Goal: Task Accomplishment & Management: Manage account settings

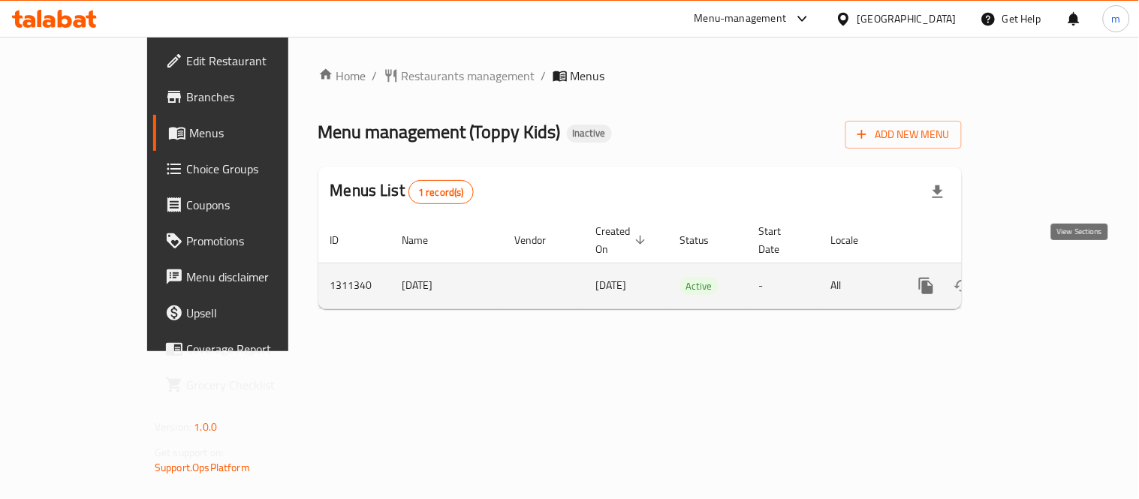
click at [1043, 277] on icon "enhanced table" at bounding box center [1034, 286] width 18 height 18
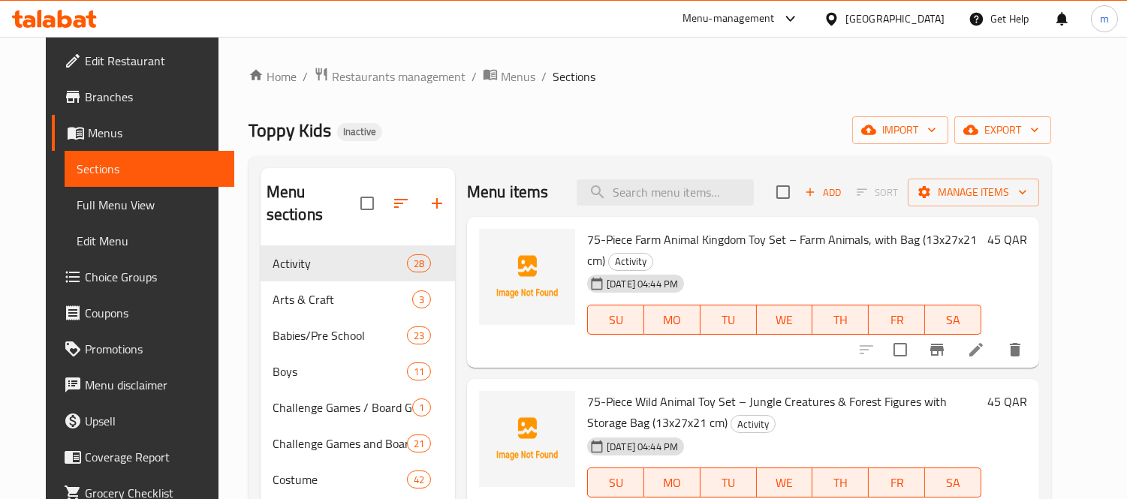
click at [77, 209] on span "Full Menu View" at bounding box center [150, 205] width 146 height 18
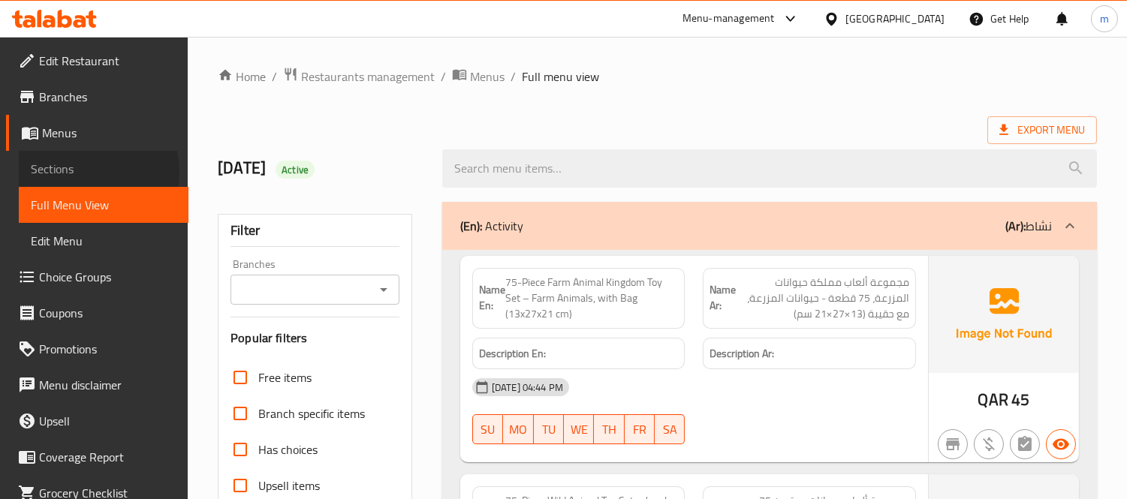
click at [83, 173] on span "Sections" at bounding box center [104, 169] width 146 height 18
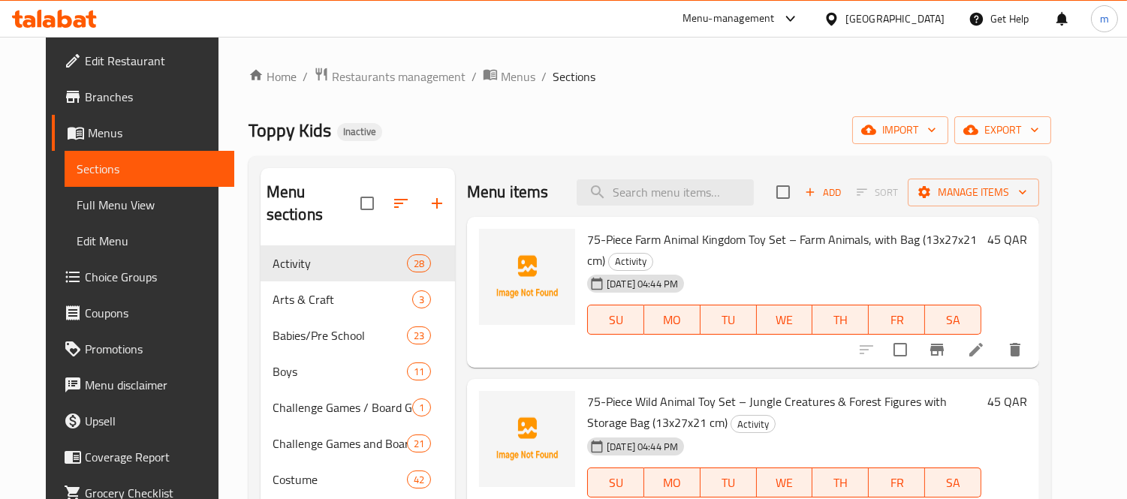
click at [741, 108] on div "Home / Restaurants management / Menus / Sections Toppy Kids Inactive import exp…" at bounding box center [649, 489] width 802 height 845
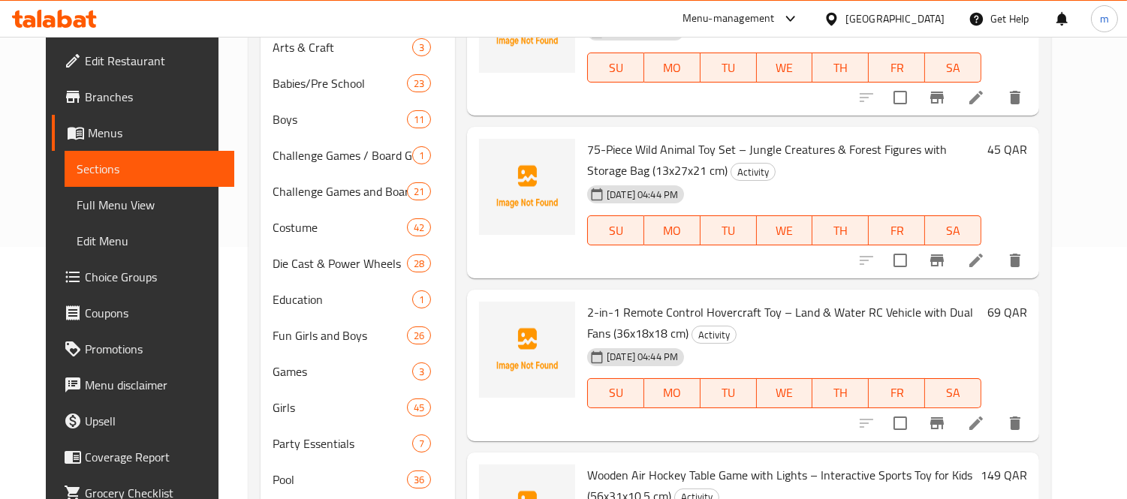
click at [455, 128] on div "Menu items Add Sort Manage items 75-Piece Farm Animal Kingdom Toy Set – Farm An…" at bounding box center [747, 282] width 584 height 732
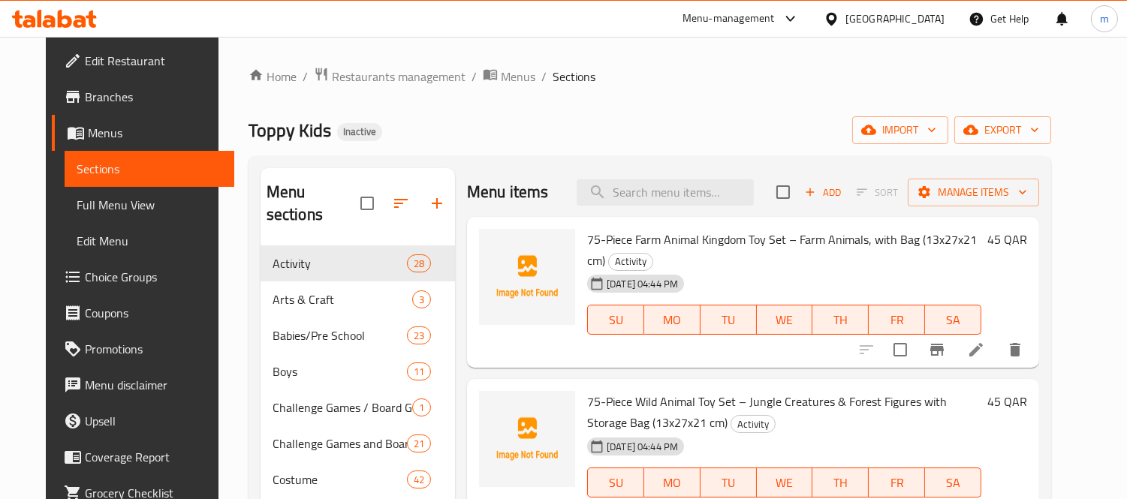
click at [608, 123] on div "Toppy Kids Inactive import export" at bounding box center [649, 130] width 802 height 28
click at [579, 132] on div "Toppy Kids Inactive import export" at bounding box center [649, 130] width 802 height 28
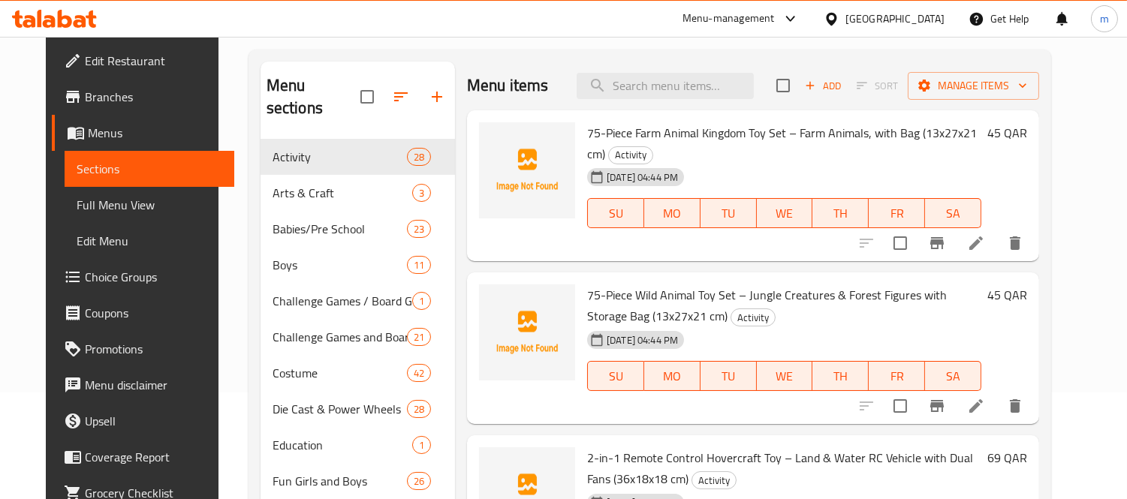
scroll to position [17, 0]
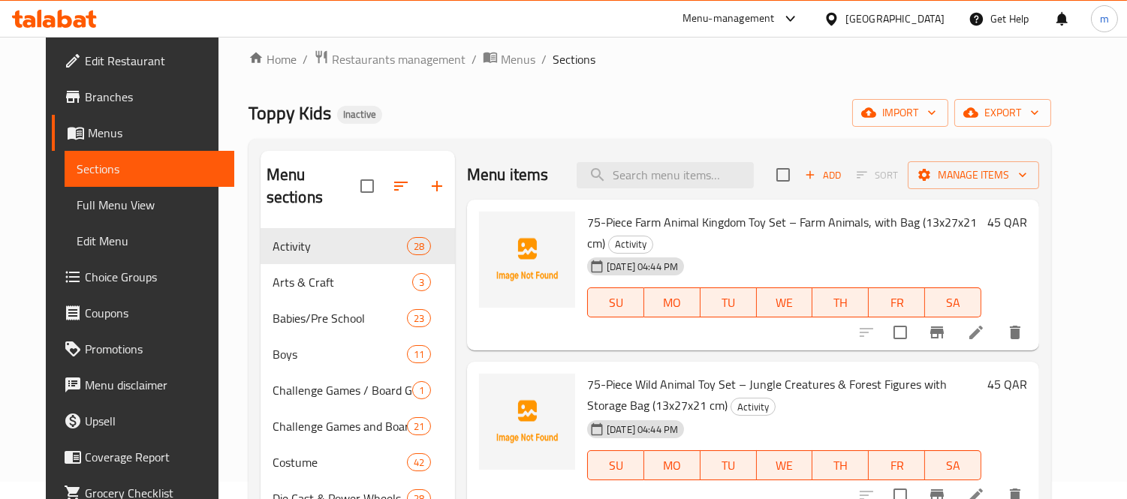
click at [754, 108] on div "Toppy Kids Inactive import export" at bounding box center [649, 113] width 802 height 28
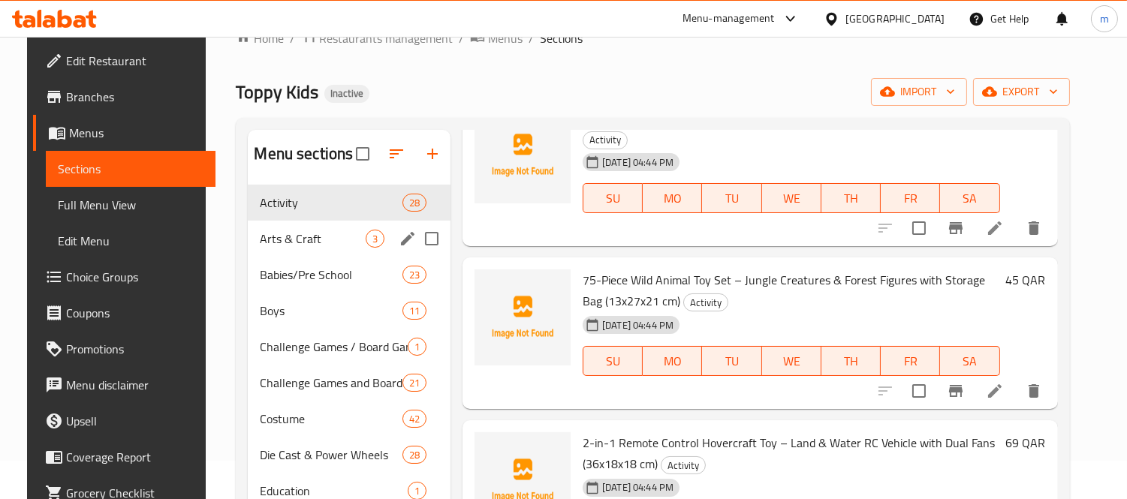
scroll to position [184, 0]
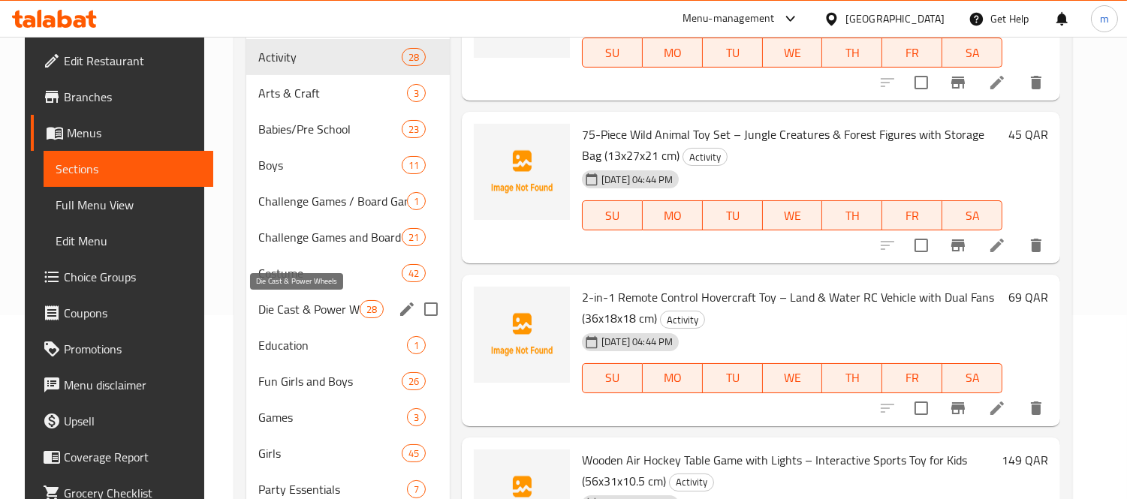
click at [298, 313] on span "Die Cast & Power Wheels" at bounding box center [308, 309] width 101 height 18
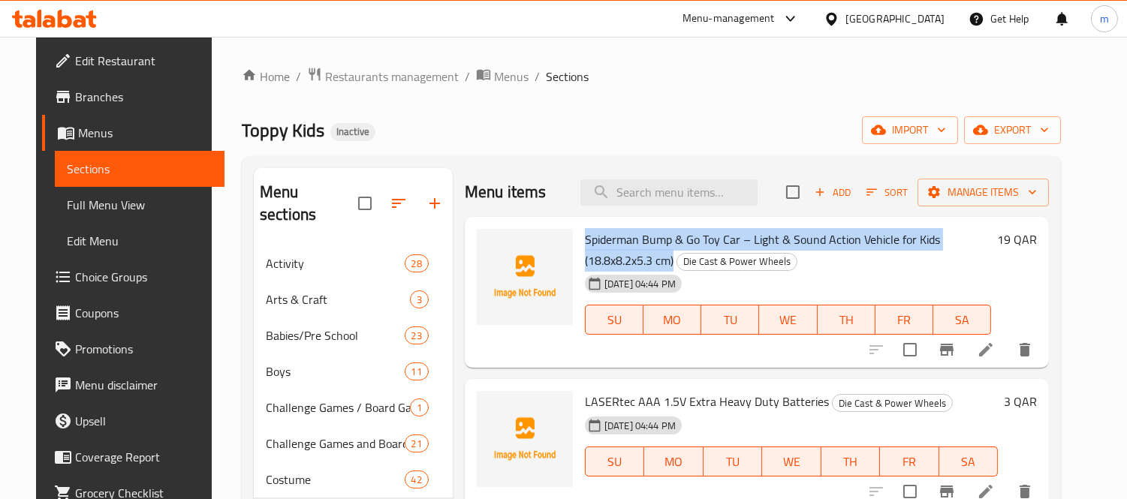
drag, startPoint x: 576, startPoint y: 241, endPoint x: 593, endPoint y: 257, distance: 23.4
click at [593, 257] on span "Spiderman Bump & Go Toy Car – Light & Sound Action Vehicle for Kids (18.8x8.2x5…" at bounding box center [762, 250] width 355 height 44
copy span "Spiderman Bump & Go Toy Car – Light & Sound Action Vehicle for Kids (18.8x8.2x5…"
click at [696, 122] on div "Toppy Kids Inactive import export" at bounding box center [651, 130] width 819 height 28
drag, startPoint x: 576, startPoint y: 241, endPoint x: 927, endPoint y: 246, distance: 350.6
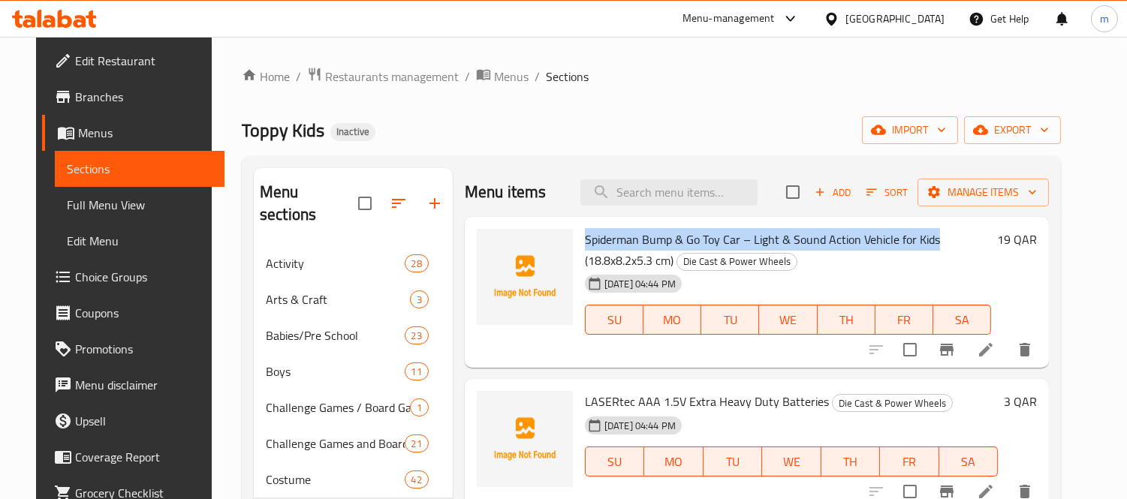
click at [927, 246] on span "Spiderman Bump & Go Toy Car – Light & Sound Action Vehicle for Kids (18.8x8.2x5…" at bounding box center [762, 250] width 355 height 44
copy span "Spiderman Bump & Go Toy Car – Light & Sound Action Vehicle for Kids"
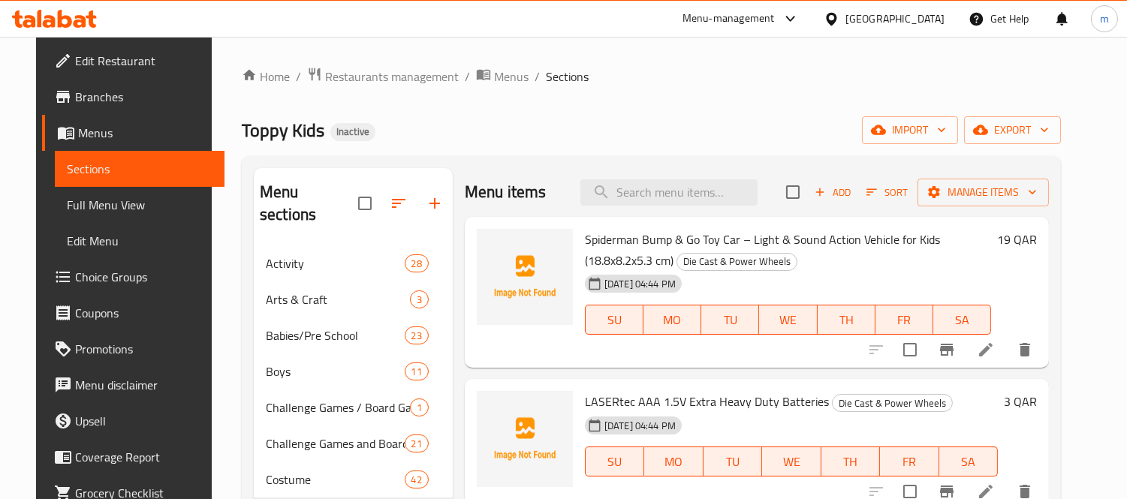
click at [700, 86] on ol "Home / Restaurants management / Menus / Sections" at bounding box center [651, 77] width 819 height 20
drag, startPoint x: 576, startPoint y: 239, endPoint x: 662, endPoint y: 233, distance: 85.8
click at [662, 233] on span "Spiderman Bump & Go Toy Car – Light & Sound Action Vehicle for Kids (18.8x8.2x5…" at bounding box center [762, 250] width 355 height 44
copy span "Spiderman Bump"
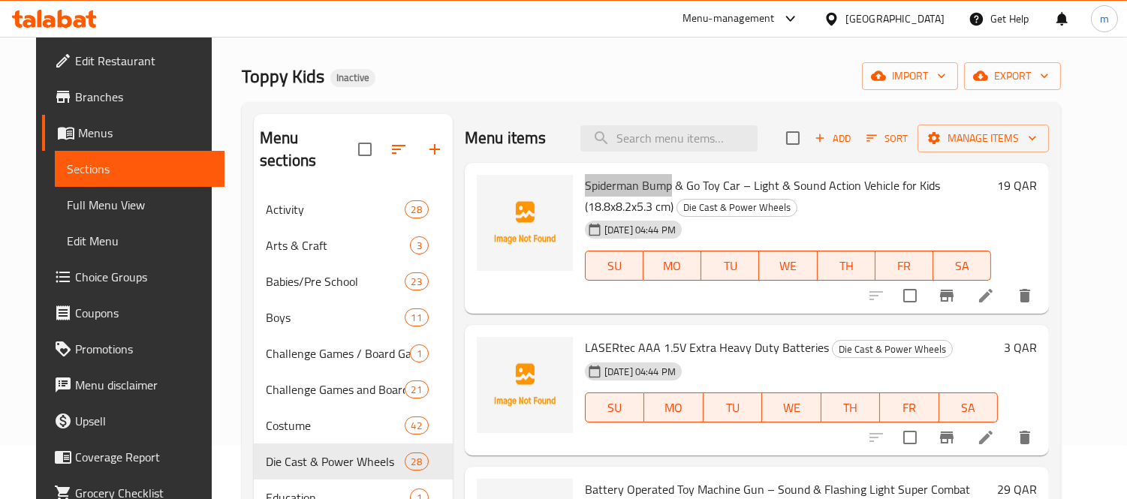
scroll to position [83, 0]
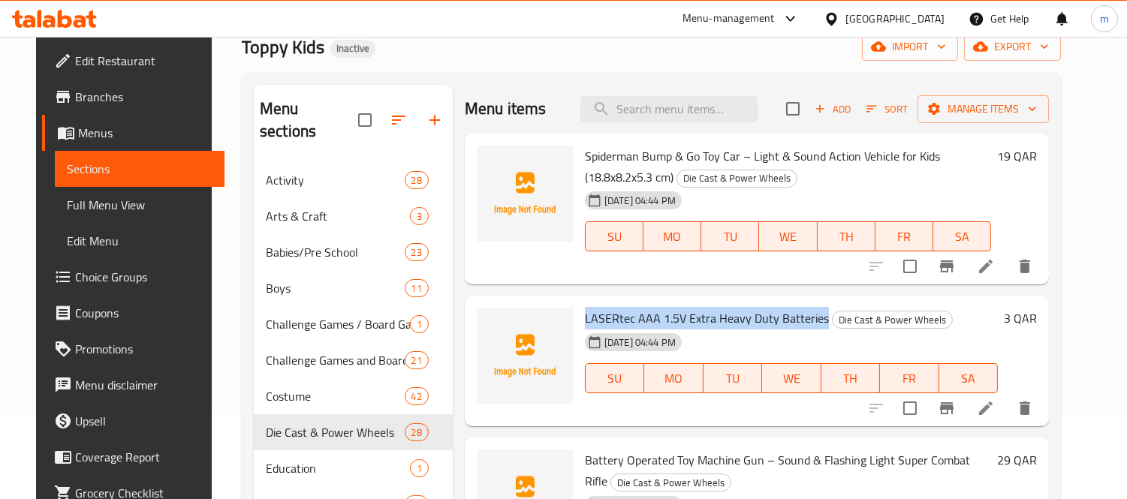
copy span "LASERtec AAA 1.5V Extra Heavy Duty Batteries"
drag, startPoint x: 578, startPoint y: 320, endPoint x: 811, endPoint y: 329, distance: 233.6
click at [811, 329] on span "LASERtec AAA 1.5V Extra Heavy Duty Batteries" at bounding box center [707, 318] width 244 height 23
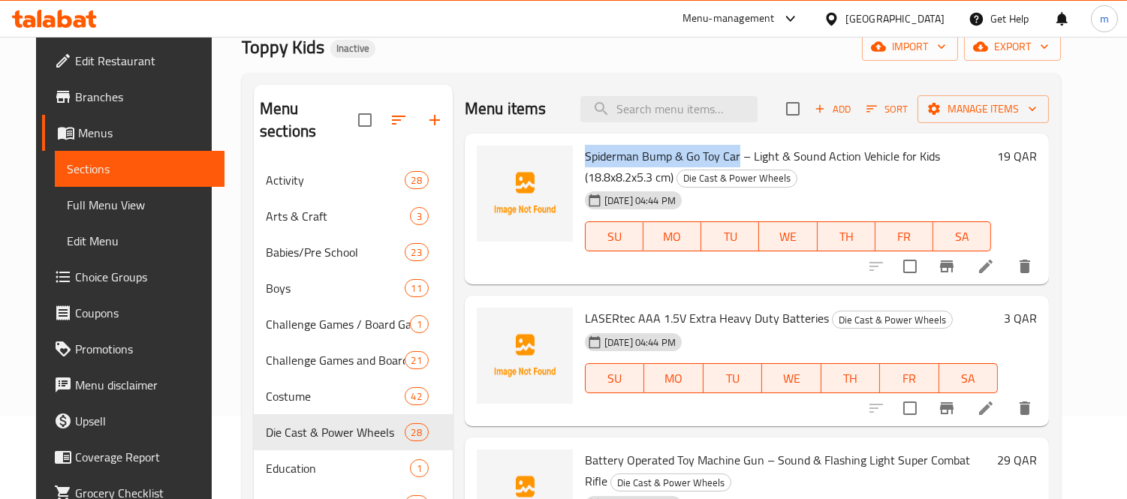
drag, startPoint x: 576, startPoint y: 160, endPoint x: 729, endPoint y: 151, distance: 153.4
click at [729, 151] on span "Spiderman Bump & Go Toy Car – Light & Sound Action Vehicle for Kids (18.8x8.2x5…" at bounding box center [762, 167] width 355 height 44
copy span "Spiderman Bump & Go Toy Car"
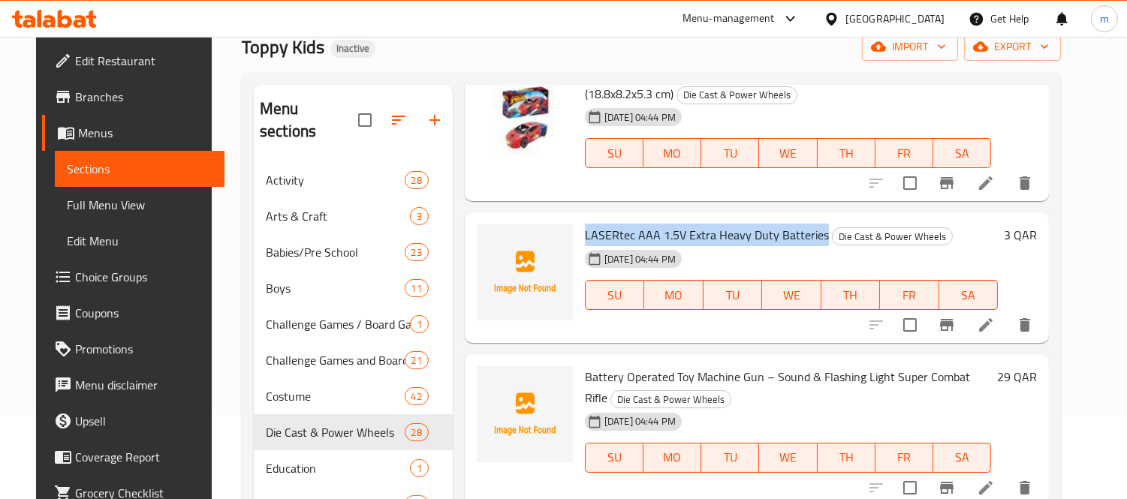
drag, startPoint x: 575, startPoint y: 235, endPoint x: 811, endPoint y: 242, distance: 236.5
click at [811, 242] on span "LASERtec AAA 1.5V Extra Heavy Duty Batteries" at bounding box center [707, 235] width 244 height 23
copy span "LASERtec AAA 1.5V Extra Heavy Duty Batteries"
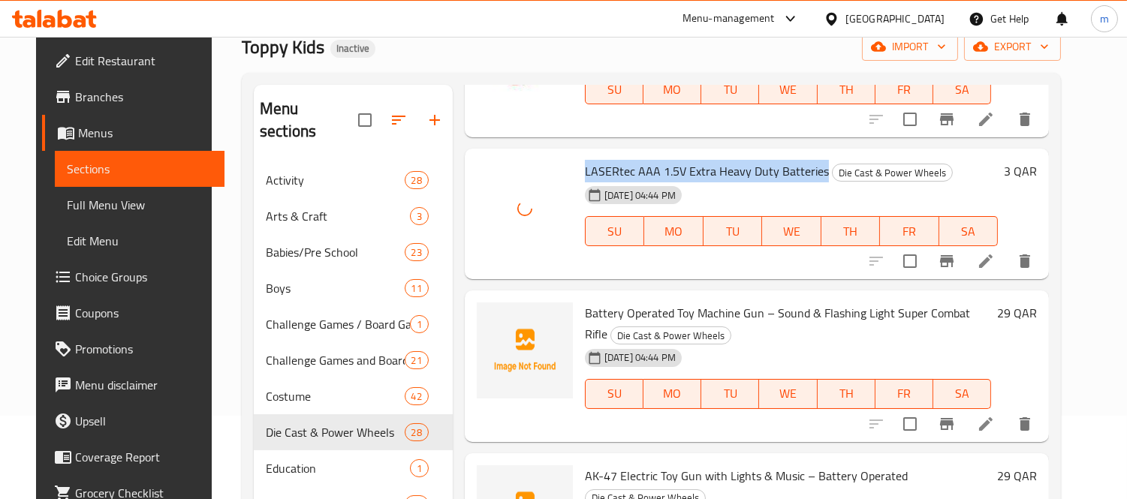
scroll to position [167, 0]
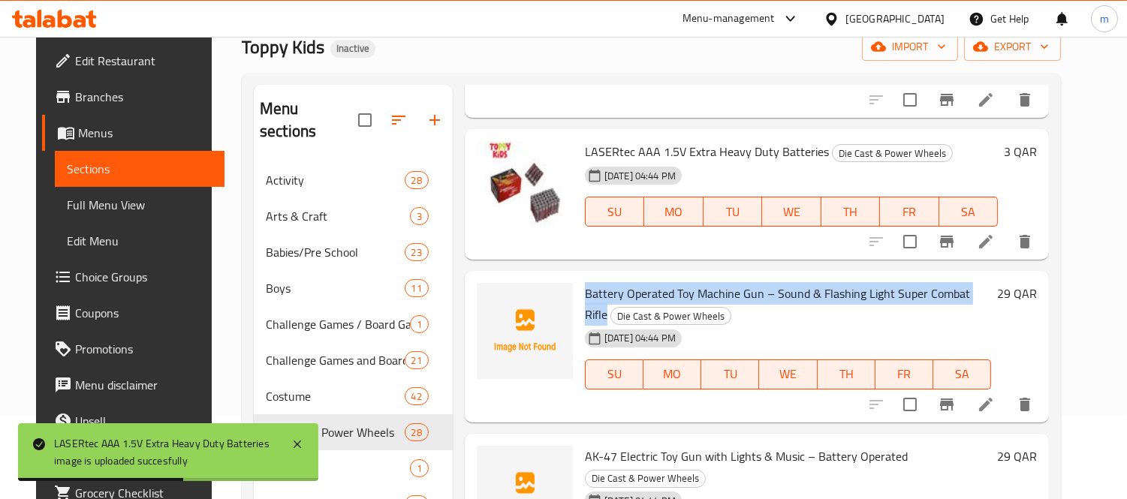
drag, startPoint x: 575, startPoint y: 293, endPoint x: 985, endPoint y: 291, distance: 409.8
click at [985, 291] on h6 "Battery Operated Toy Machine Gun – Sound & Flashing Light Super Combat Rifle Di…" at bounding box center [788, 304] width 406 height 42
copy span "Battery Operated Toy Machine Gun – Sound & Flashing Light Super Combat Rifle"
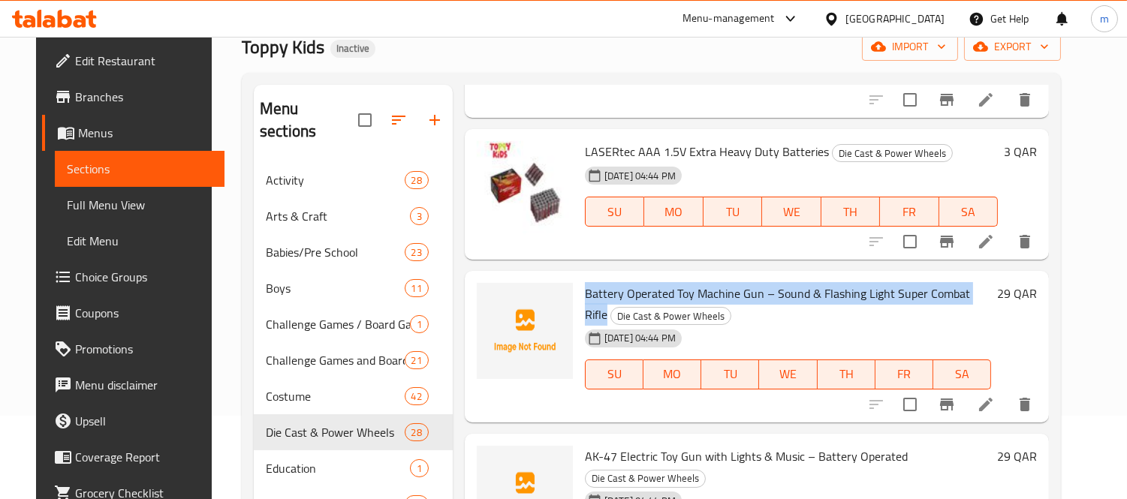
click at [599, 286] on span "Battery Operated Toy Machine Gun – Sound & Flashing Light Super Combat Rifle" at bounding box center [777, 304] width 385 height 44
drag, startPoint x: 576, startPoint y: 293, endPoint x: 751, endPoint y: 286, distance: 175.8
click at [751, 286] on span "Battery Operated Toy Machine Gun – Sound & Flashing Light Super Combat Rifle" at bounding box center [777, 304] width 385 height 44
copy span "Battery Operated Toy Machine Gun"
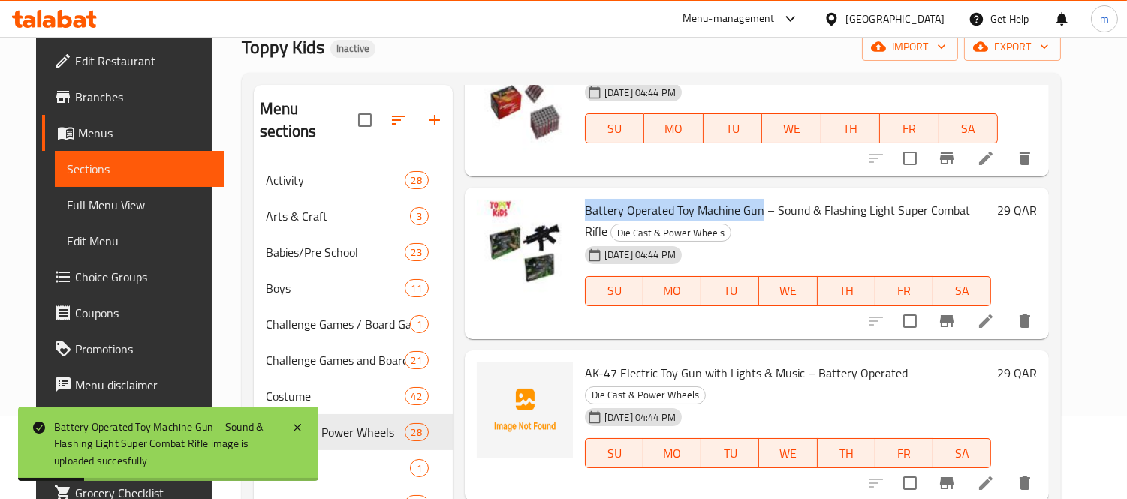
scroll to position [333, 0]
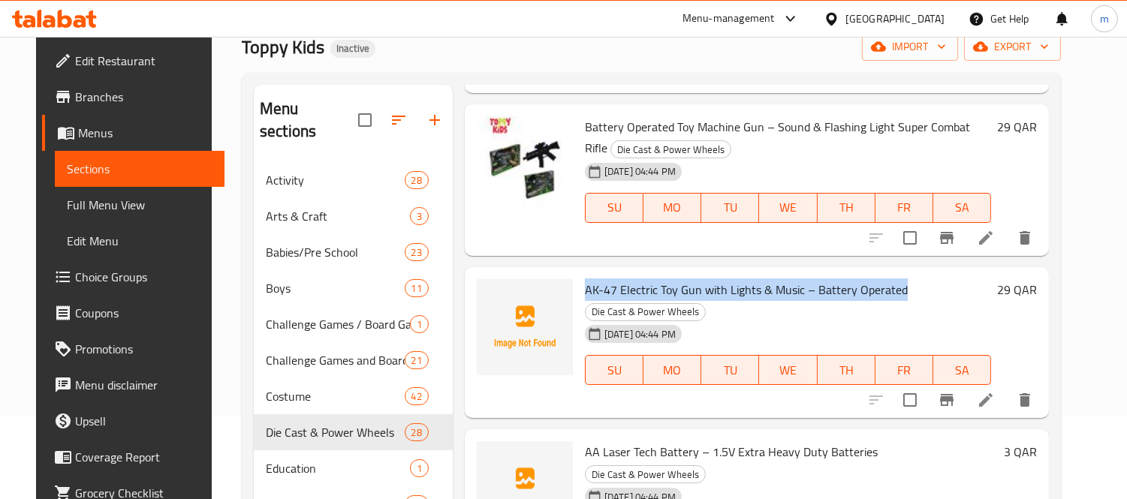
drag, startPoint x: 576, startPoint y: 288, endPoint x: 890, endPoint y: 288, distance: 313.7
click at [890, 288] on span "AK-47 Electric Toy Gun with Lights & Music – Battery Operated" at bounding box center [746, 289] width 323 height 23
copy span "AK-47 Electric Toy Gun with Lights & Music – Battery Operated"
drag, startPoint x: 612, startPoint y: 260, endPoint x: 603, endPoint y: 274, distance: 16.9
click at [612, 260] on div "Menu items Add Sort Manage items Spiderman Bump & Go Toy Car – Light & Sound Ac…" at bounding box center [751, 451] width 596 height 732
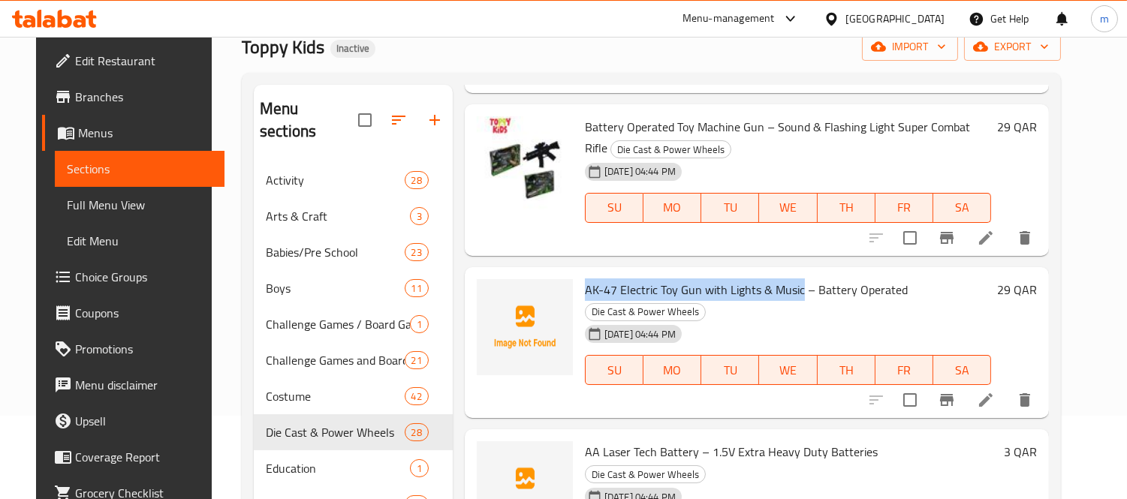
copy span "AK-47 Electric Toy Gun with Lights & Music"
drag, startPoint x: 576, startPoint y: 289, endPoint x: 791, endPoint y: 287, distance: 215.4
click at [791, 287] on span "AK-47 Electric Toy Gun with Lights & Music – Battery Operated" at bounding box center [746, 289] width 323 height 23
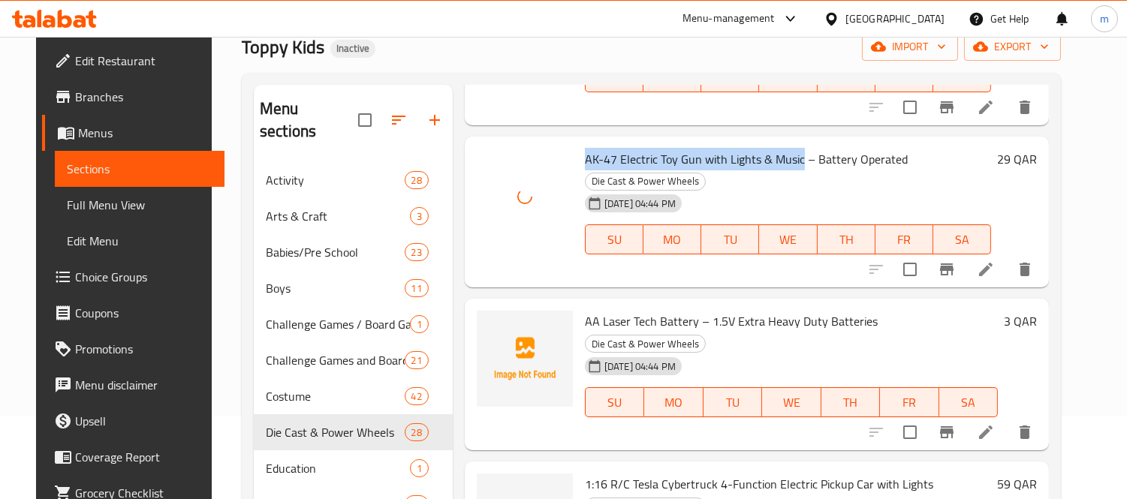
scroll to position [500, 0]
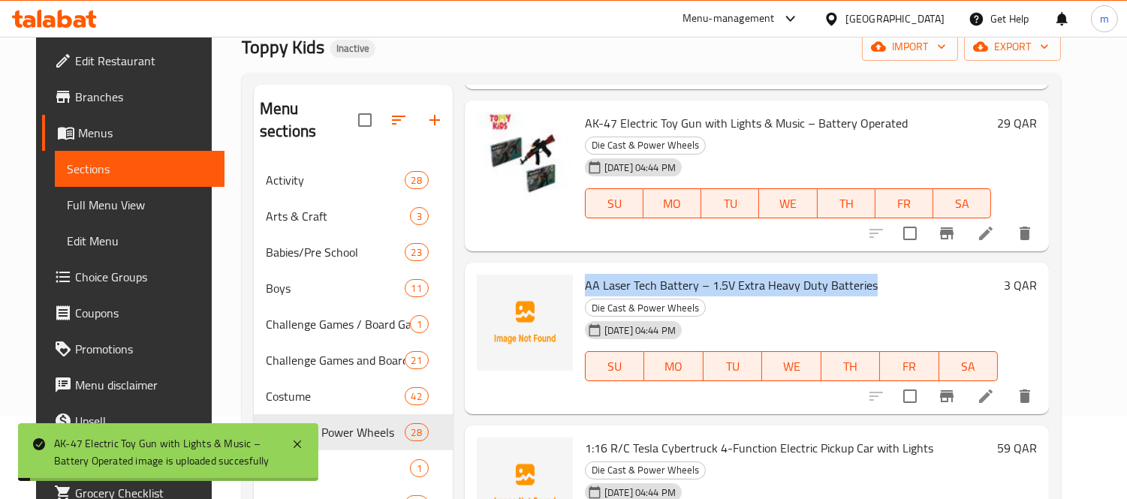
drag, startPoint x: 576, startPoint y: 265, endPoint x: 859, endPoint y: 261, distance: 283.0
click at [859, 274] on span "AA Laser Tech Battery – 1.5V Extra Heavy Duty Batteries" at bounding box center [731, 285] width 293 height 23
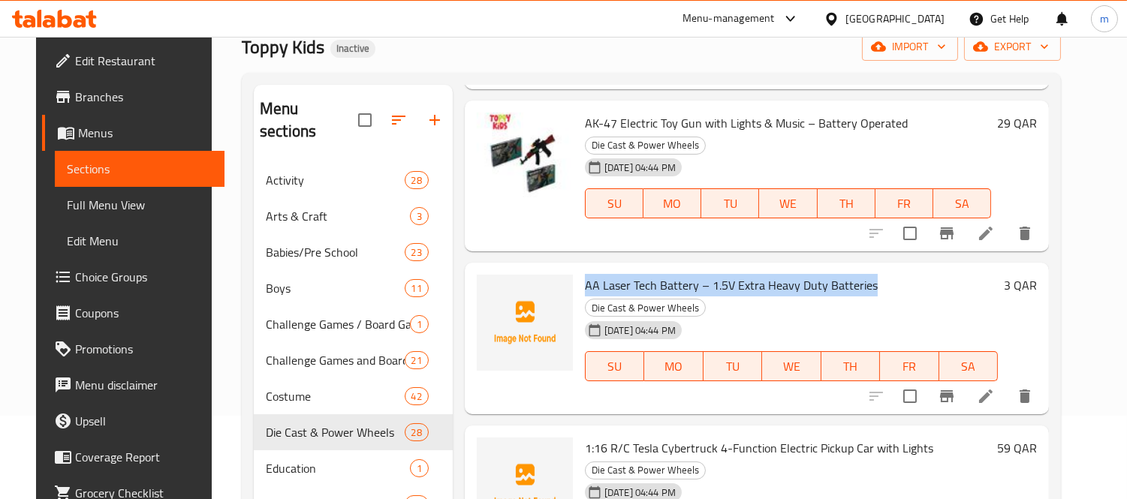
click at [616, 274] on span "AA Laser Tech Battery – 1.5V Extra Heavy Duty Batteries" at bounding box center [731, 285] width 293 height 23
drag, startPoint x: 578, startPoint y: 264, endPoint x: 686, endPoint y: 258, distance: 108.2
click at [686, 274] on span "AA Laser Tech Battery – 1.5V Extra Heavy Duty Batteries" at bounding box center [731, 285] width 293 height 23
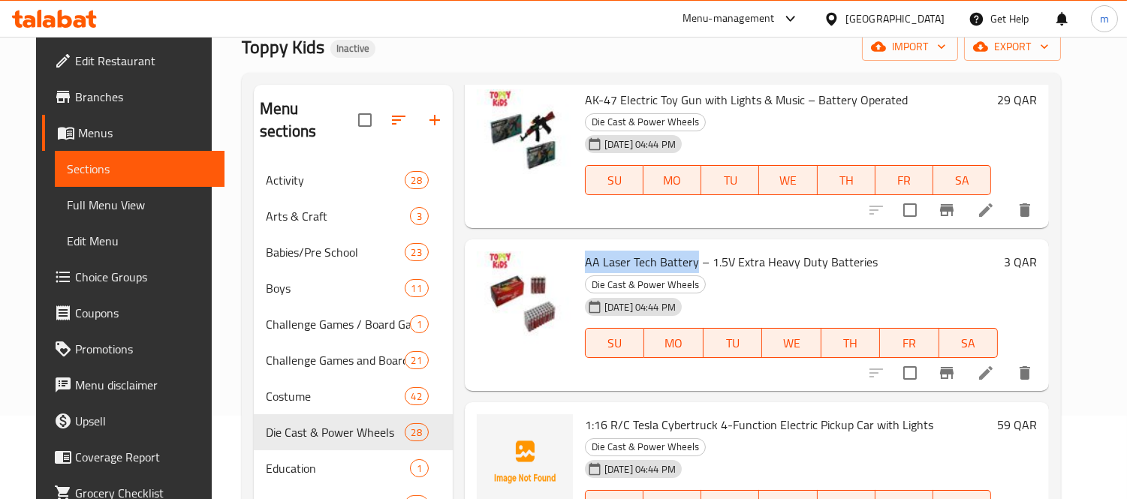
scroll to position [583, 0]
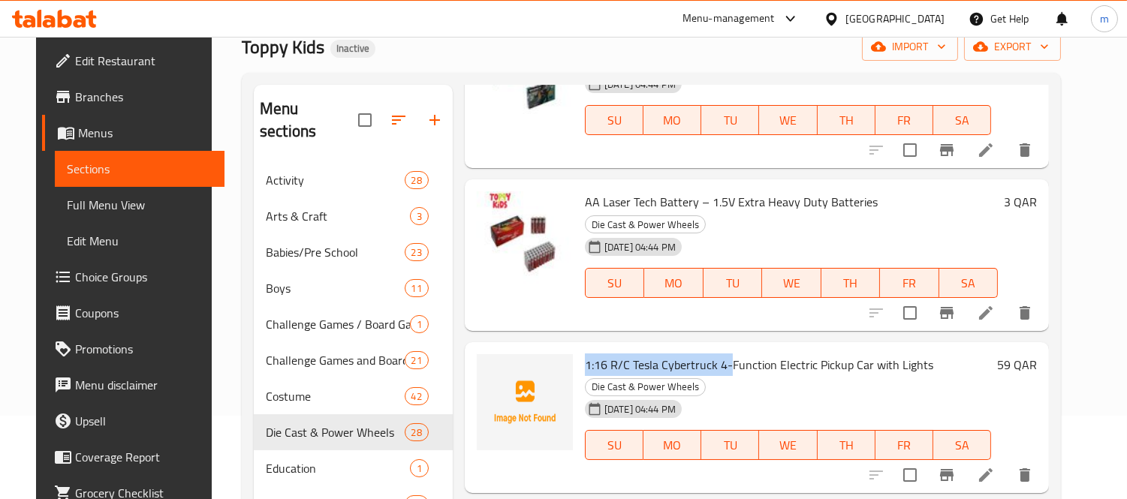
drag, startPoint x: 578, startPoint y: 321, endPoint x: 718, endPoint y: 320, distance: 140.4
click at [718, 354] on span "1:16 R/C Tesla Cybertruck 4-Function Electric Pickup Car with Lights" at bounding box center [759, 365] width 348 height 23
click at [745, 354] on h6 "1:16 R/C Tesla Cybertruck 4-Function Electric Pickup Car with Lights Die Cast &…" at bounding box center [788, 375] width 406 height 42
drag, startPoint x: 578, startPoint y: 323, endPoint x: 921, endPoint y: 320, distance: 343.0
click at [921, 354] on h6 "1:16 R/C Tesla Cybertruck 4-Function Electric Pickup Car with Lights Die Cast &…" at bounding box center [788, 375] width 406 height 42
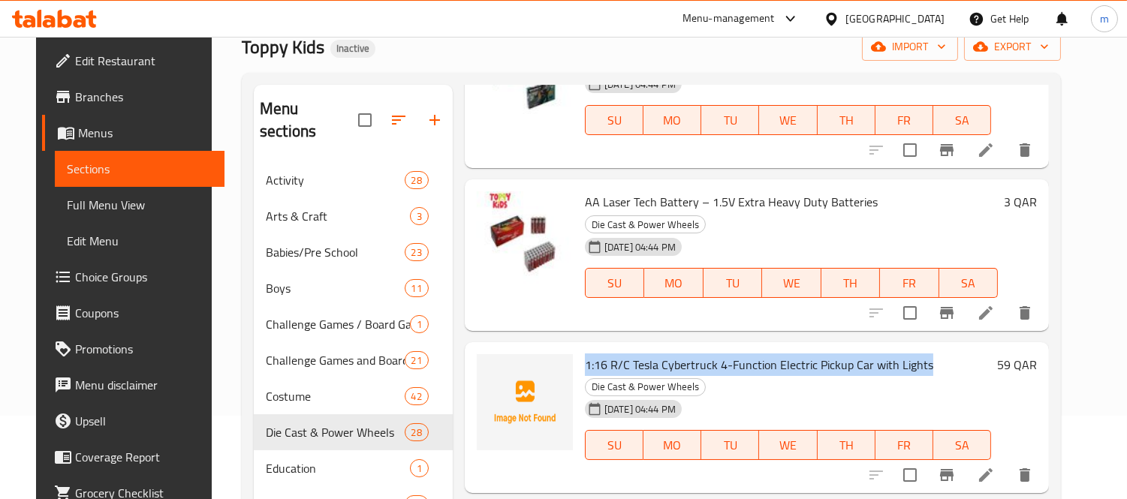
click at [590, 354] on span "1:16 R/C Tesla Cybertruck 4-Function Electric Pickup Car with Lights" at bounding box center [759, 365] width 348 height 23
drag, startPoint x: 576, startPoint y: 321, endPoint x: 917, endPoint y: 311, distance: 340.9
click at [917, 354] on h6 "1:16 R/C Tesla Cybertruck 4-Function Electric Pickup Car with Lights Die Cast &…" at bounding box center [788, 375] width 406 height 42
click at [668, 354] on span "1:16 R/C Tesla Cybertruck 4-Function Electric Pickup Car with Lights" at bounding box center [759, 365] width 348 height 23
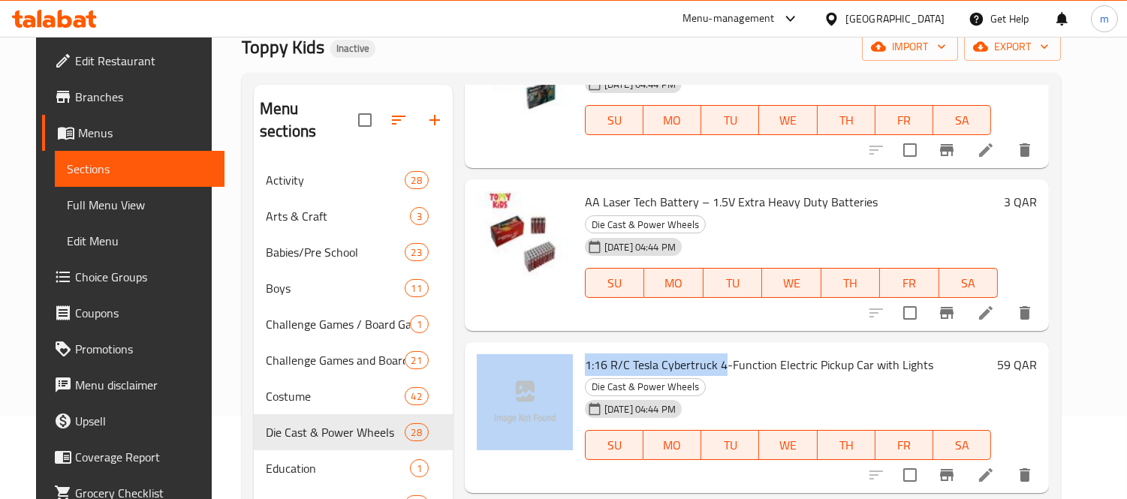
drag, startPoint x: 712, startPoint y: 323, endPoint x: 564, endPoint y: 323, distance: 147.1
click at [564, 348] on div "1:16 R/C Tesla Cybertruck 4-Function Electric Pickup Car with Lights Die Cast &…" at bounding box center [757, 418] width 572 height 140
click at [702, 354] on span "1:16 R/C Tesla Cybertruck 4-Function Electric Pickup Car with Lights" at bounding box center [759, 365] width 348 height 23
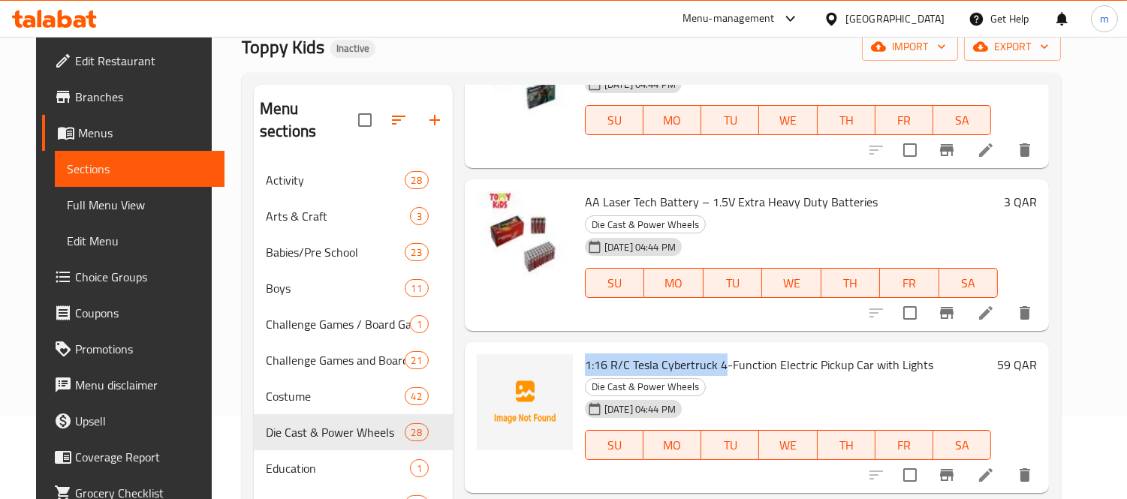
drag, startPoint x: 578, startPoint y: 320, endPoint x: 711, endPoint y: 320, distance: 132.9
click at [711, 354] on span "1:16 R/C Tesla Cybertruck 4-Function Electric Pickup Car with Lights" at bounding box center [759, 365] width 348 height 23
click at [633, 354] on span "1:16 R/C Tesla Cybertruck 4-Function Electric Pickup Car with Lights" at bounding box center [759, 365] width 348 height 23
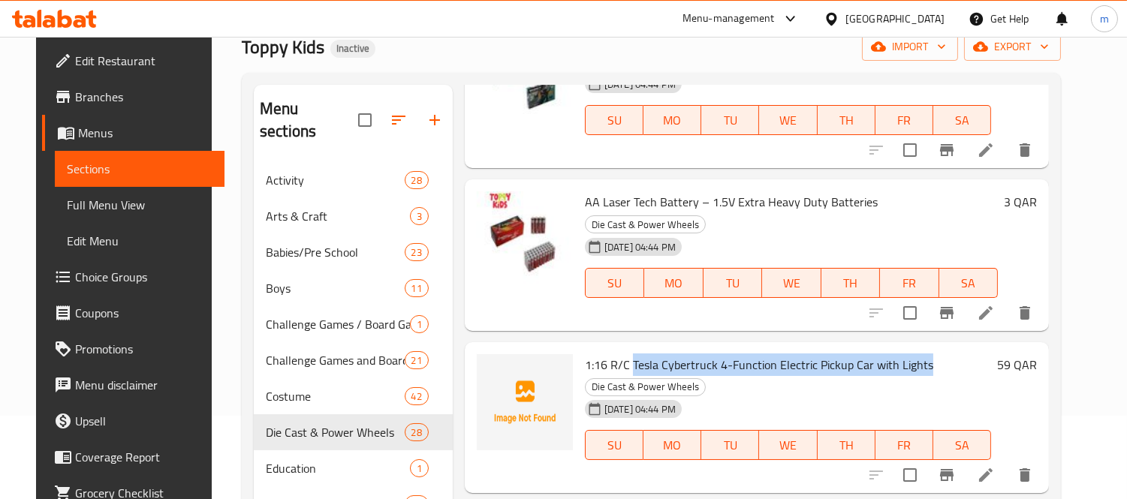
drag, startPoint x: 624, startPoint y: 320, endPoint x: 920, endPoint y: 315, distance: 296.5
click at [920, 354] on h6 "1:16 R/C Tesla Cybertruck 4-Function Electric Pickup Car with Lights Die Cast &…" at bounding box center [788, 375] width 406 height 42
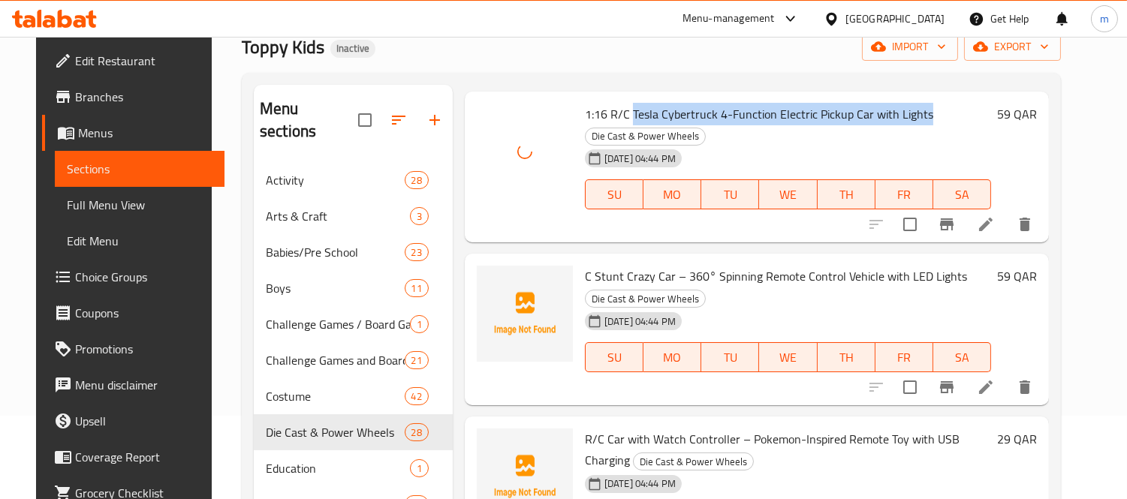
scroll to position [751, 0]
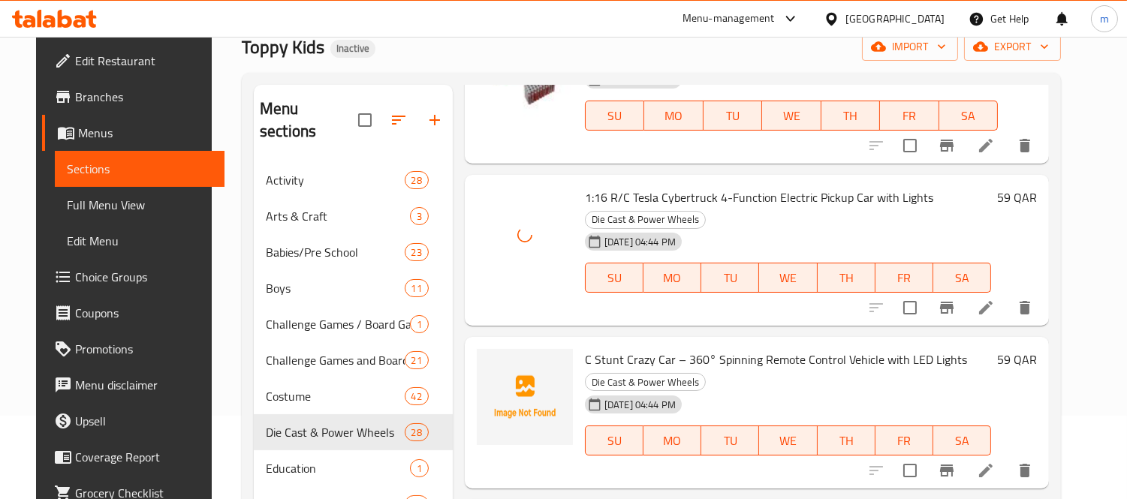
click at [579, 343] on div "C Stunt Crazy Car – 360° Spinning Remote Control Vehicle with LED Lights Die Ca…" at bounding box center [788, 413] width 418 height 140
click at [629, 348] on span "C Stunt Crazy Car – 360° Spinning Remote Control Vehicle with LED Lights" at bounding box center [776, 359] width 382 height 23
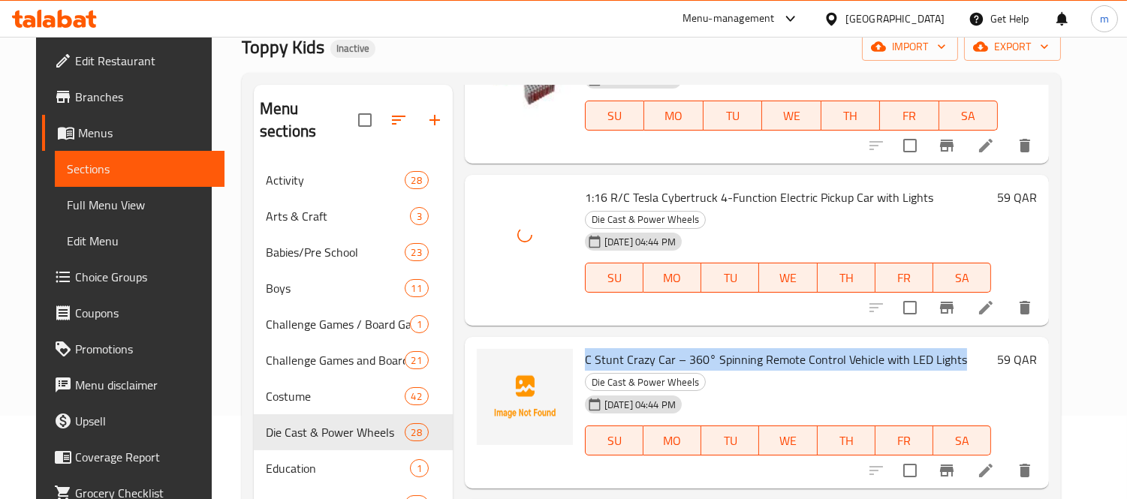
drag, startPoint x: 576, startPoint y: 314, endPoint x: 957, endPoint y: 315, distance: 380.5
click at [957, 349] on h6 "C Stunt Crazy Car – 360° Spinning Remote Control Vehicle with LED Lights Die Ca…" at bounding box center [788, 370] width 406 height 42
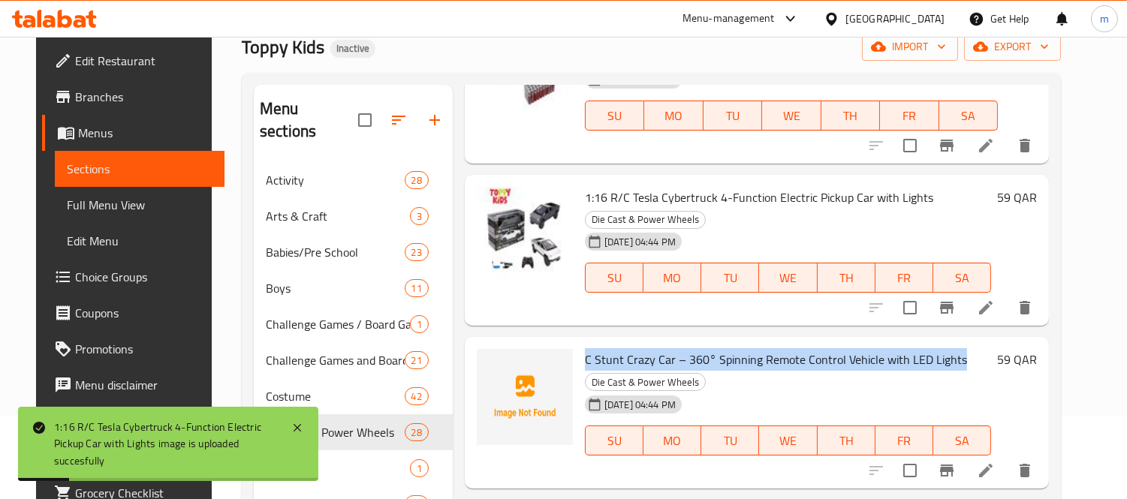
click at [718, 349] on h6 "C Stunt Crazy Car – 360° Spinning Remote Control Vehicle with LED Lights Die Ca…" at bounding box center [788, 370] width 406 height 42
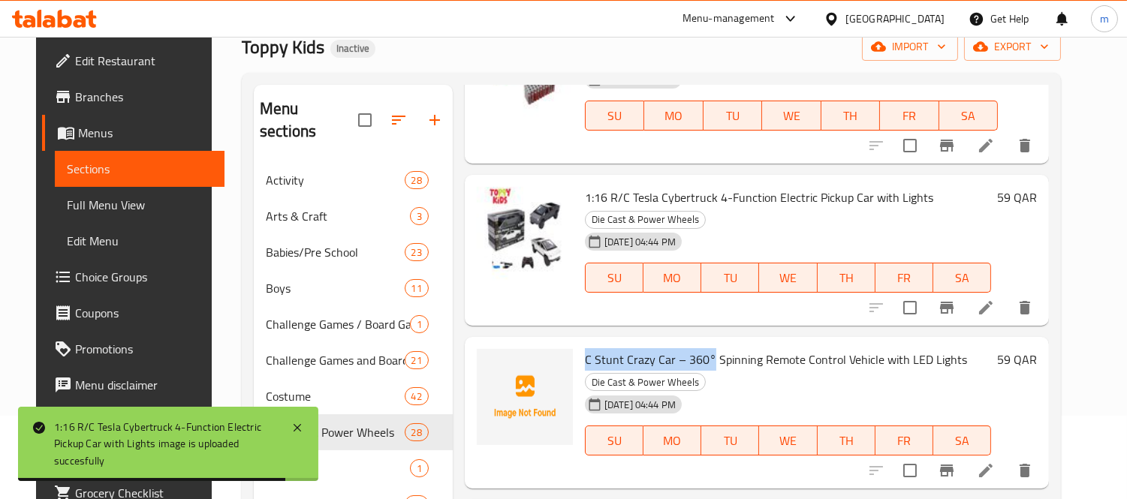
drag, startPoint x: 700, startPoint y: 317, endPoint x: 569, endPoint y: 315, distance: 130.6
click at [579, 343] on div "C Stunt Crazy Car – 360° Spinning Remote Control Vehicle with LED Lights Die Ca…" at bounding box center [788, 413] width 418 height 140
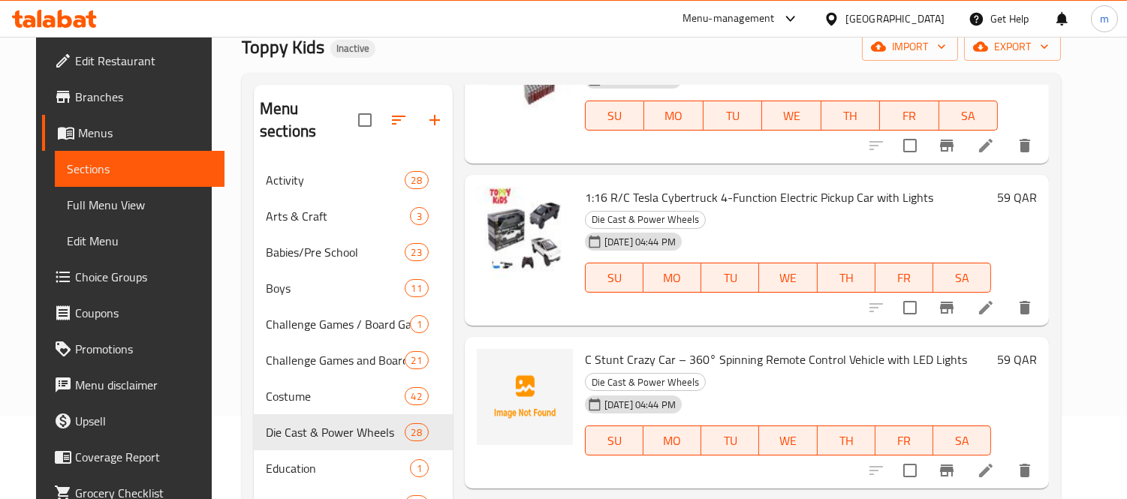
click at [707, 348] on span "C Stunt Crazy Car – 360° Spinning Remote Control Vehicle with LED Lights" at bounding box center [776, 359] width 382 height 23
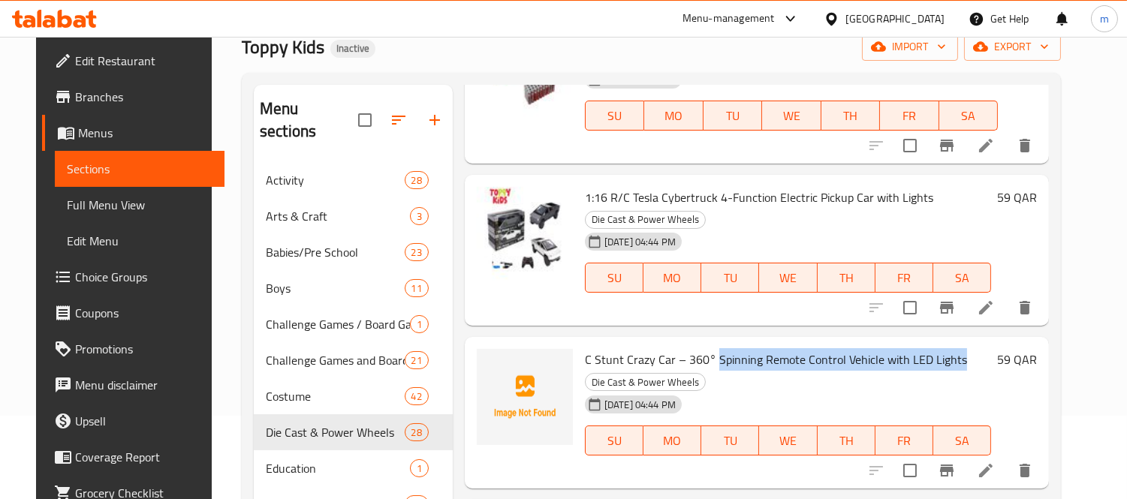
drag, startPoint x: 706, startPoint y: 317, endPoint x: 979, endPoint y: 310, distance: 273.3
click at [979, 349] on h6 "C Stunt Crazy Car – 360° Spinning Remote Control Vehicle with LED Lights Die Ca…" at bounding box center [788, 370] width 406 height 42
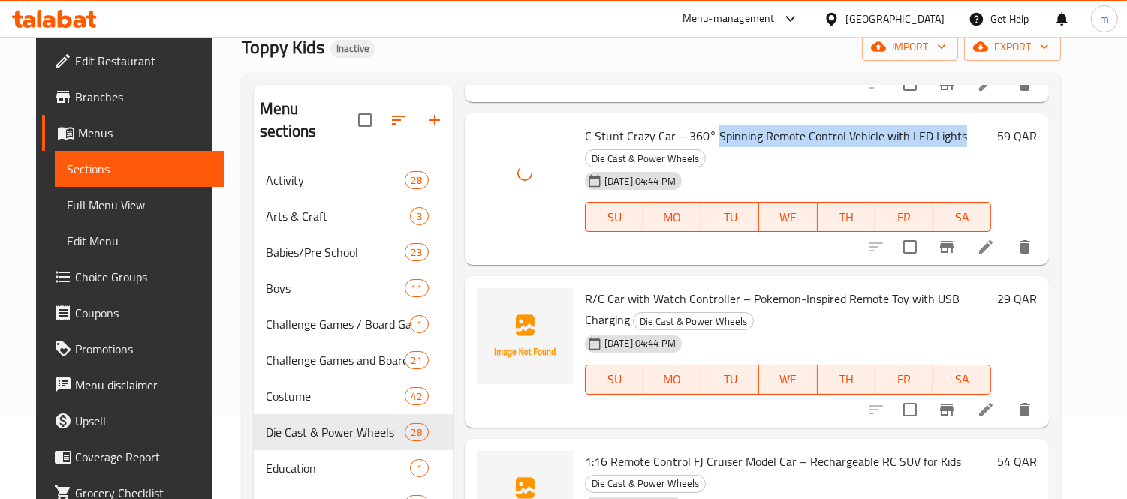
scroll to position [1001, 0]
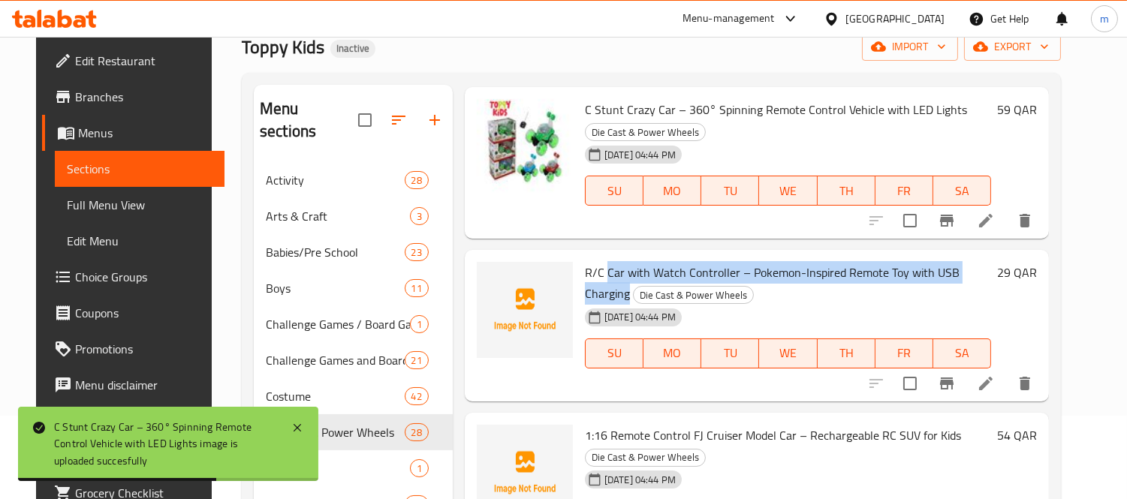
drag, startPoint x: 598, startPoint y: 228, endPoint x: 1001, endPoint y: 226, distance: 402.3
click at [991, 262] on h6 "R/C Car with Watch Controller – Pokemon-Inspired Remote Toy with USB Charging D…" at bounding box center [788, 283] width 406 height 42
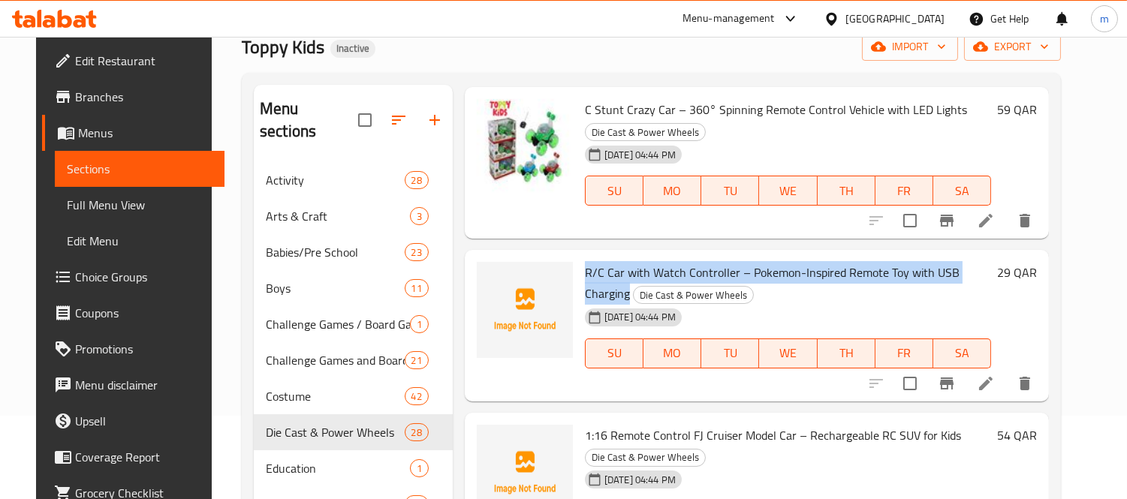
drag, startPoint x: 582, startPoint y: 231, endPoint x: 992, endPoint y: 221, distance: 409.9
click at [991, 262] on h6 "R/C Car with Watch Controller – Pokemon-Inspired Remote Toy with USB Charging D…" at bounding box center [788, 283] width 406 height 42
click at [734, 262] on h6 "R/C Car with Watch Controller – Pokemon-Inspired Remote Toy with USB Charging D…" at bounding box center [788, 283] width 406 height 42
drag, startPoint x: 741, startPoint y: 229, endPoint x: 999, endPoint y: 227, distance: 258.2
click at [991, 262] on h6 "R/C Car with Watch Controller – Pokemon-Inspired Remote Toy with USB Charging D…" at bounding box center [788, 283] width 406 height 42
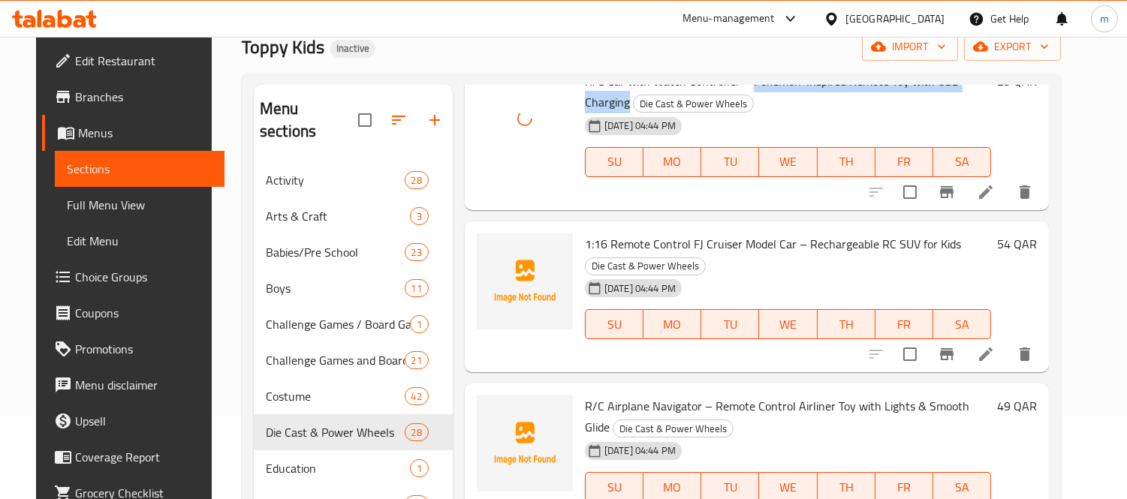
scroll to position [1167, 0]
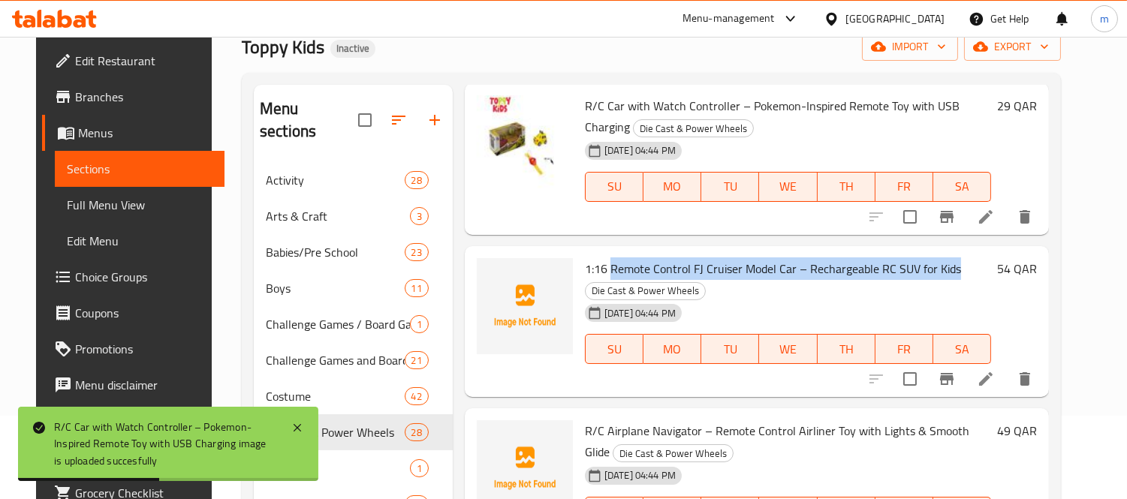
drag, startPoint x: 602, startPoint y: 226, endPoint x: 950, endPoint y: 216, distance: 348.4
click at [950, 258] on h6 "1:16 Remote Control FJ Cruiser Model Car – Rechargeable RC SUV for Kids Die Cas…" at bounding box center [788, 279] width 406 height 42
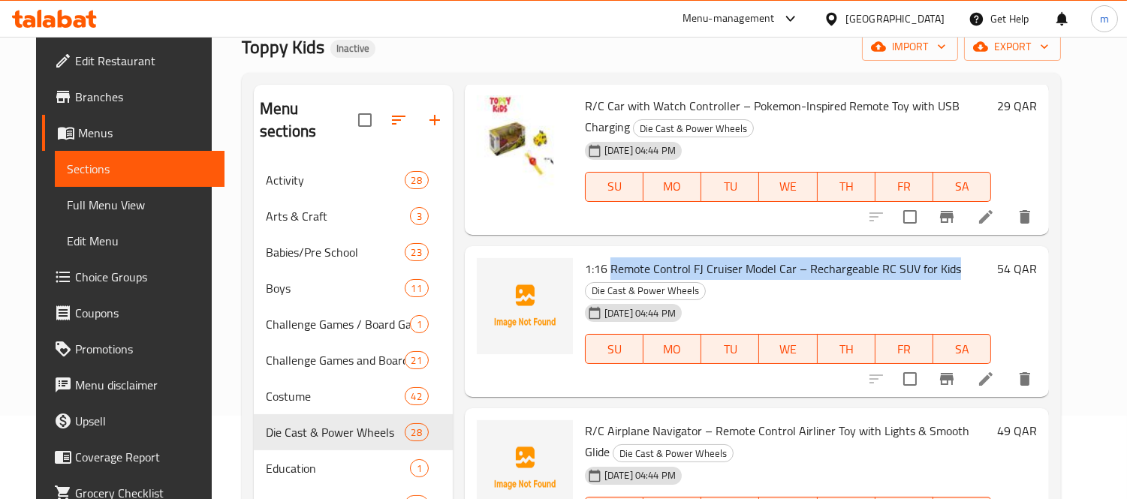
click at [733, 258] on h6 "1:16 Remote Control FJ Cruiser Model Car – Rechargeable RC SUV for Kids Die Cas…" at bounding box center [788, 279] width 406 height 42
drag, startPoint x: 576, startPoint y: 223, endPoint x: 784, endPoint y: 221, distance: 207.2
click at [784, 257] on span "1:16 Remote Control FJ Cruiser Model Car – Rechargeable RC SUV for Kids" at bounding box center [773, 268] width 376 height 23
drag, startPoint x: 798, startPoint y: 225, endPoint x: 964, endPoint y: 221, distance: 166.7
click at [964, 258] on h6 "1:16 Remote Control FJ Cruiser Model Car – Rechargeable RC SUV for Kids Die Cas…" at bounding box center [788, 279] width 406 height 42
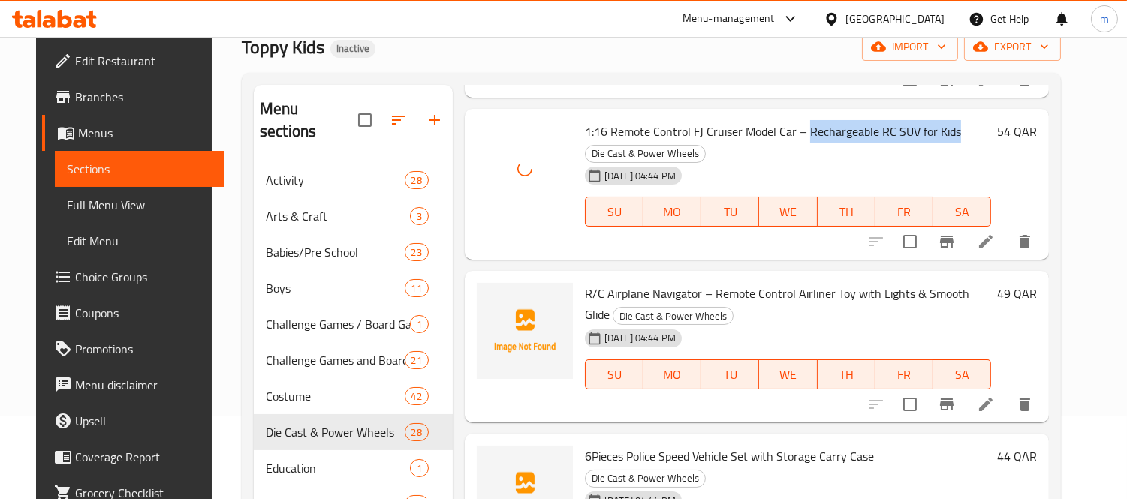
scroll to position [1334, 0]
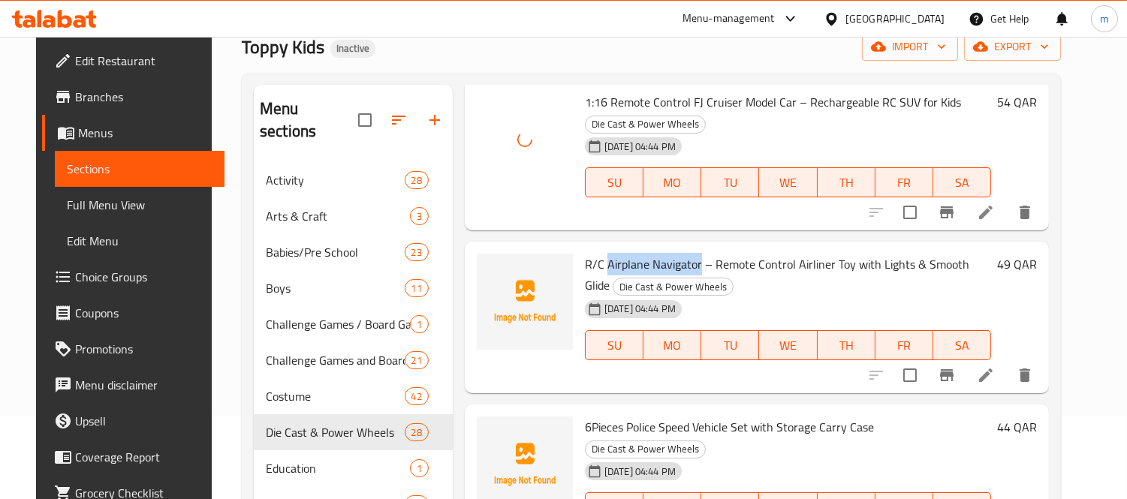
drag, startPoint x: 597, startPoint y: 221, endPoint x: 691, endPoint y: 221, distance: 93.8
click at [691, 253] on span "R/C Airplane Navigator – Remote Control Airliner Toy with Lights & Smooth Glide" at bounding box center [777, 275] width 384 height 44
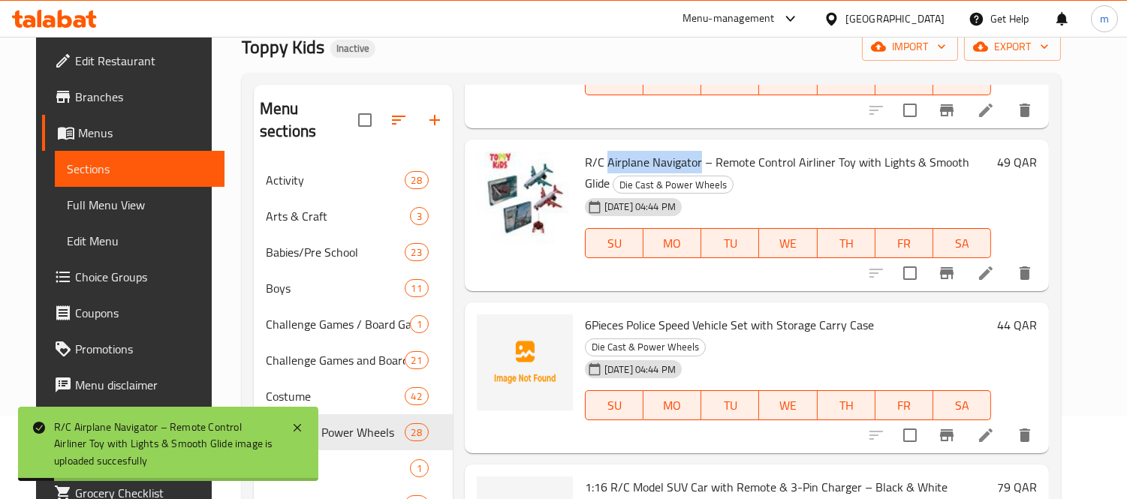
scroll to position [1417, 0]
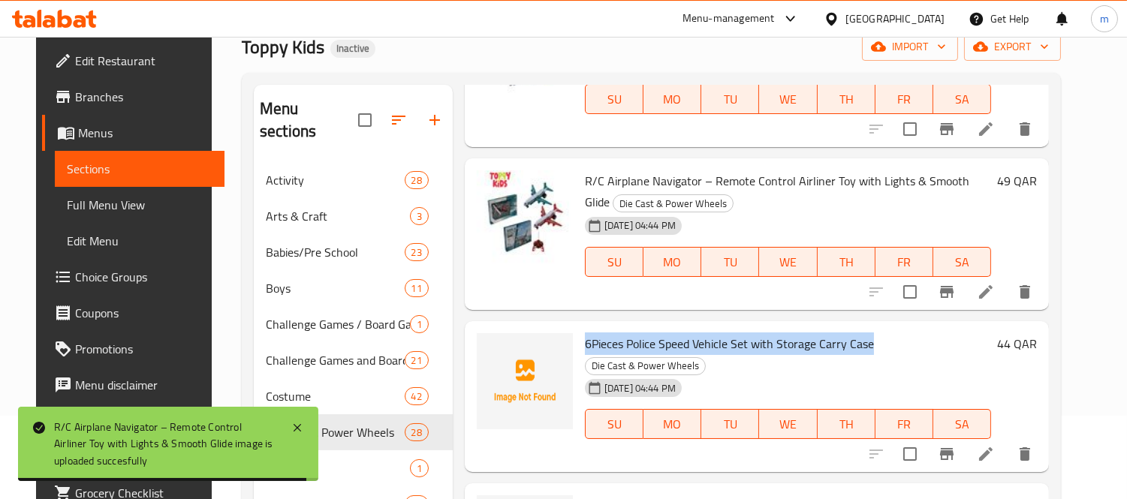
drag, startPoint x: 578, startPoint y: 299, endPoint x: 861, endPoint y: 293, distance: 283.0
click at [861, 333] on span "6Pieces Police Speed Vehicle Set with Storage Carry Case" at bounding box center [729, 344] width 289 height 23
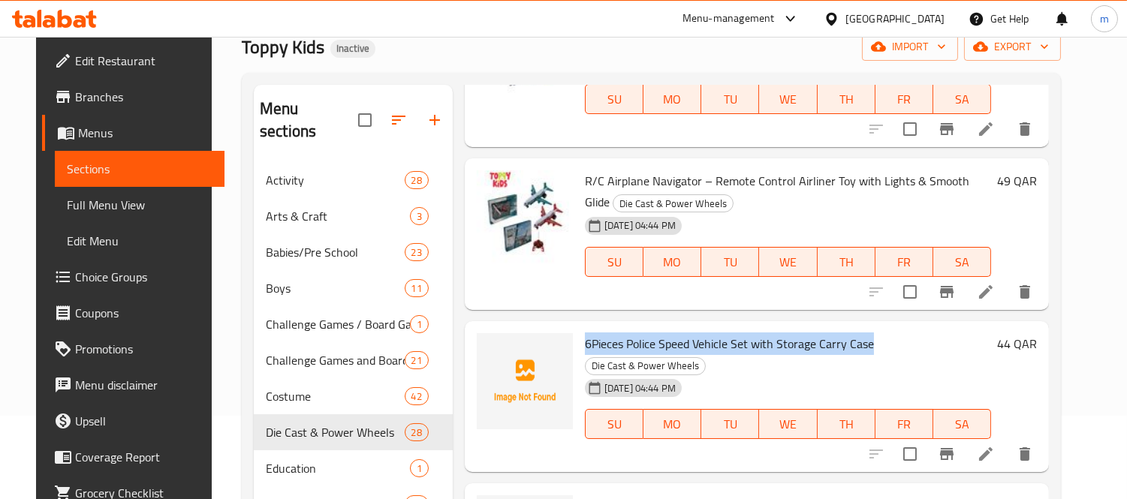
click at [710, 333] on span "6Pieces Police Speed Vehicle Set with Storage Carry Case" at bounding box center [729, 344] width 289 height 23
drag, startPoint x: 576, startPoint y: 300, endPoint x: 719, endPoint y: 301, distance: 142.6
click at [719, 333] on span "6Pieces Police Speed Vehicle Set with Storage Carry Case" at bounding box center [729, 344] width 289 height 23
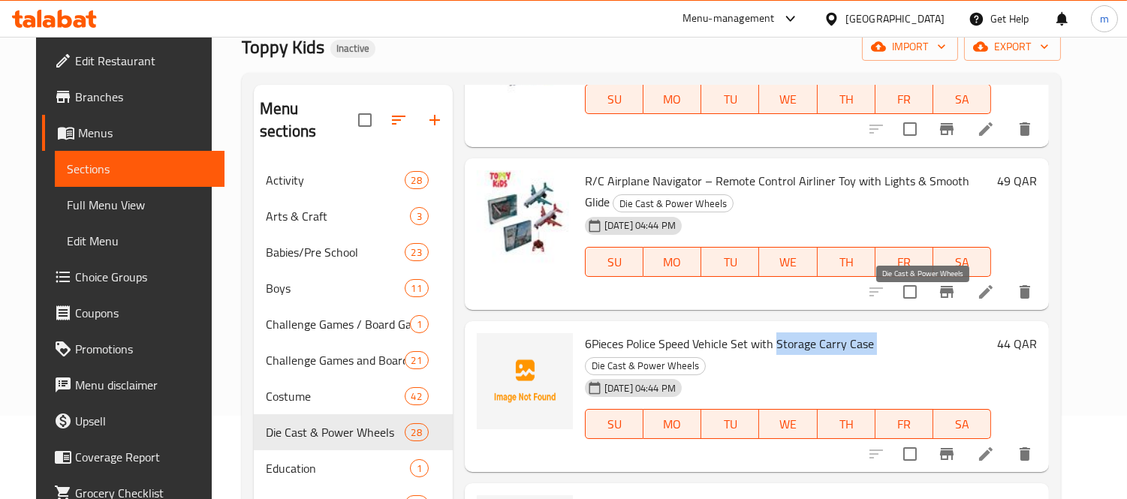
drag, startPoint x: 768, startPoint y: 298, endPoint x: 869, endPoint y: 302, distance: 101.4
click at [869, 333] on h6 "6Pieces Police Speed Vehicle Set with Storage Carry Case Die Cast & Power Wheels" at bounding box center [788, 354] width 406 height 42
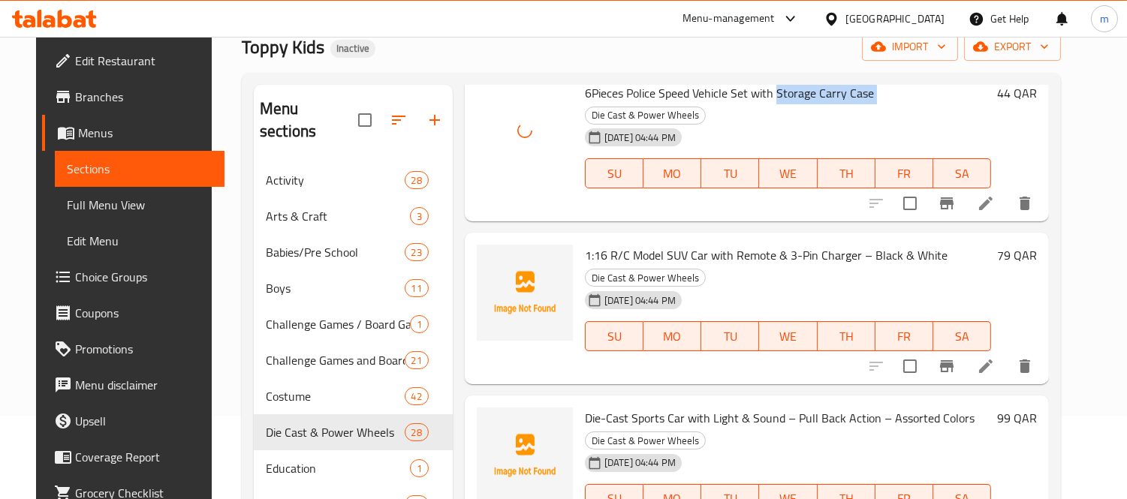
scroll to position [1584, 0]
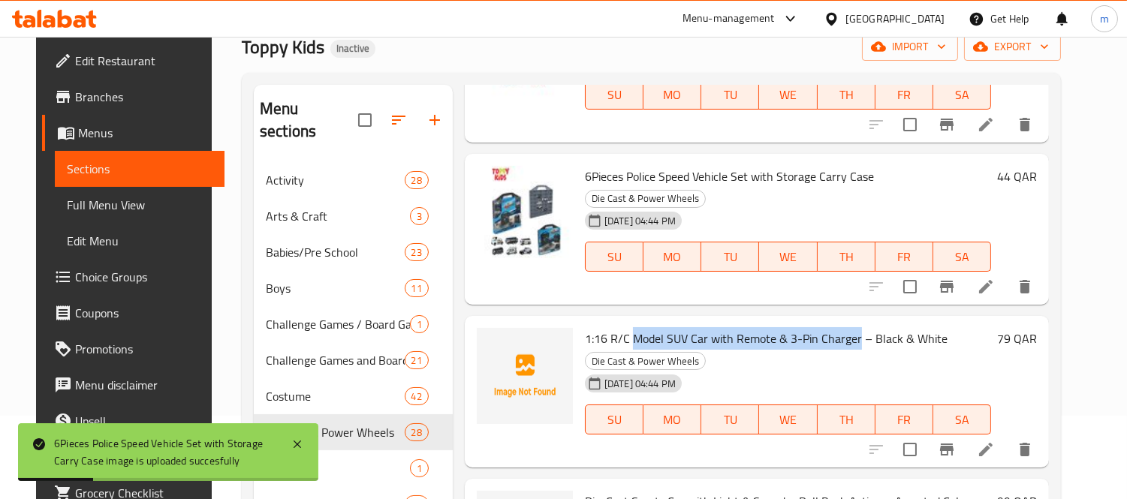
drag, startPoint x: 624, startPoint y: 273, endPoint x: 846, endPoint y: 270, distance: 222.2
click at [846, 327] on span "1:16 R/C Model SUV Car with Remote & 3-Pin Charger – Black & White" at bounding box center [766, 338] width 363 height 23
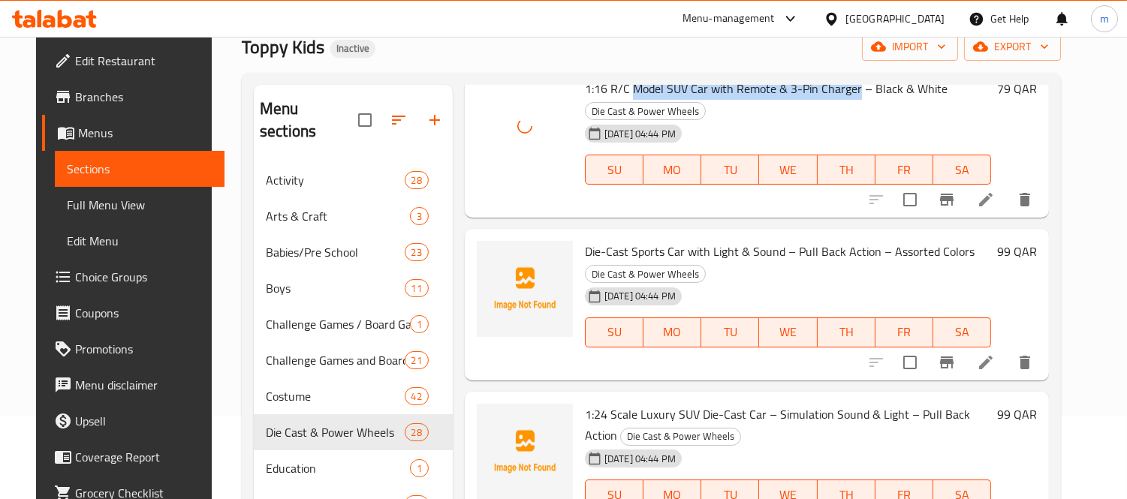
scroll to position [1751, 0]
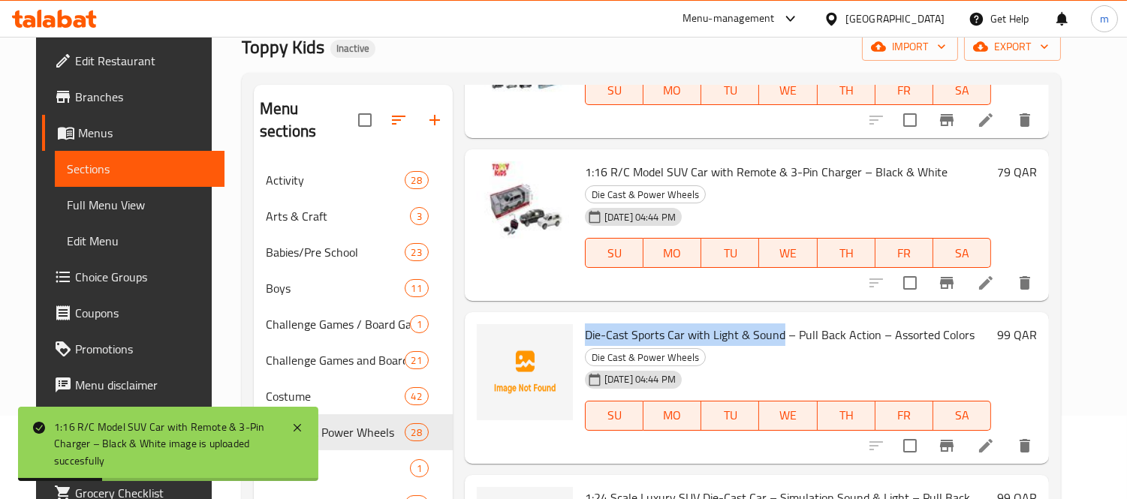
drag, startPoint x: 575, startPoint y: 271, endPoint x: 774, endPoint y: 270, distance: 198.9
click at [774, 323] on span "Die-Cast Sports Car with Light & Sound – Pull Back Action – Assorted Colors" at bounding box center [780, 334] width 390 height 23
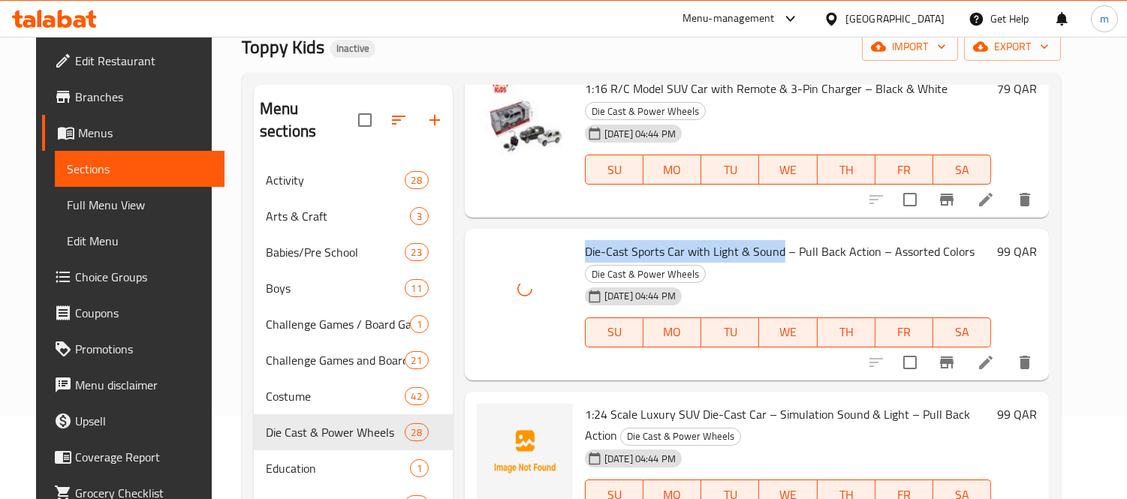
scroll to position [1918, 0]
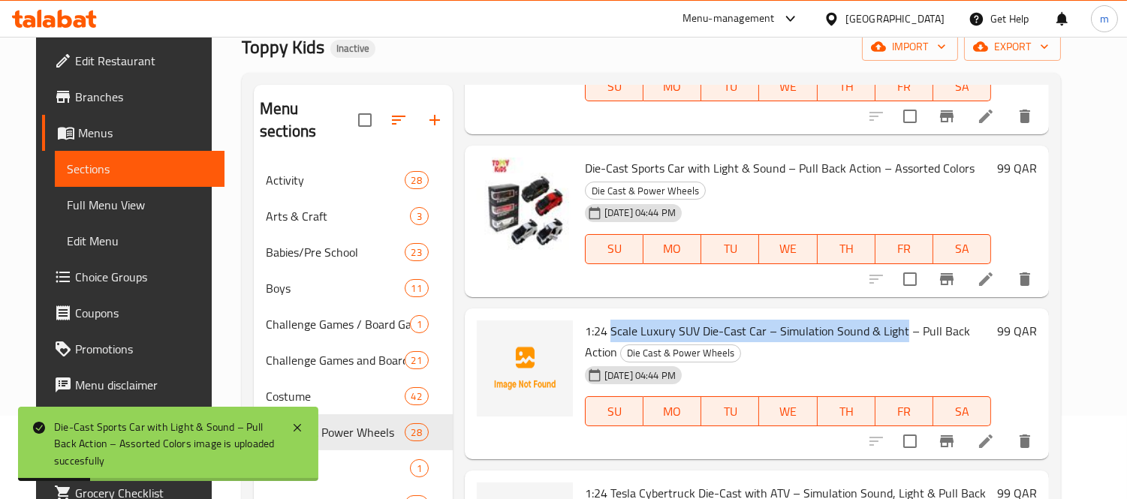
drag, startPoint x: 600, startPoint y: 265, endPoint x: 894, endPoint y: 266, distance: 293.5
click at [894, 320] on span "1:24 Scale Luxury SUV Die-Cast Car – Simulation Sound & Light – Pull Back Action" at bounding box center [777, 342] width 385 height 44
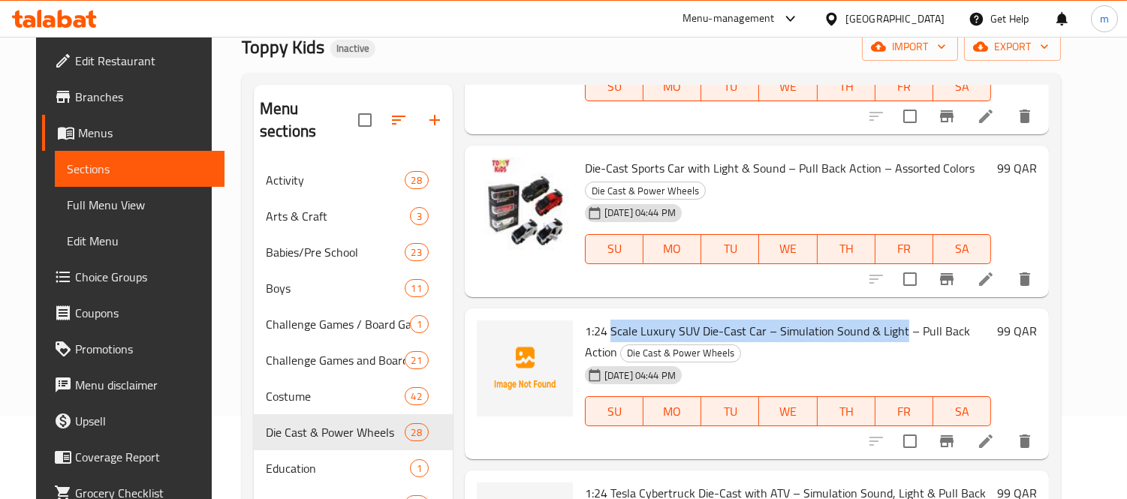
click at [787, 320] on h6 "1:24 Scale Luxury SUV Die-Cast Car – Simulation Sound & Light – Pull Back Actio…" at bounding box center [788, 341] width 406 height 42
drag, startPoint x: 603, startPoint y: 266, endPoint x: 754, endPoint y: 267, distance: 151.6
click at [754, 320] on span "1:24 Scale Luxury SUV Die-Cast Car – Simulation Sound & Light – Pull Back Action" at bounding box center [777, 342] width 385 height 44
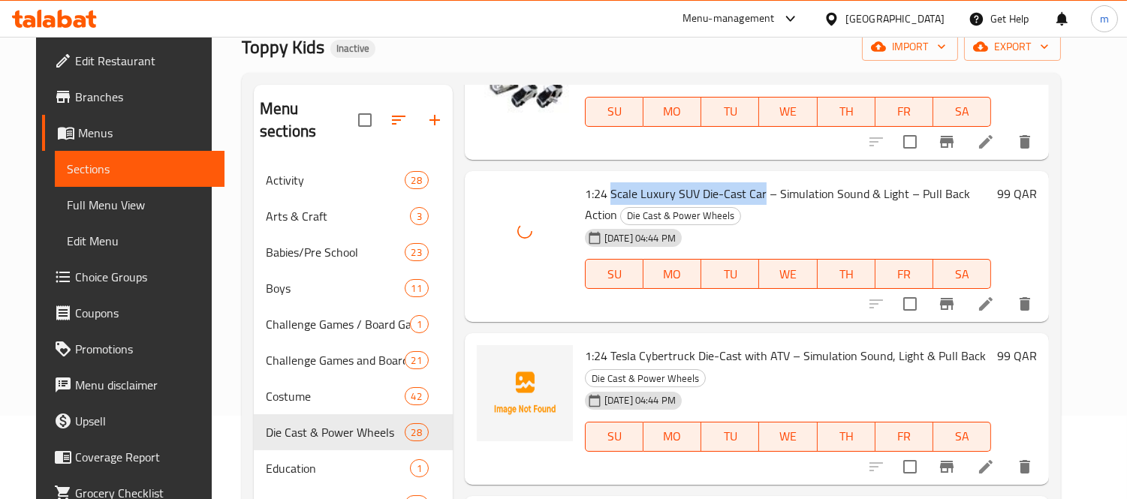
scroll to position [2084, 0]
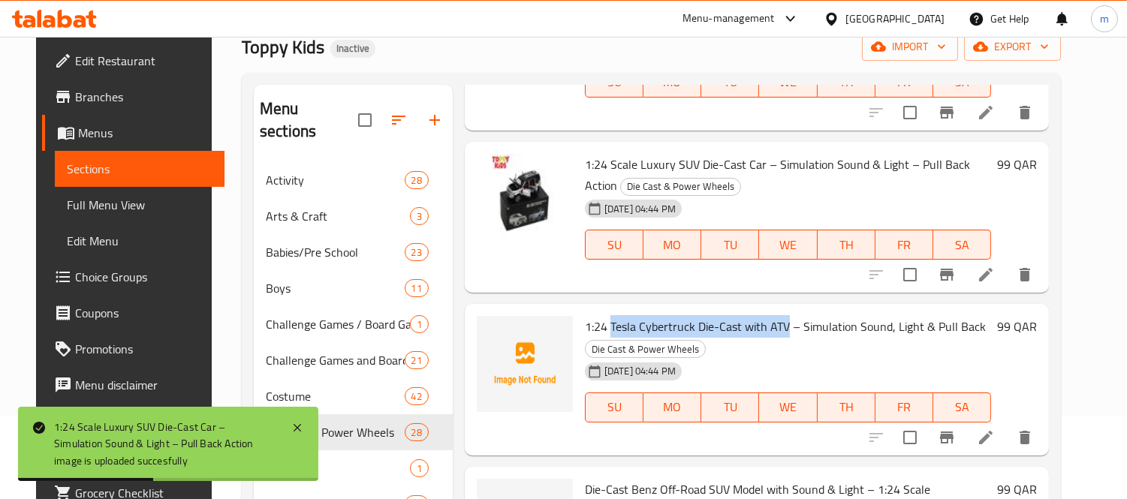
drag, startPoint x: 602, startPoint y: 263, endPoint x: 778, endPoint y: 258, distance: 175.7
click at [778, 315] on span "1:24 Tesla Cybertruck Die-Cast with ATV – Simulation Sound, Light & Pull Back" at bounding box center [785, 326] width 401 height 23
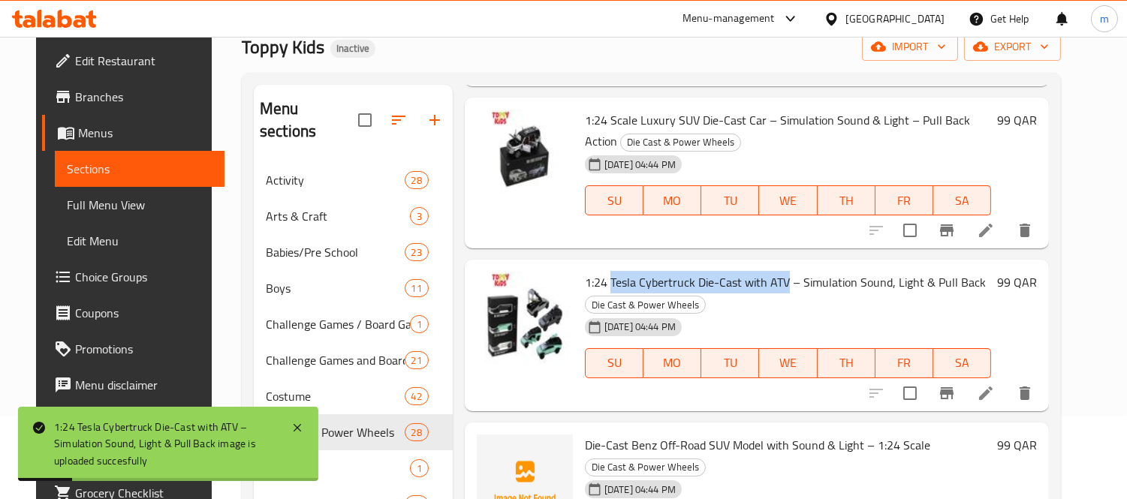
scroll to position [2168, 0]
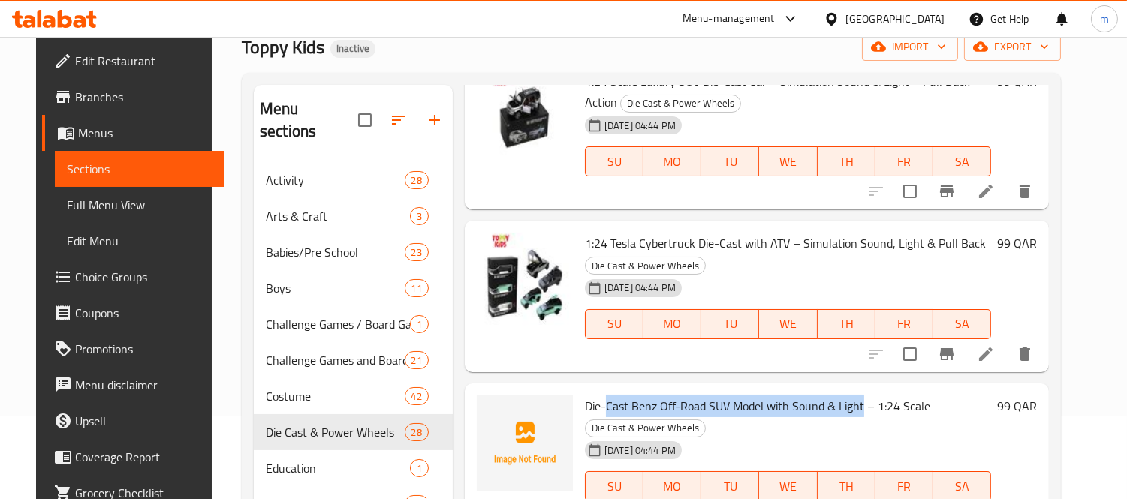
drag, startPoint x: 597, startPoint y: 343, endPoint x: 852, endPoint y: 343, distance: 254.4
click at [852, 395] on span "Die-Cast Benz Off-Road SUV Model with Sound & Light – 1:24 Scale" at bounding box center [757, 406] width 345 height 23
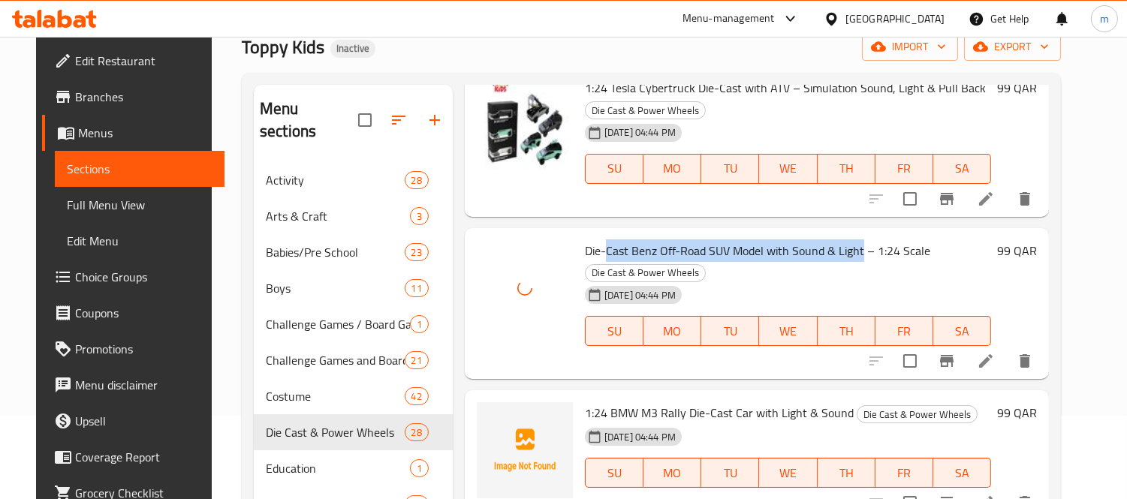
scroll to position [2335, 0]
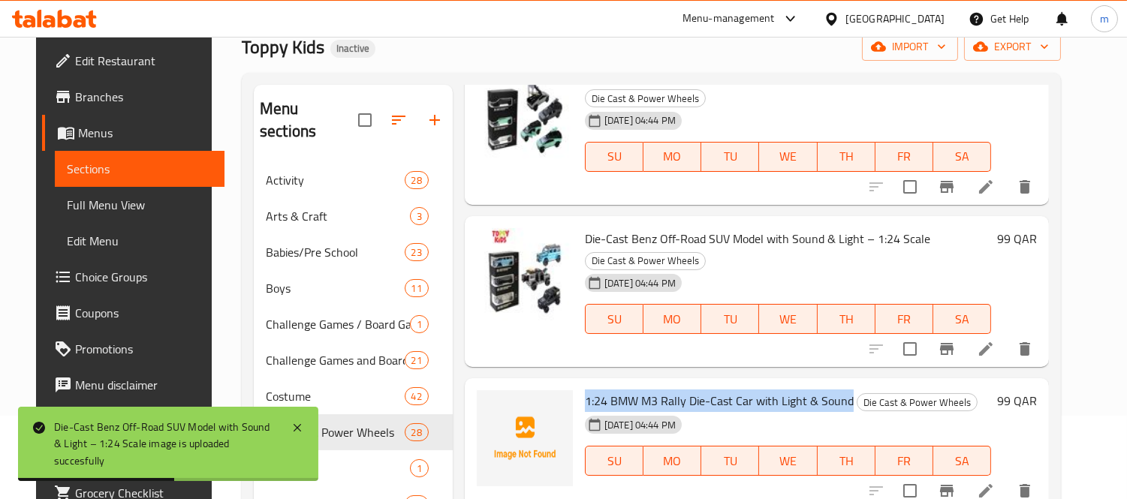
drag, startPoint x: 578, startPoint y: 336, endPoint x: 841, endPoint y: 331, distance: 262.7
click at [841, 390] on h6 "1:24 BMW M3 Rally Die-Cast Car with Light & Sound Die Cast & Power Wheels" at bounding box center [788, 400] width 406 height 21
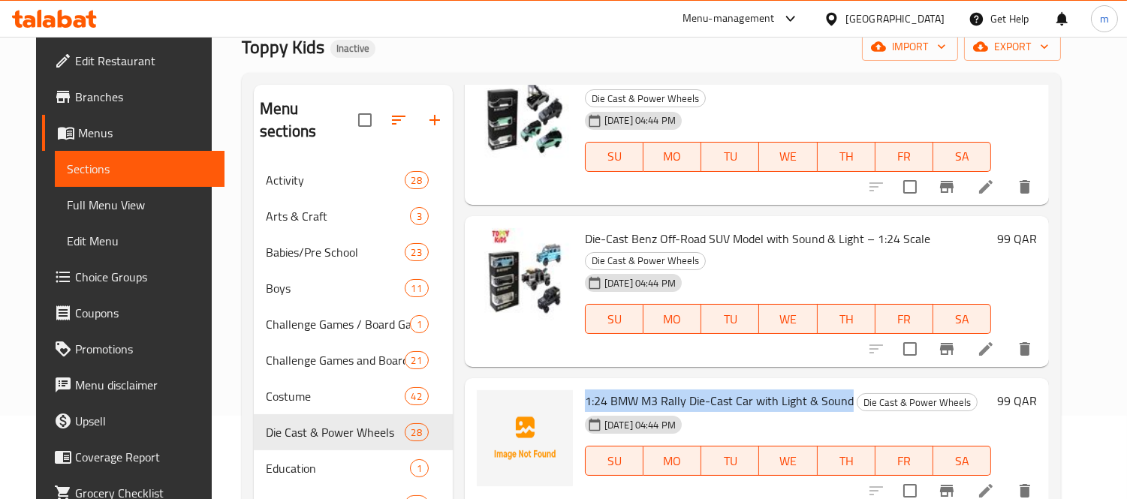
click at [593, 390] on span "1:24 BMW M3 Rally Die-Cast Car with Light & Sound" at bounding box center [719, 401] width 269 height 23
drag, startPoint x: 601, startPoint y: 336, endPoint x: 841, endPoint y: 342, distance: 239.5
click at [841, 390] on h6 "1:24 BMW M3 Rally Die-Cast Car with Light & Sound Die Cast & Power Wheels" at bounding box center [788, 400] width 406 height 21
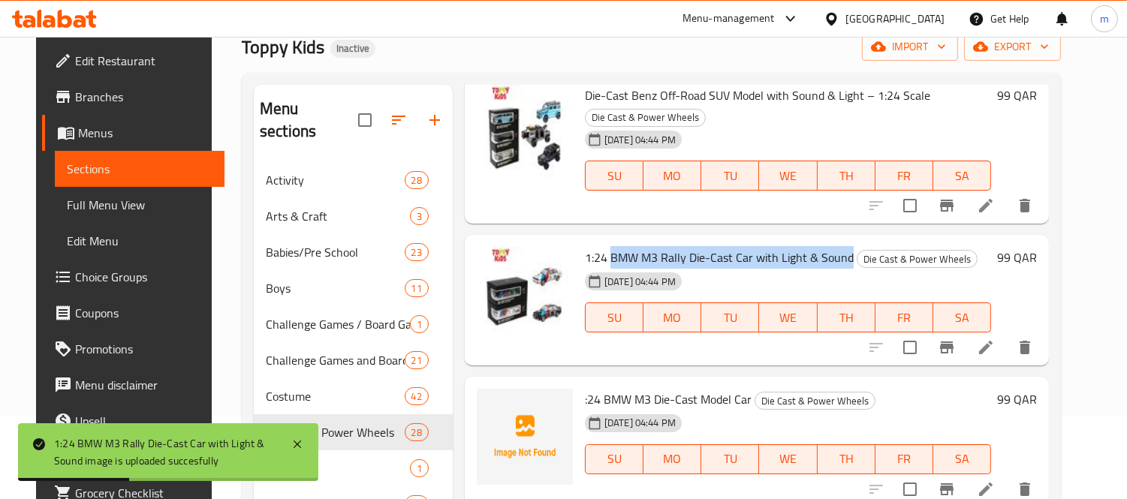
scroll to position [2502, 0]
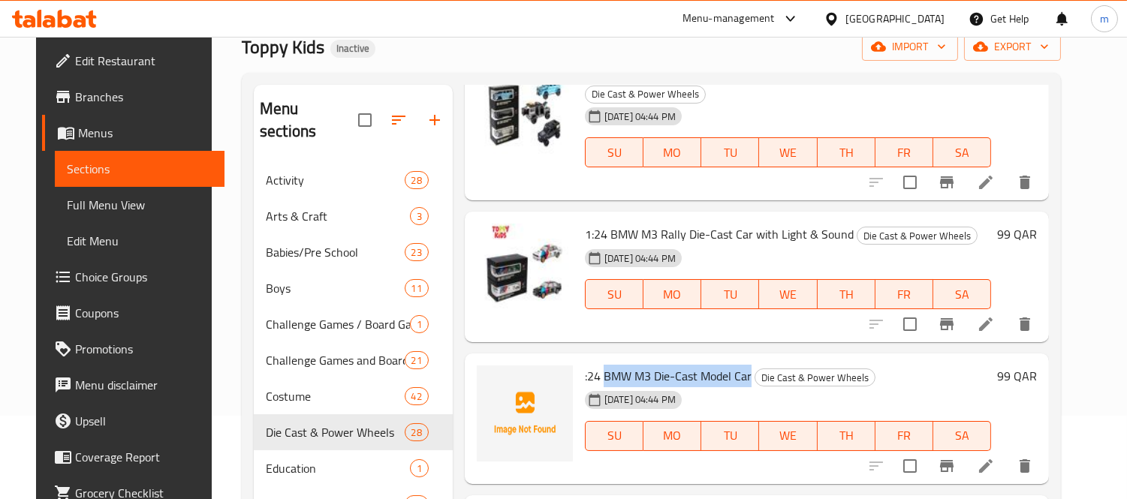
drag, startPoint x: 595, startPoint y: 313, endPoint x: 741, endPoint y: 313, distance: 145.6
click at [741, 365] on span ":24 BMW M3 Die-Cast Model Car" at bounding box center [668, 376] width 167 height 23
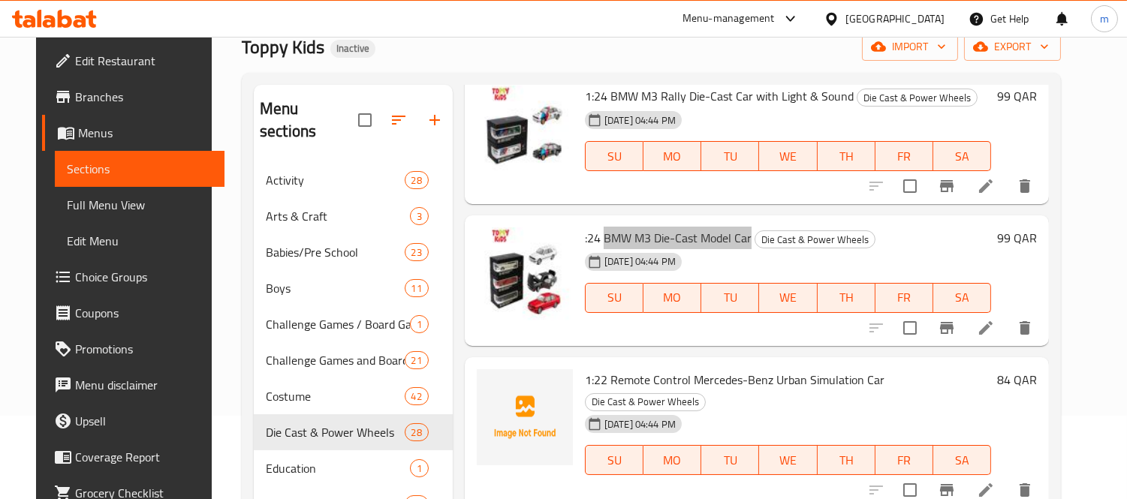
scroll to position [2668, 0]
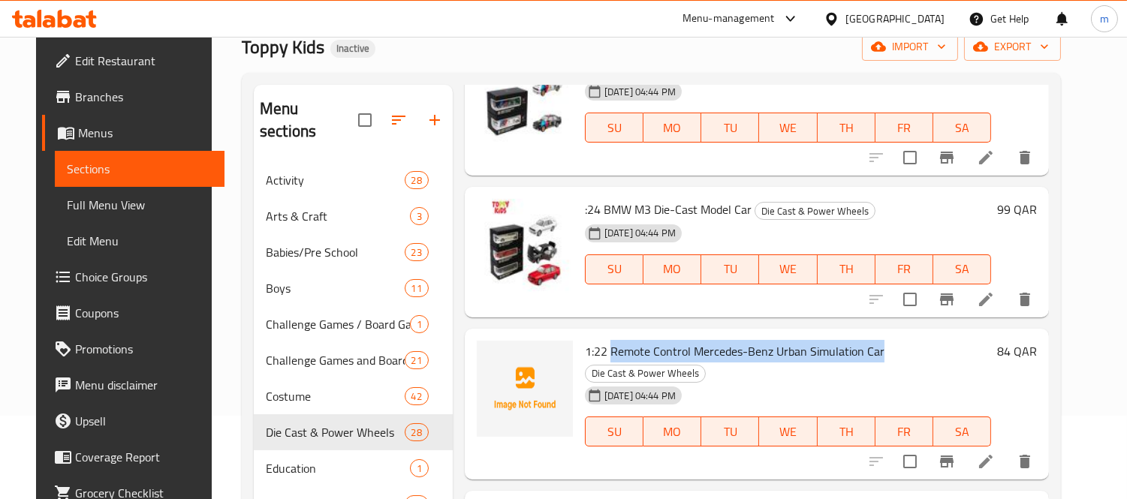
drag, startPoint x: 602, startPoint y: 287, endPoint x: 871, endPoint y: 287, distance: 268.7
click at [871, 340] on span "1:22 Remote Control Mercedes-Benz Urban Simulation Car" at bounding box center [734, 351] width 299 height 23
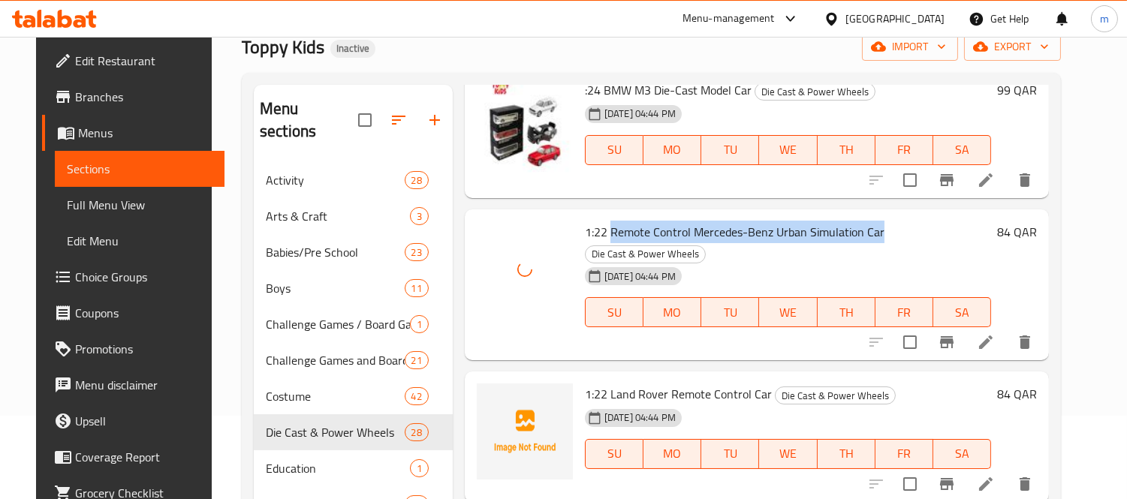
scroll to position [2835, 0]
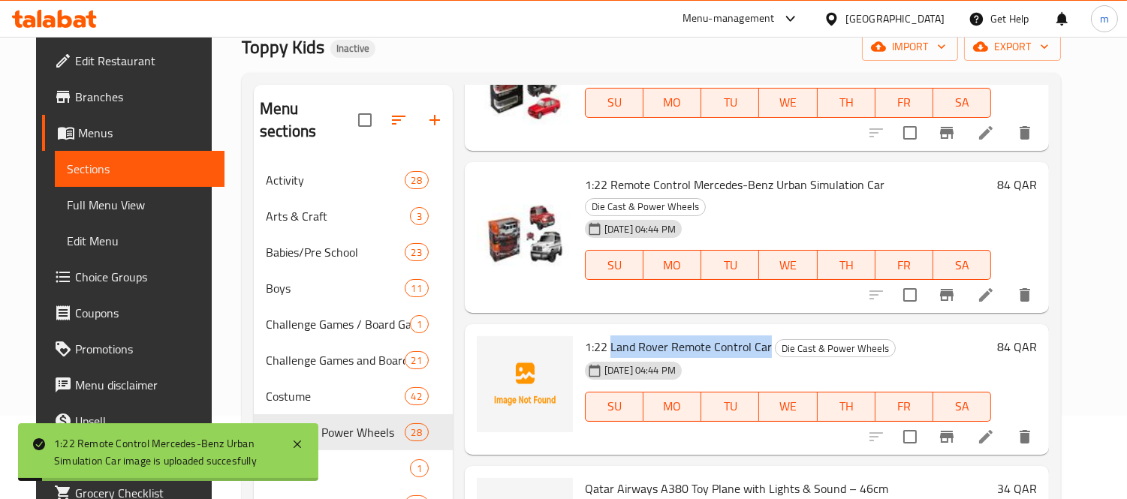
drag, startPoint x: 602, startPoint y: 263, endPoint x: 758, endPoint y: 260, distance: 156.1
click at [758, 336] on span "1:22 Land Rover Remote Control Car" at bounding box center [678, 347] width 187 height 23
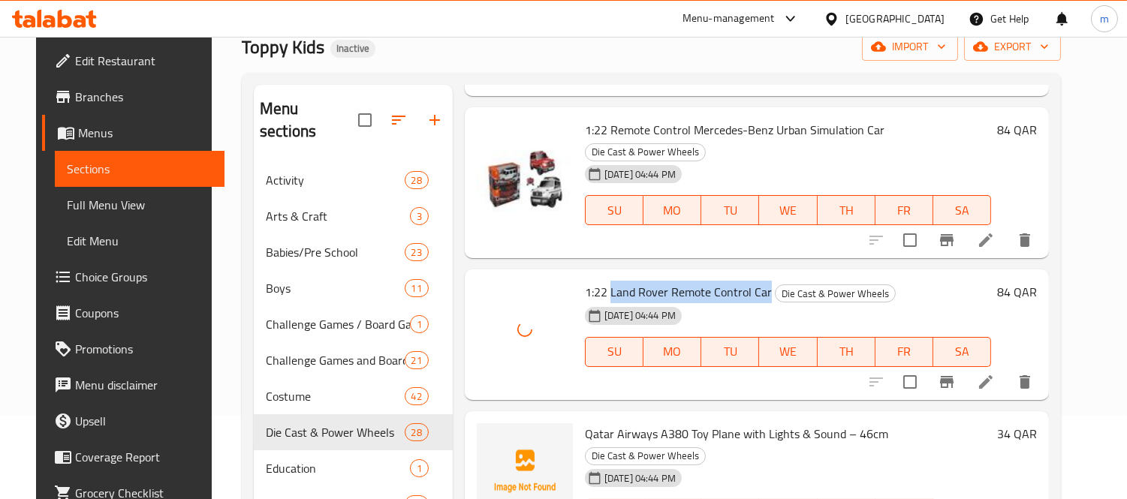
scroll to position [2918, 0]
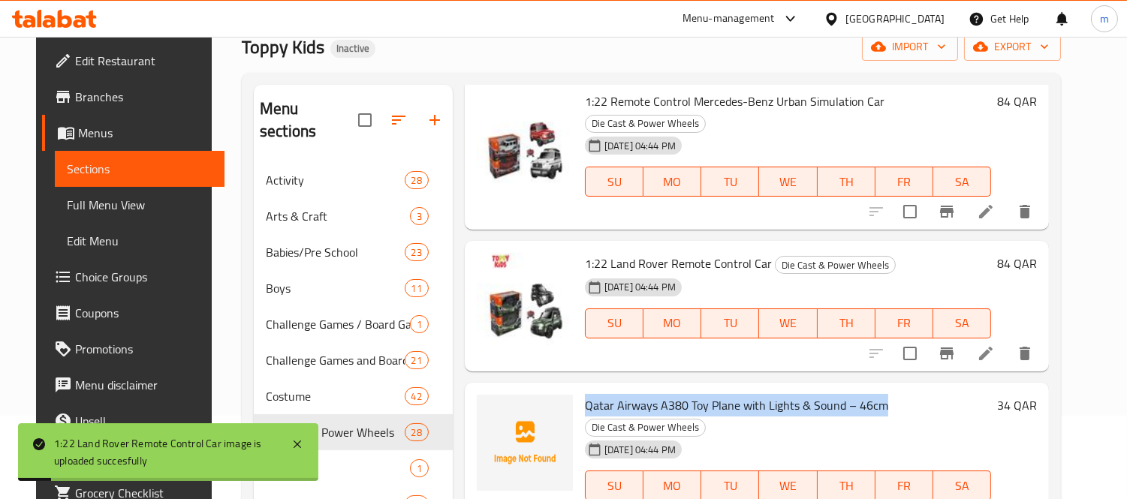
drag, startPoint x: 578, startPoint y: 317, endPoint x: 871, endPoint y: 319, distance: 292.7
click at [871, 394] on span "Qatar Airways A380 Toy Plane with Lights & Sound – 46cm" at bounding box center [736, 405] width 303 height 23
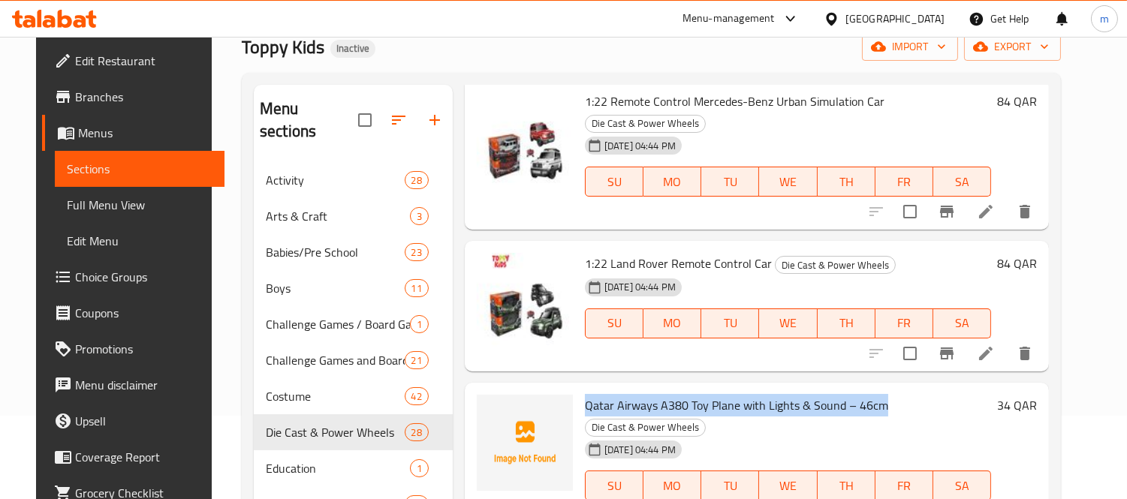
click at [727, 435] on div "[DATE] 04:44 PM SU MO TU WE TH FR SA" at bounding box center [788, 475] width 418 height 81
drag, startPoint x: 576, startPoint y: 317, endPoint x: 829, endPoint y: 320, distance: 253.7
click at [829, 394] on span "Qatar Airways A380 Toy Plane with Lights & Sound – 46cm" at bounding box center [736, 405] width 303 height 23
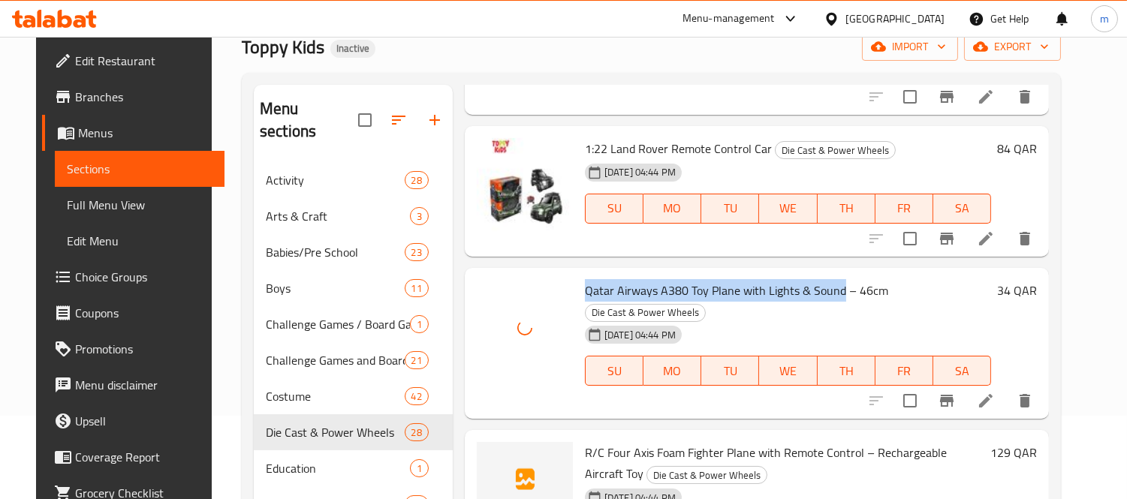
scroll to position [3086, 0]
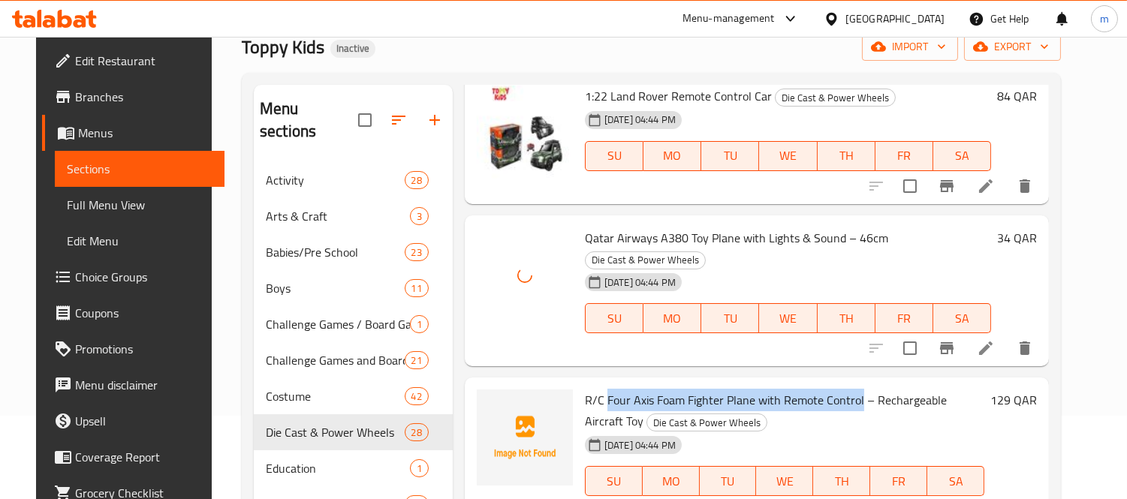
drag, startPoint x: 597, startPoint y: 294, endPoint x: 850, endPoint y: 291, distance: 253.0
click at [850, 389] on span "R/C Four Axis Foam Fighter Plane with Remote Control – Rechargeable Aircraft Toy" at bounding box center [766, 411] width 362 height 44
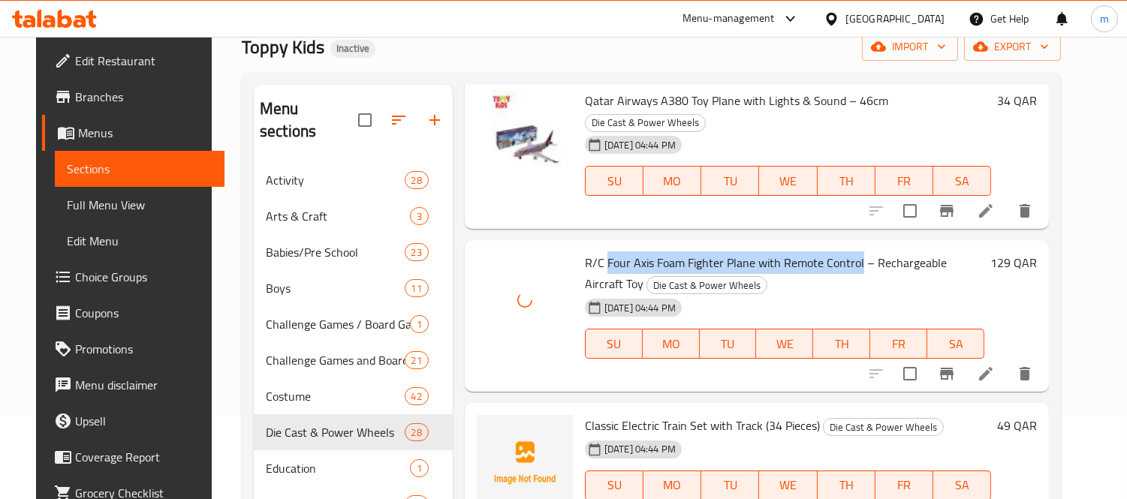
scroll to position [3252, 0]
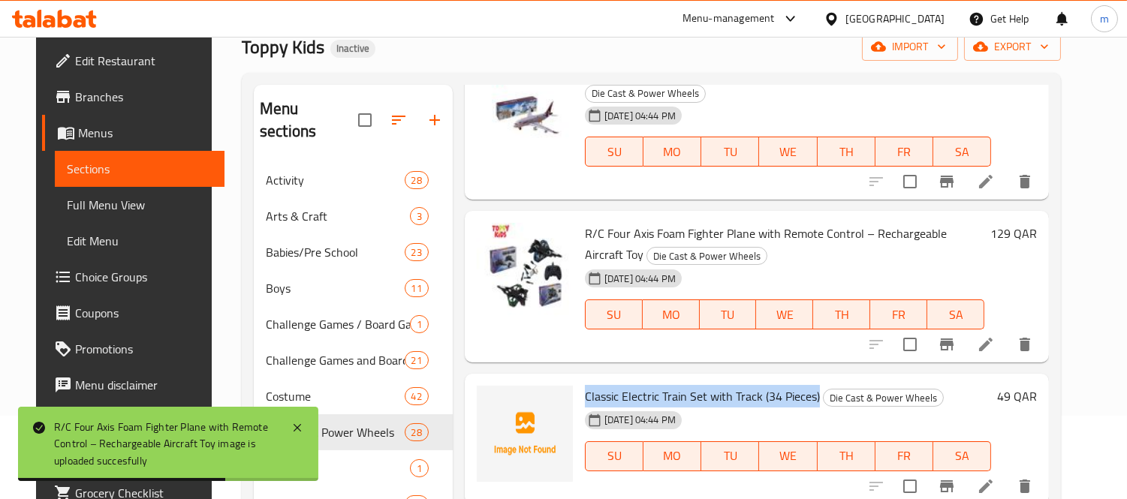
drag, startPoint x: 576, startPoint y: 290, endPoint x: 808, endPoint y: 293, distance: 231.2
click at [808, 386] on h6 "Classic Electric Train Set with Track (34 Pieces) Die Cast & Power Wheels" at bounding box center [788, 396] width 406 height 21
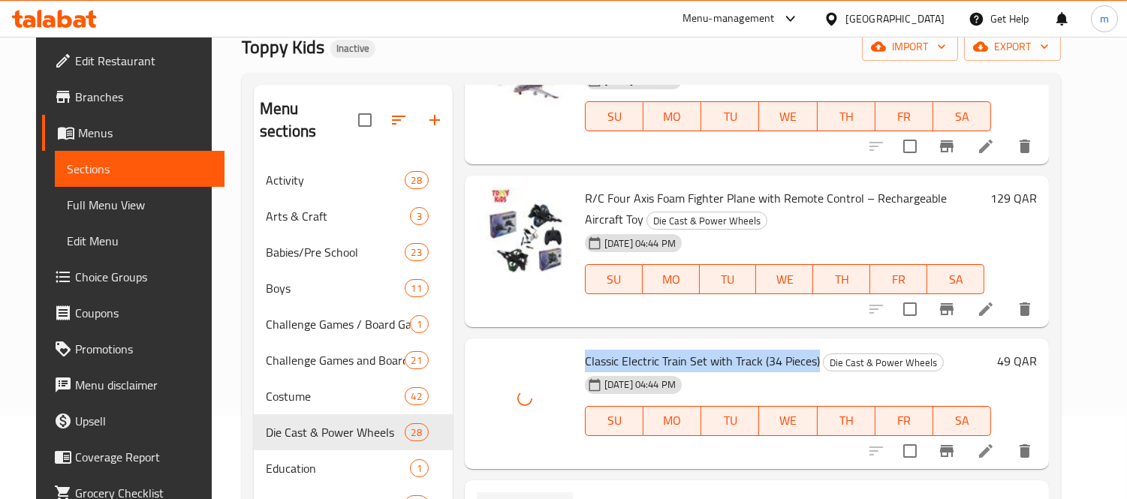
scroll to position [3336, 0]
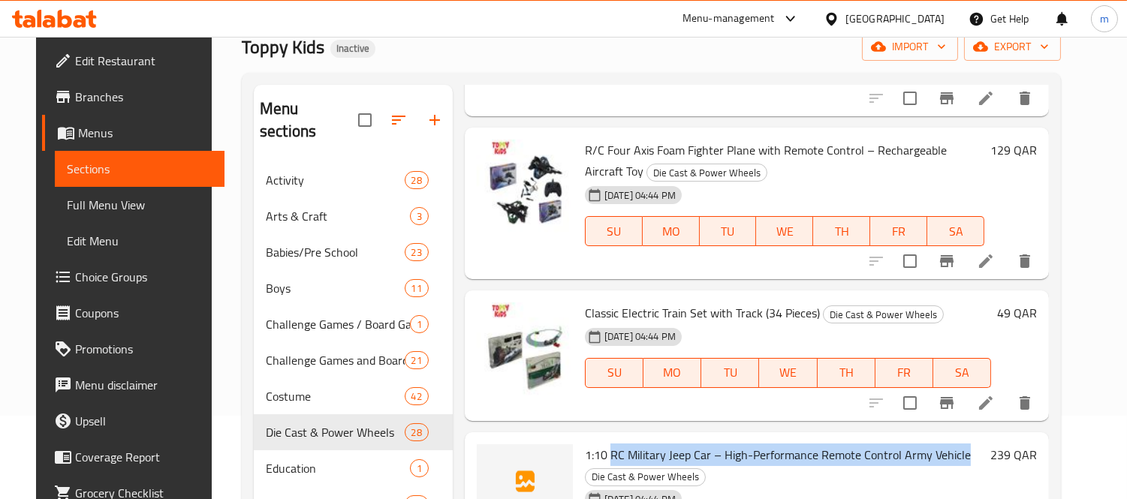
drag, startPoint x: 603, startPoint y: 348, endPoint x: 957, endPoint y: 346, distance: 354.3
click at [957, 444] on h6 "1:10 RC Military Jeep Car – High-Performance Remote Control Army Vehicle Die Ca…" at bounding box center [784, 465] width 399 height 42
click at [736, 444] on h6 "1:10 RC Military Jeep Car – High-Performance Remote Control Army Vehicle Die Ca…" at bounding box center [784, 465] width 399 height 42
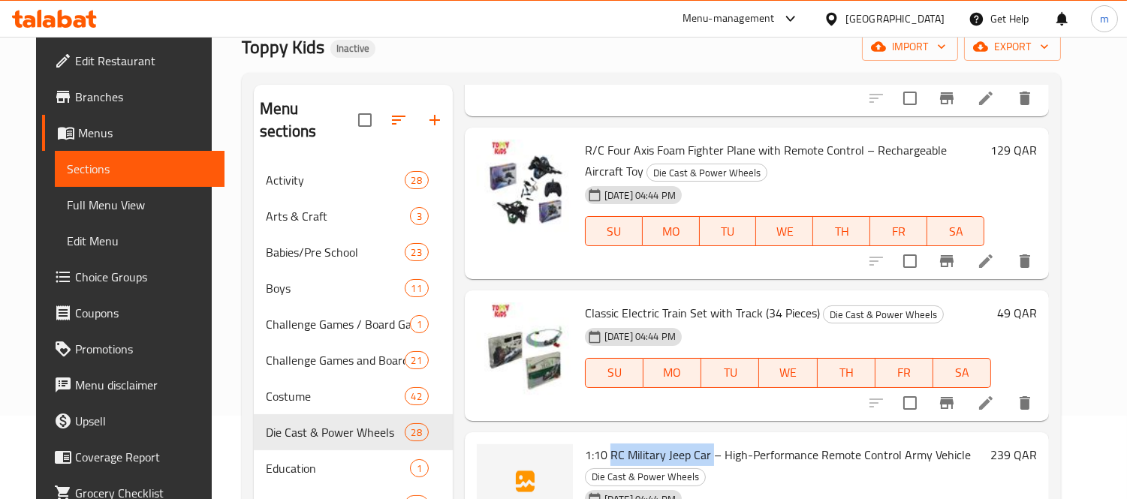
drag, startPoint x: 603, startPoint y: 346, endPoint x: 703, endPoint y: 350, distance: 99.9
click at [703, 444] on span "1:10 RC Military Jeep Car – High-Performance Remote Control Army Vehicle" at bounding box center [778, 455] width 386 height 23
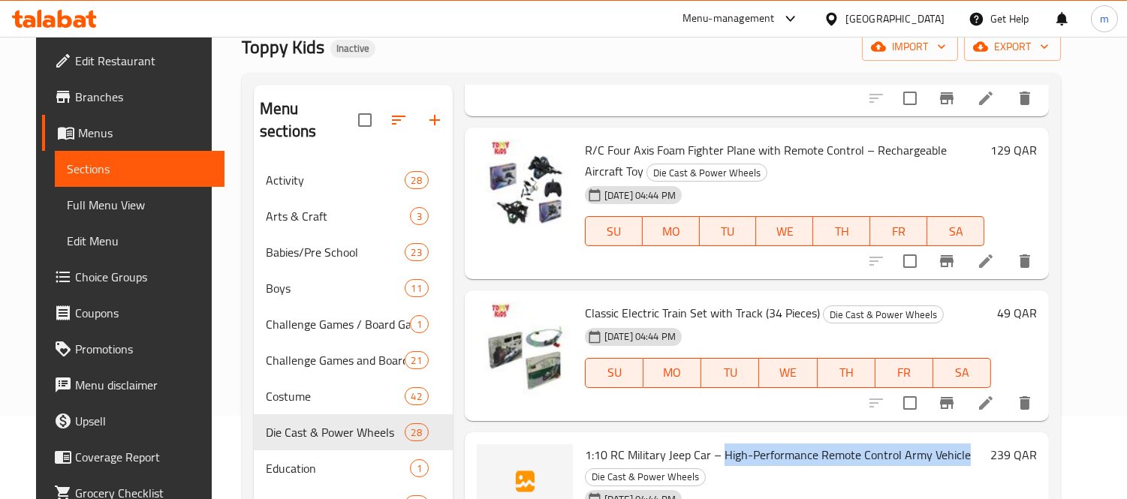
drag, startPoint x: 715, startPoint y: 345, endPoint x: 964, endPoint y: 348, distance: 248.4
click at [964, 444] on h6 "1:10 RC Military Jeep Car – High-Performance Remote Control Army Vehicle Die Ca…" at bounding box center [784, 465] width 399 height 42
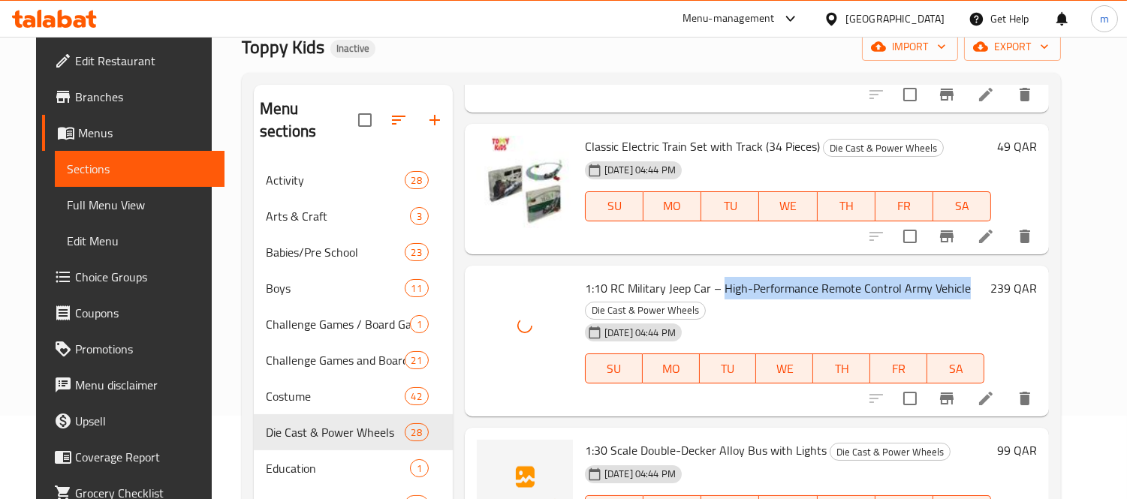
scroll to position [3585, 0]
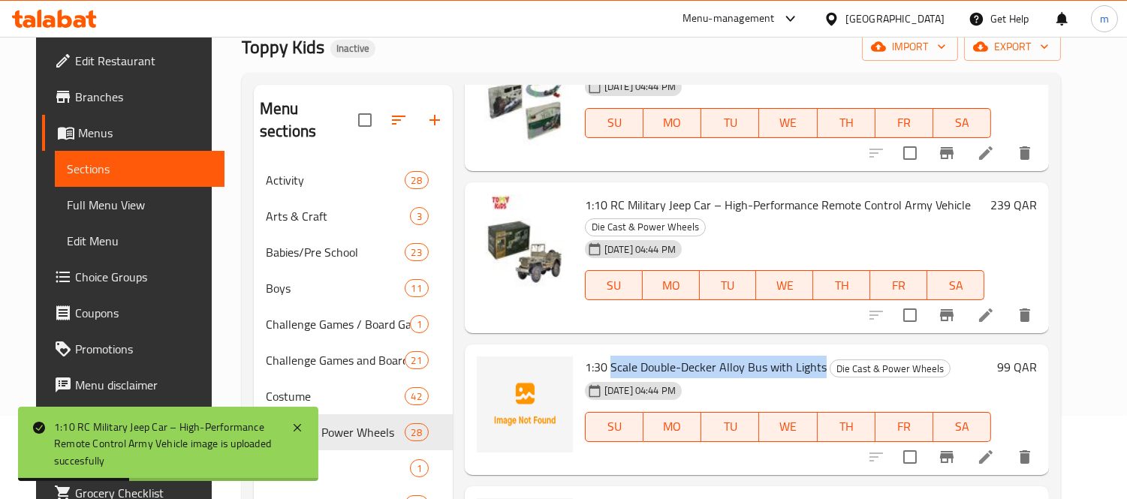
drag, startPoint x: 603, startPoint y: 260, endPoint x: 813, endPoint y: 260, distance: 210.2
click at [813, 357] on h6 "1:30 Scale Double-[PERSON_NAME] Alloy Bus with Lights Die Cast & Power Wheels" at bounding box center [788, 367] width 406 height 21
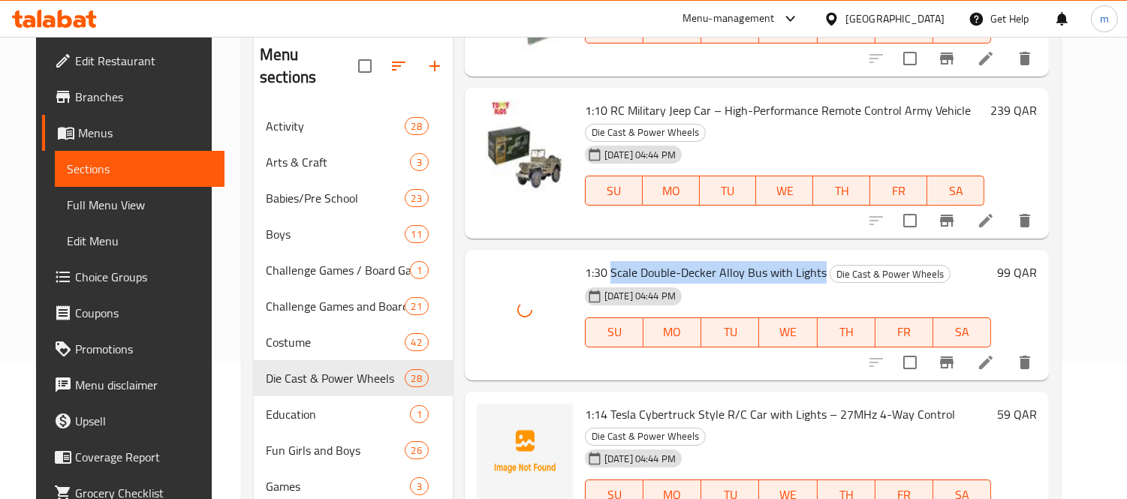
scroll to position [167, 0]
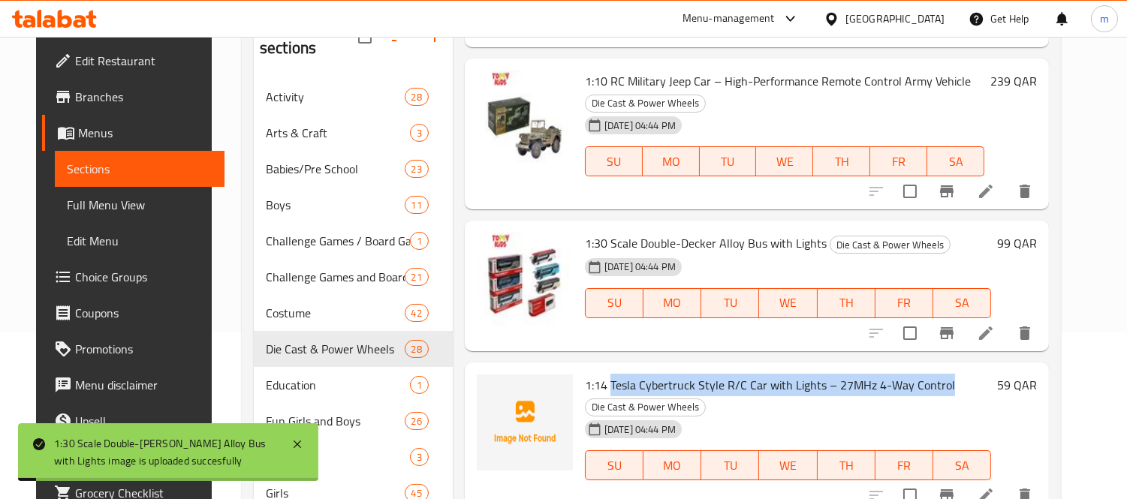
drag, startPoint x: 603, startPoint y: 275, endPoint x: 941, endPoint y: 275, distance: 338.5
click at [941, 375] on h6 "1:14 Tesla Cybertruck Style R/C Car with Lights – 27MHz 4-Way Control Die Cast …" at bounding box center [788, 396] width 406 height 42
click at [767, 375] on h6 "1:14 Tesla Cybertruck Style R/C Car with Lights – 27MHz 4-Way Control Die Cast …" at bounding box center [788, 396] width 406 height 42
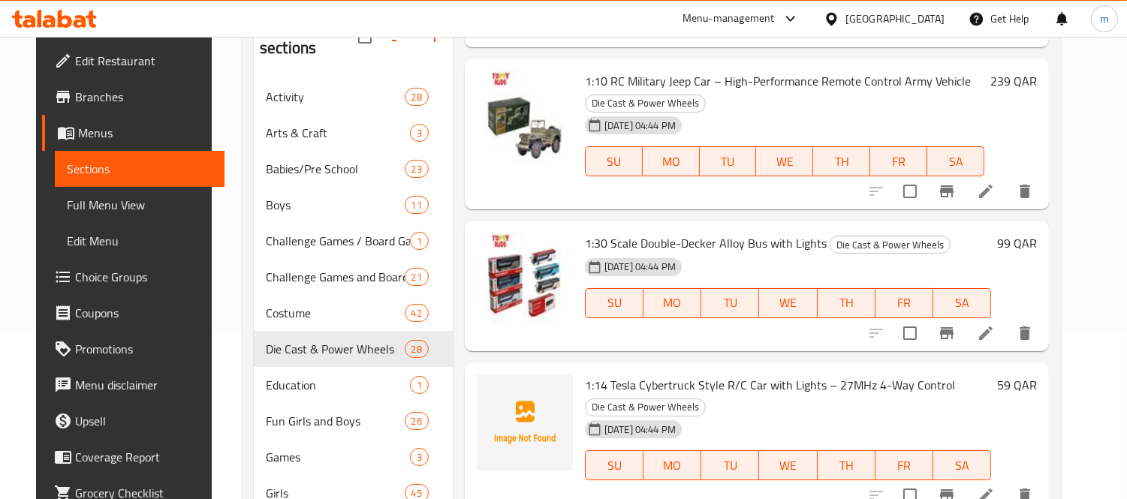
click at [603, 374] on span "1:14 Tesla Cybertruck Style R/C Car with Lights – 27MHz 4-Way Control" at bounding box center [770, 385] width 370 height 23
drag, startPoint x: 601, startPoint y: 275, endPoint x: 808, endPoint y: 278, distance: 207.2
click at [808, 374] on span "1:14 Tesla Cybertruck Style R/C Car with Lights – 27MHz 4-Way Control" at bounding box center [770, 385] width 370 height 23
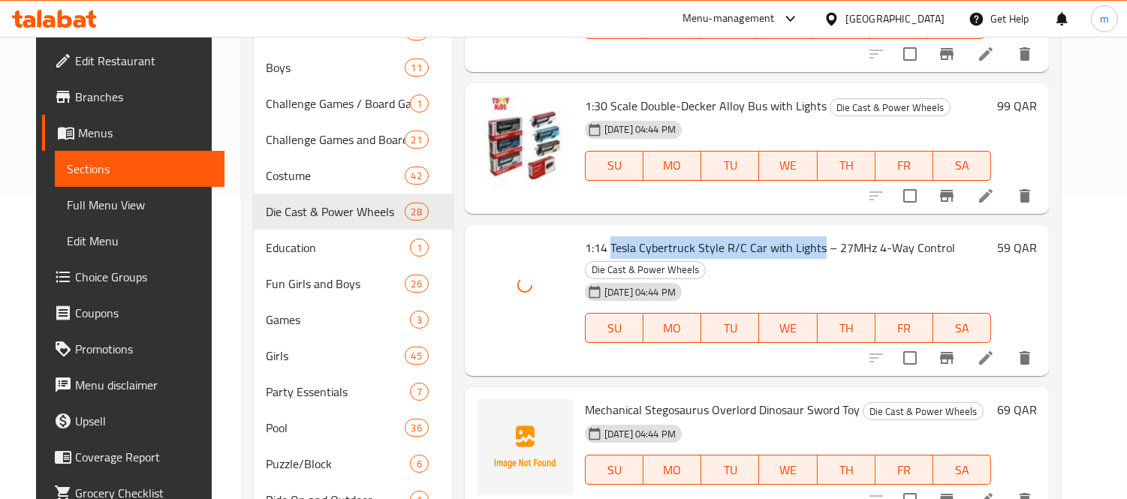
scroll to position [333, 0]
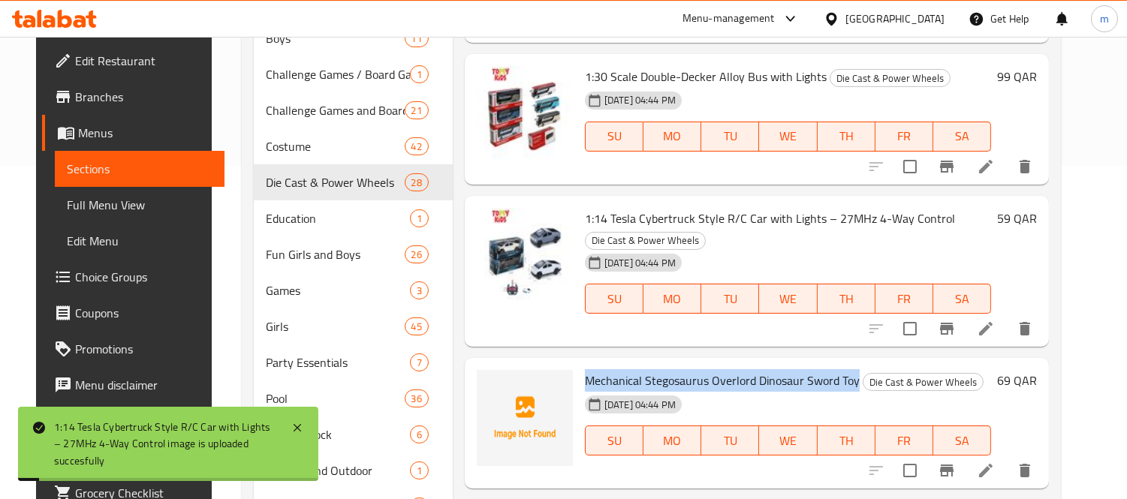
drag, startPoint x: 576, startPoint y: 276, endPoint x: 845, endPoint y: 276, distance: 269.5
click at [845, 369] on span "Mechanical Stegosaurus Overlord Dinosaur Sword Toy" at bounding box center [722, 380] width 275 height 23
click at [706, 369] on span "Mechanical Stegosaurus Overlord Dinosaur Sword Toy" at bounding box center [722, 380] width 275 height 23
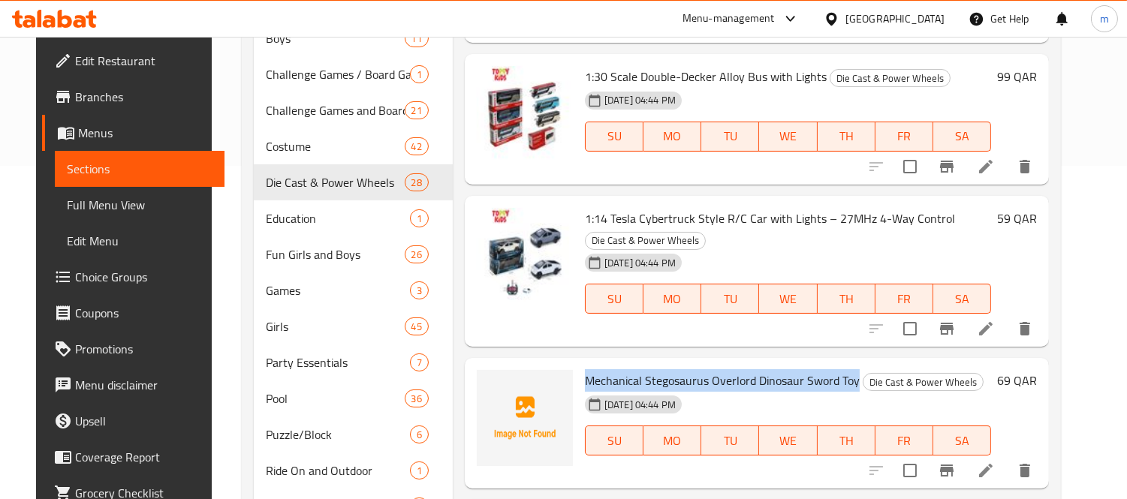
drag, startPoint x: 578, startPoint y: 274, endPoint x: 845, endPoint y: 279, distance: 267.3
click at [845, 369] on span "Mechanical Stegosaurus Overlord Dinosaur Sword Toy" at bounding box center [722, 380] width 275 height 23
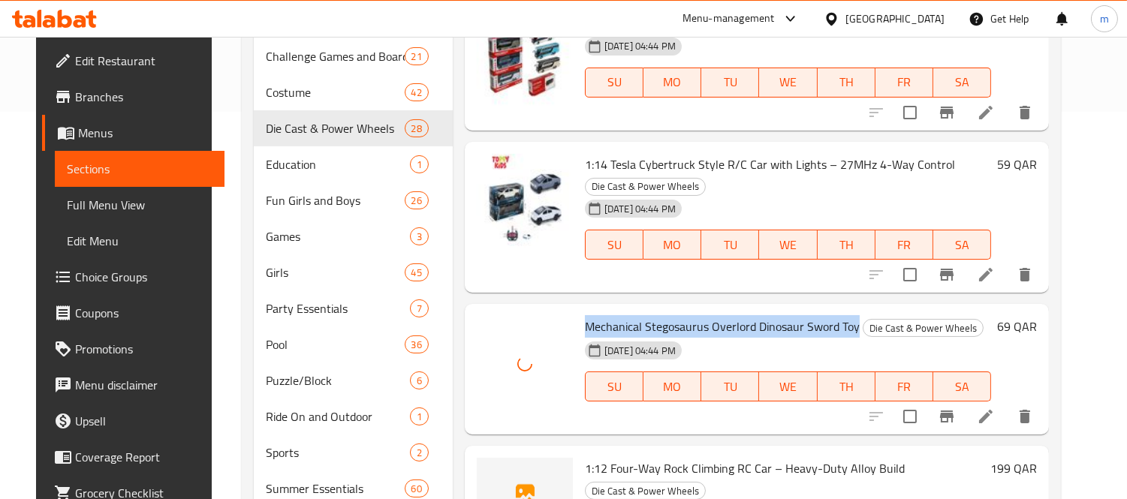
scroll to position [417, 0]
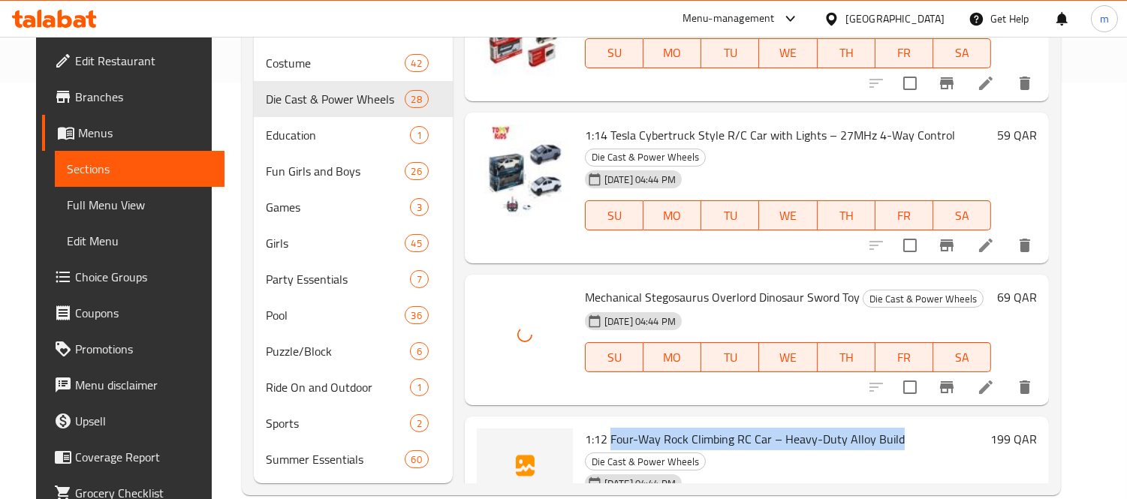
drag, startPoint x: 602, startPoint y: 329, endPoint x: 939, endPoint y: 329, distance: 337.0
click at [939, 429] on h6 "1:12 Four-Way Rock Climbing RC Car – Heavy-Duty Alloy Build Die Cast & Power Wh…" at bounding box center [784, 450] width 399 height 42
click at [758, 428] on span "1:12 Four-Way Rock Climbing RC Car – Heavy-Duty Alloy Build" at bounding box center [745, 439] width 320 height 23
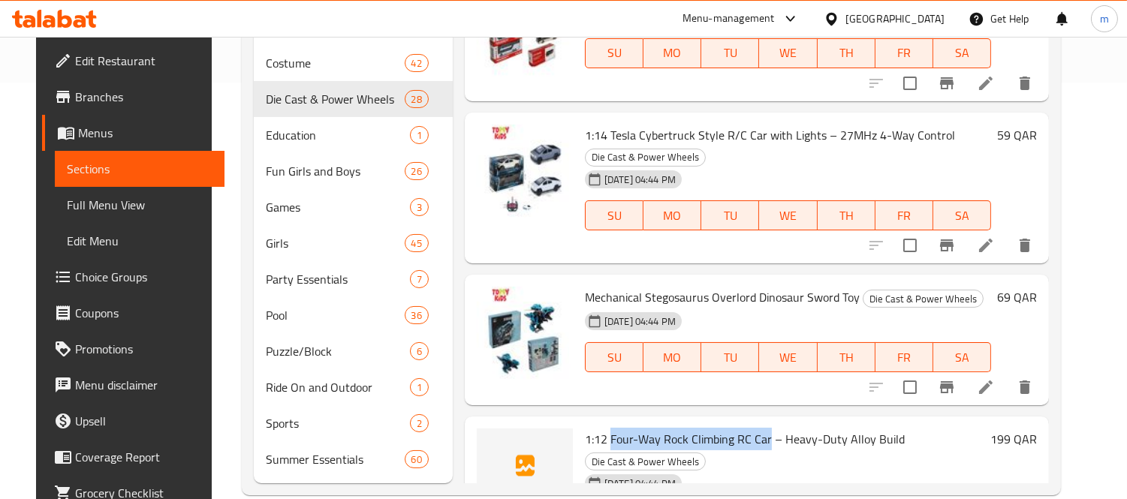
drag, startPoint x: 760, startPoint y: 334, endPoint x: 603, endPoint y: 326, distance: 157.0
click at [603, 428] on span "1:12 Four-Way Rock Climbing RC Car – Heavy-Duty Alloy Build" at bounding box center [745, 439] width 320 height 23
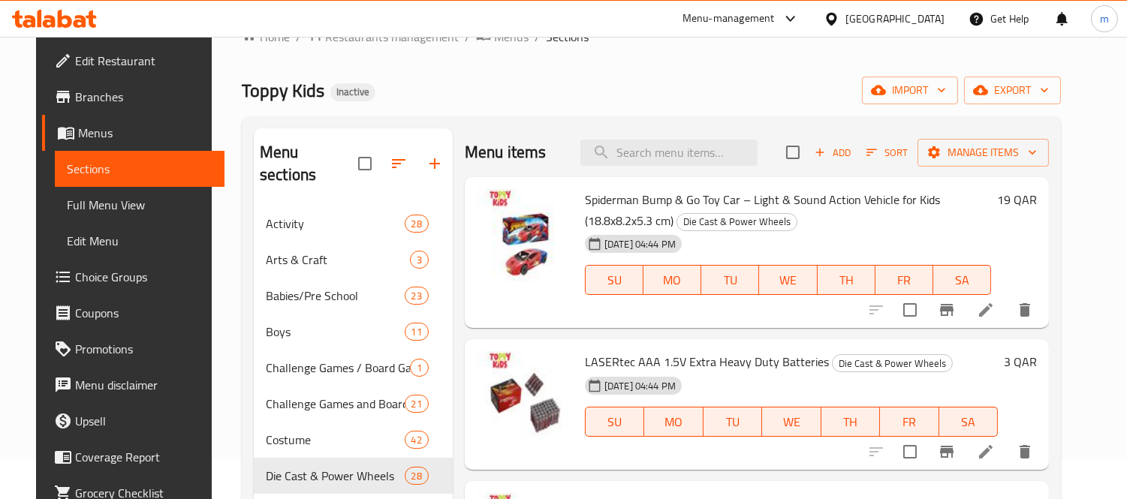
scroll to position [0, 0]
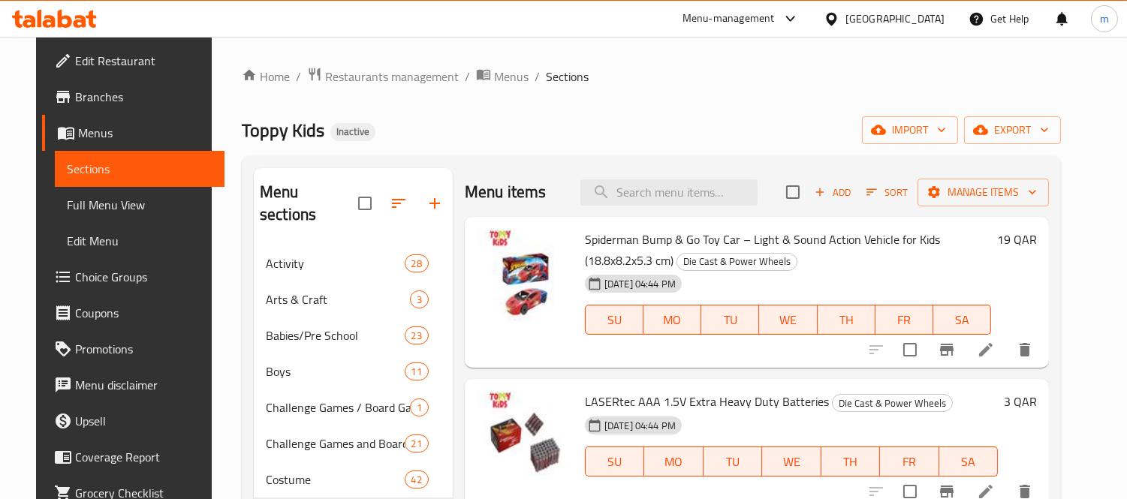
click at [719, 103] on div "Home / Restaurants management / Menus / Sections Toppy Kids Inactive import exp…" at bounding box center [651, 489] width 819 height 845
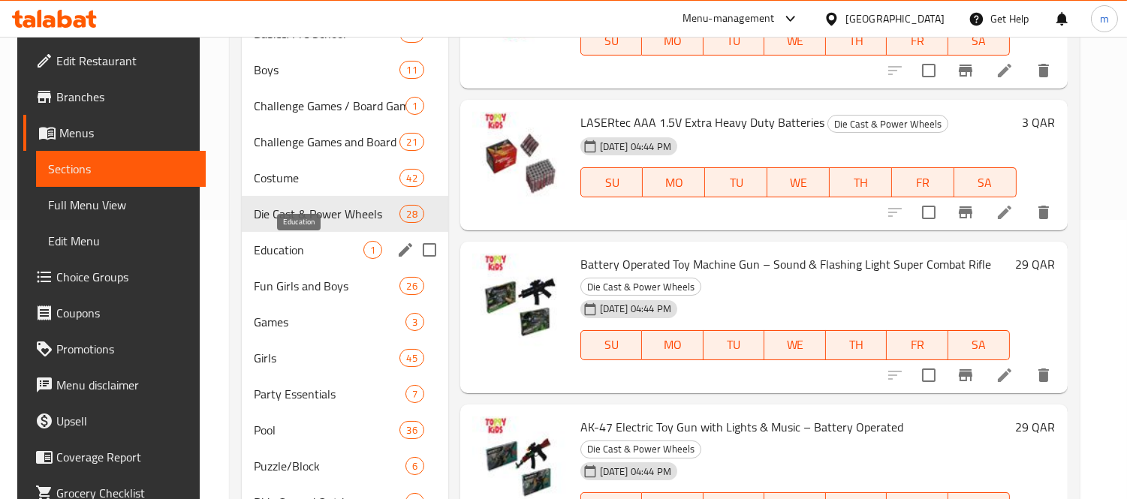
click at [288, 258] on span "Education" at bounding box center [309, 250] width 110 height 18
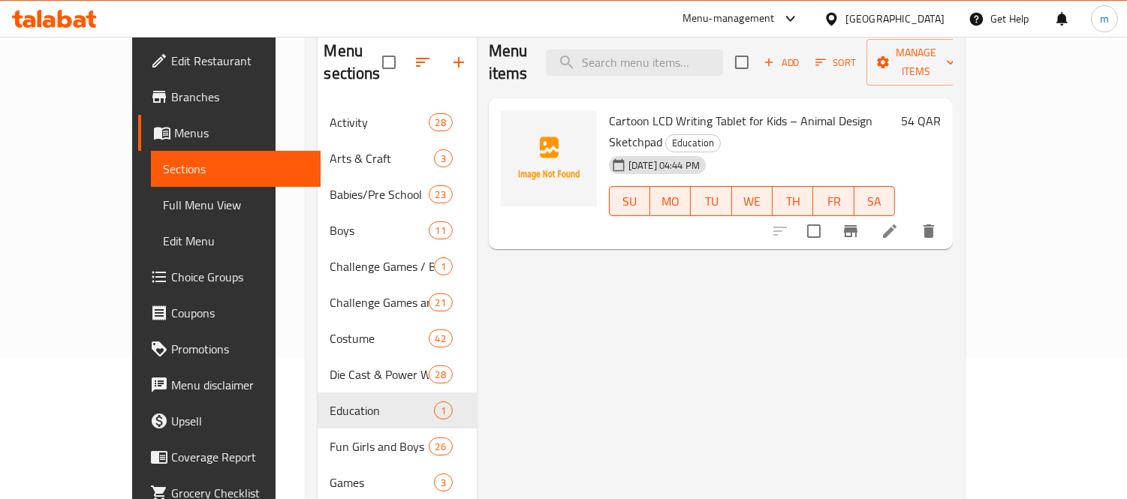
scroll to position [29, 0]
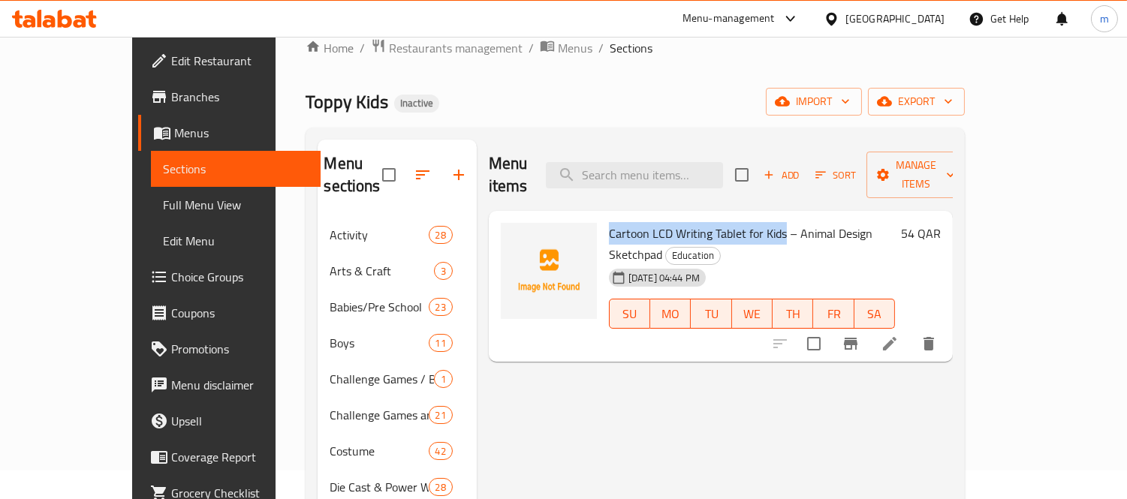
drag, startPoint x: 576, startPoint y: 210, endPoint x: 749, endPoint y: 216, distance: 172.7
click at [749, 222] on span "Cartoon LCD Writing Tablet for Kids – Animal Design Sketchpad" at bounding box center [740, 244] width 263 height 44
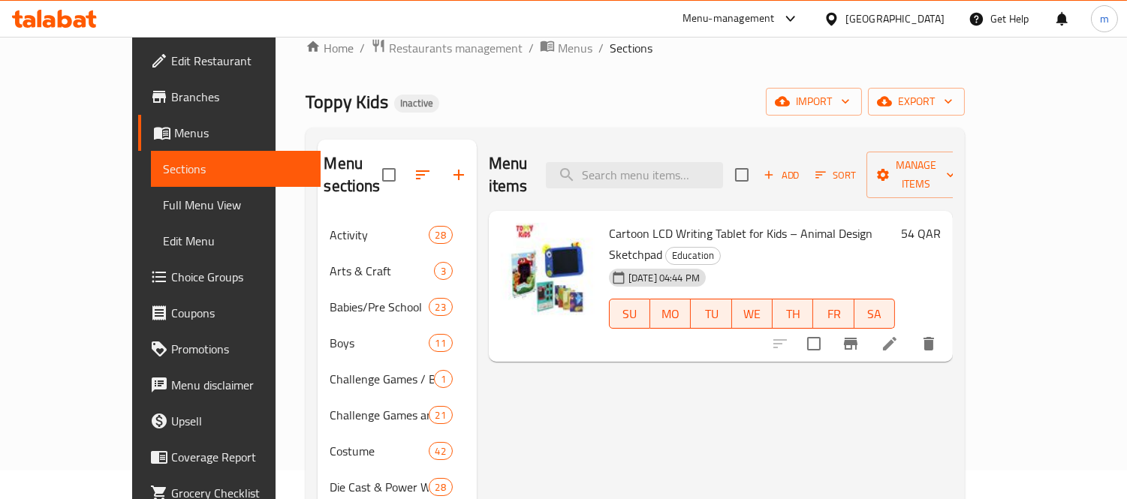
click at [740, 99] on div "Toppy Kids Inactive import export" at bounding box center [634, 102] width 659 height 28
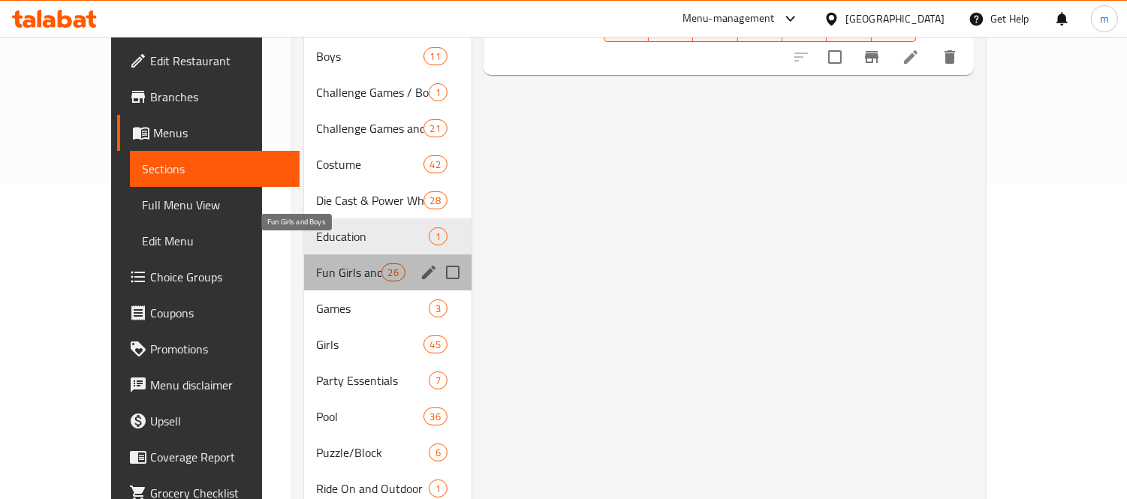
click at [316, 263] on span "Fun Girls and Boys" at bounding box center [348, 272] width 65 height 18
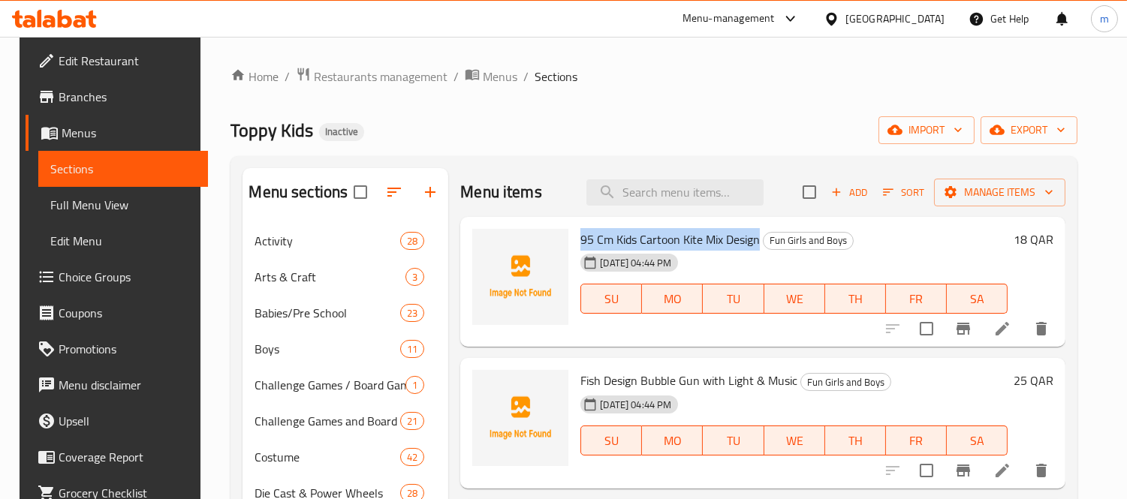
drag, startPoint x: 575, startPoint y: 240, endPoint x: 754, endPoint y: 242, distance: 179.4
click at [754, 242] on h6 "95 Cm Kids Cartoon Kite Mix Design Fun Girls and Boys" at bounding box center [793, 239] width 427 height 21
click at [616, 135] on div "Toppy Kids Inactive import export" at bounding box center [653, 130] width 847 height 28
drag, startPoint x: 610, startPoint y: 240, endPoint x: 752, endPoint y: 245, distance: 142.0
click at [752, 245] on span "95 Cm Kids Cartoon Kite Mix Design" at bounding box center [669, 239] width 179 height 23
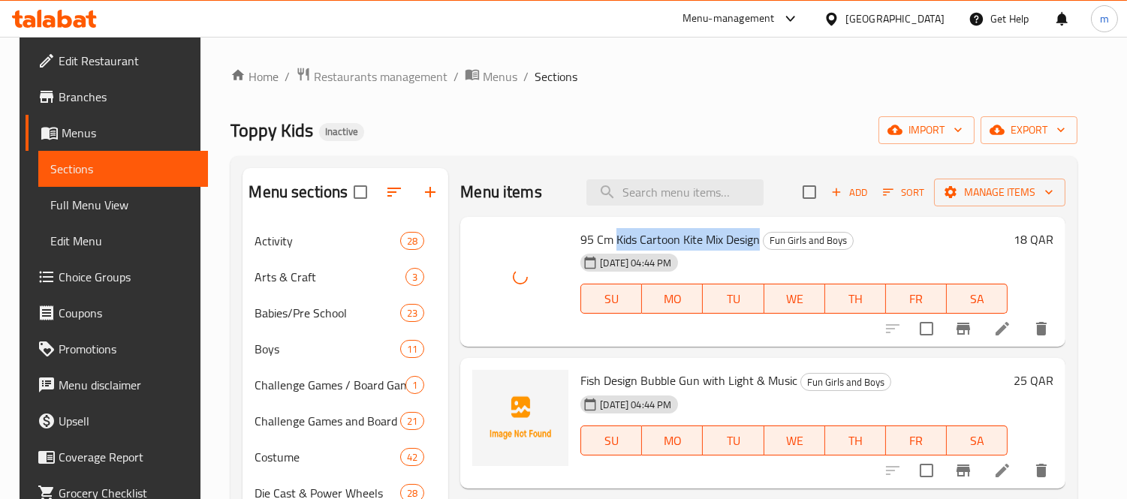
scroll to position [83, 0]
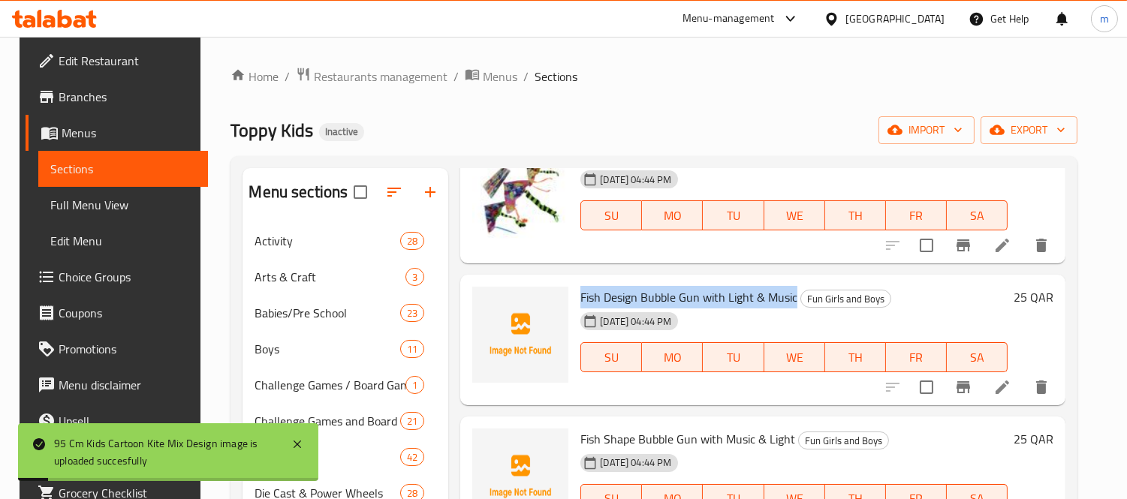
drag, startPoint x: 576, startPoint y: 294, endPoint x: 790, endPoint y: 295, distance: 213.2
click at [790, 295] on span "Fish Design Bubble Gun with Light & Music" at bounding box center [688, 297] width 217 height 23
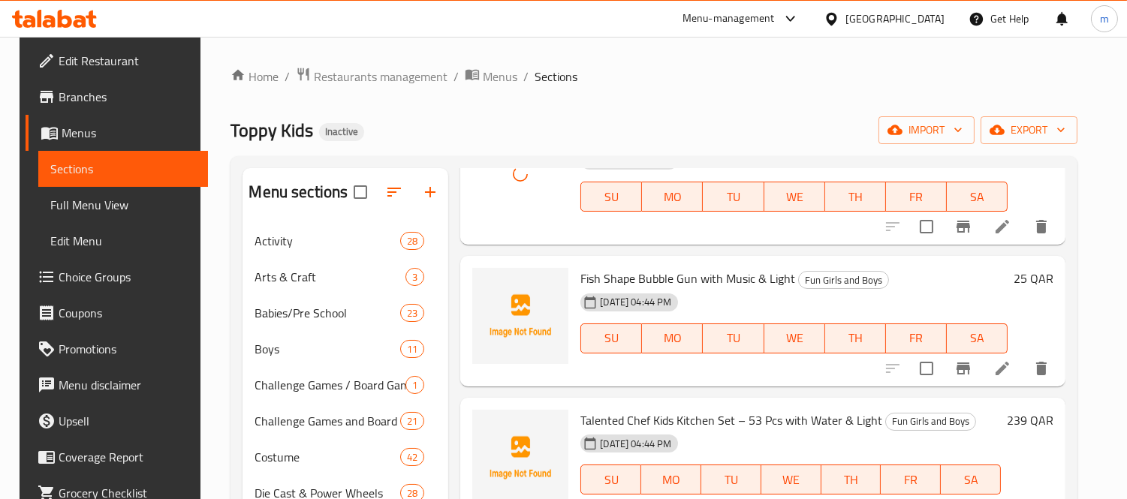
scroll to position [250, 0]
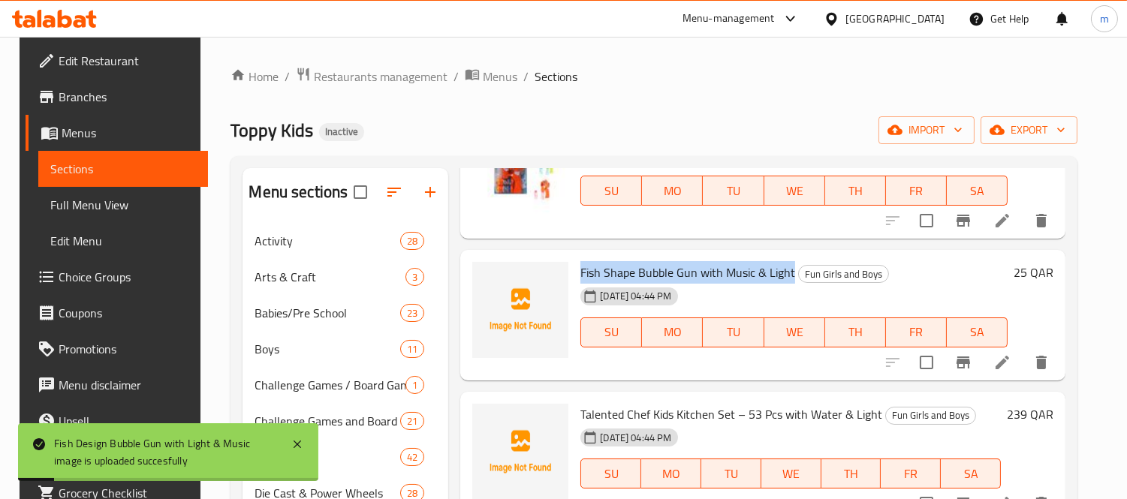
drag, startPoint x: 578, startPoint y: 272, endPoint x: 786, endPoint y: 275, distance: 207.9
click at [786, 275] on span "Fish Shape Bubble Gun with Music & Light" at bounding box center [687, 272] width 215 height 23
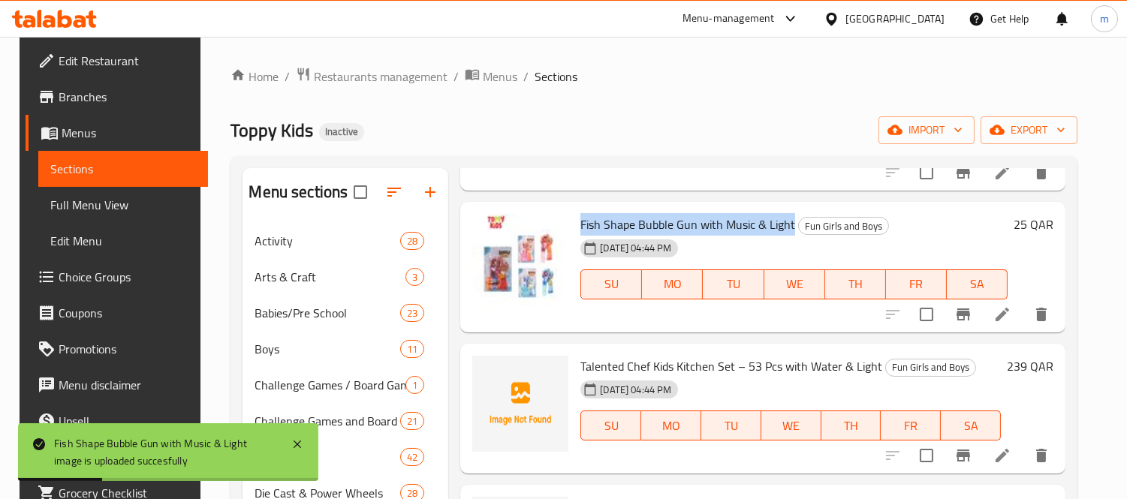
scroll to position [333, 0]
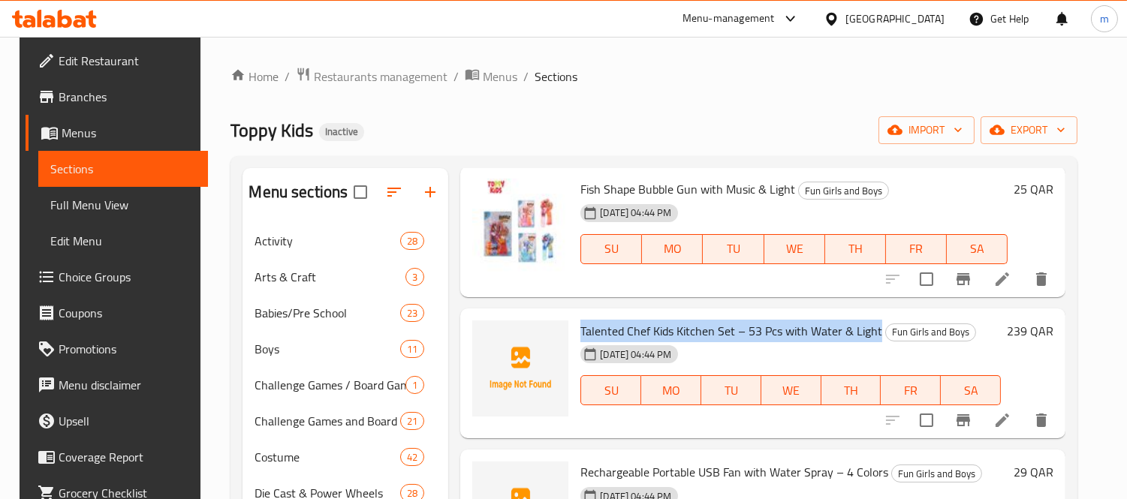
drag, startPoint x: 576, startPoint y: 332, endPoint x: 871, endPoint y: 328, distance: 295.0
click at [871, 328] on span "Talented Chef Kids Kitchen Set – 53 Pcs with Water & Light" at bounding box center [731, 331] width 302 height 23
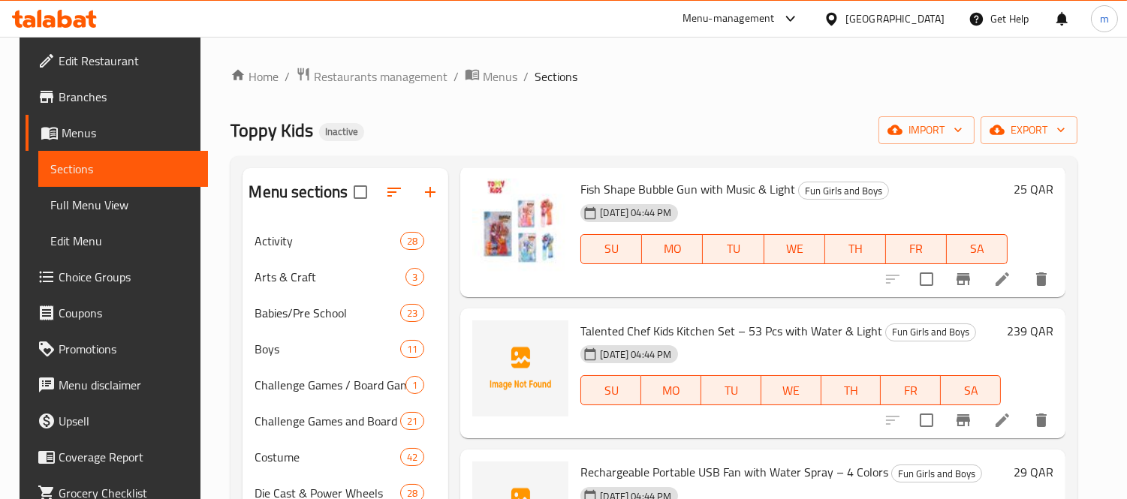
click at [715, 342] on div "[DATE] 04:44 PM SU MO TU WE TH FR SA" at bounding box center [790, 379] width 432 height 81
drag, startPoint x: 576, startPoint y: 333, endPoint x: 728, endPoint y: 336, distance: 151.6
click at [728, 336] on span "Talented Chef Kids Kitchen Set – 53 Pcs with Water & Light" at bounding box center [731, 331] width 302 height 23
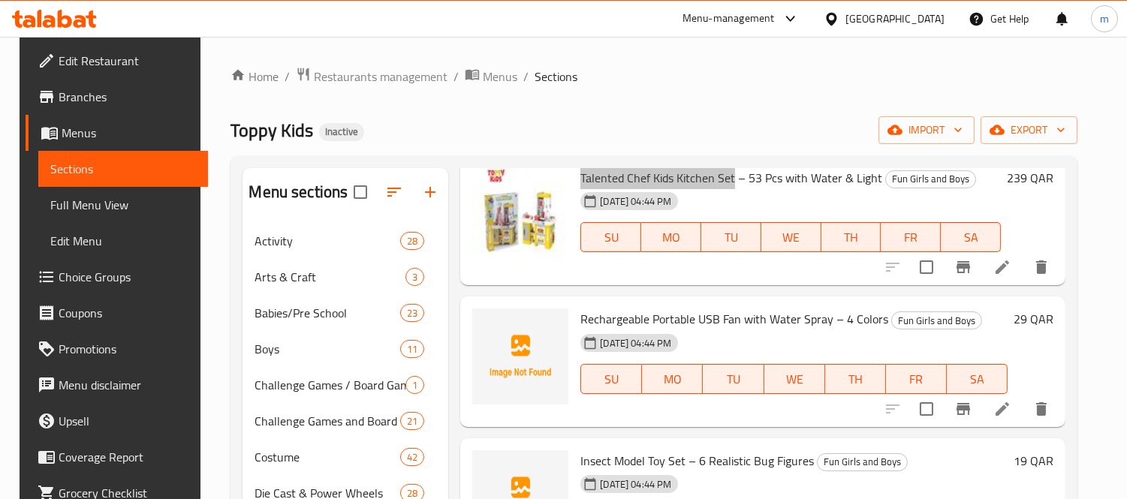
scroll to position [500, 0]
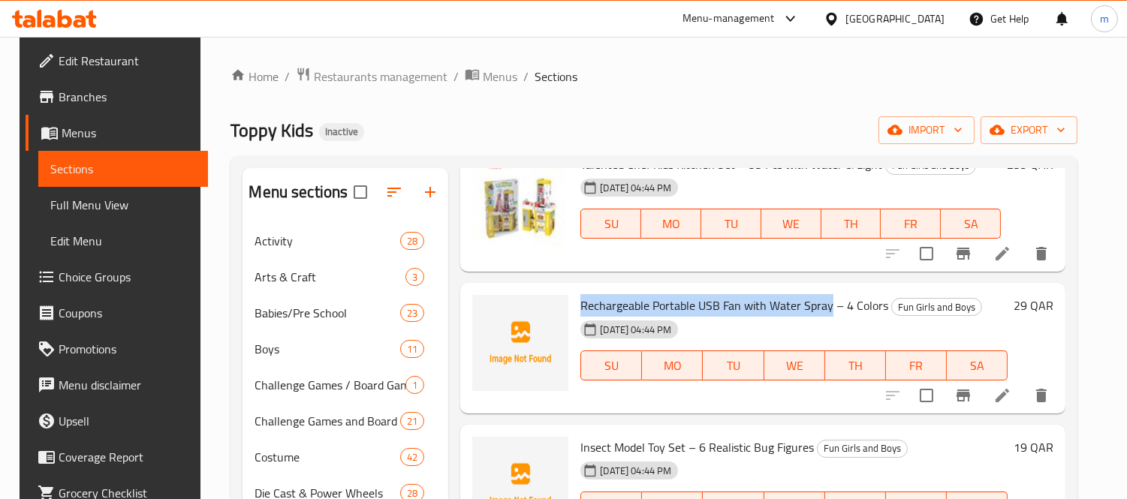
drag, startPoint x: 576, startPoint y: 305, endPoint x: 823, endPoint y: 305, distance: 246.2
click at [823, 305] on span "Rechargeable Portable USB Fan with Water Spray – 4 Colors" at bounding box center [734, 305] width 308 height 23
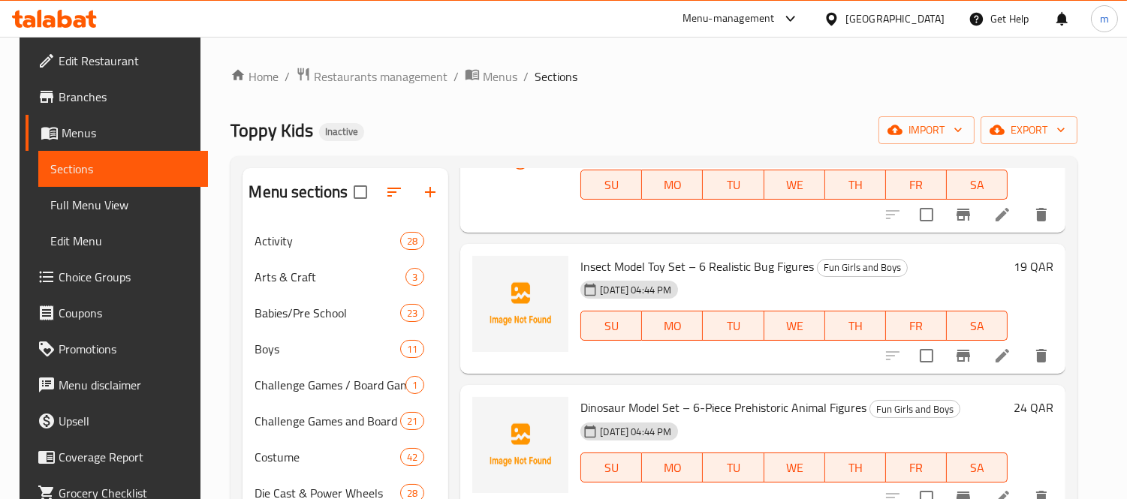
scroll to position [583, 0]
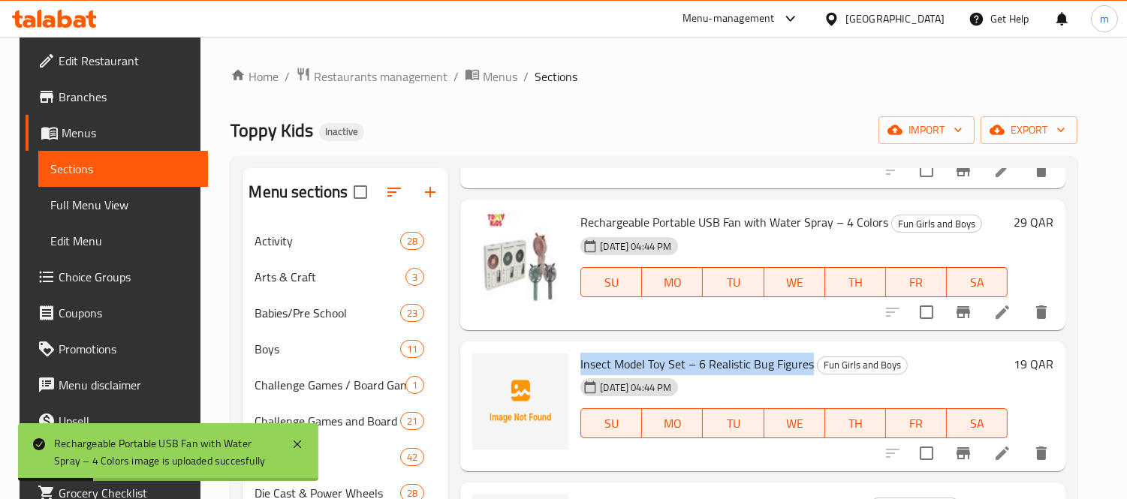
drag, startPoint x: 576, startPoint y: 366, endPoint x: 807, endPoint y: 369, distance: 231.2
click at [807, 369] on h6 "Insect Model Toy Set – 6 Realistic Bug Figures Fun Girls and Boys" at bounding box center [793, 364] width 427 height 21
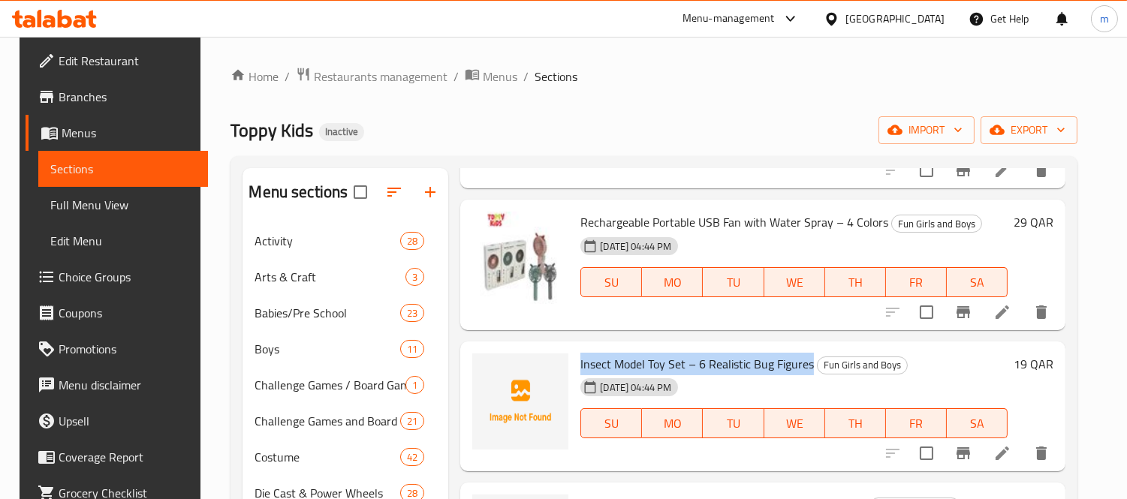
click at [582, 365] on span "Insect Model Toy Set – 6 Realistic Bug Figures" at bounding box center [696, 364] width 233 height 23
drag, startPoint x: 576, startPoint y: 362, endPoint x: 678, endPoint y: 359, distance: 102.1
click at [678, 359] on span "Insect Model Toy Set – 6 Realistic Bug Figures" at bounding box center [696, 364] width 233 height 23
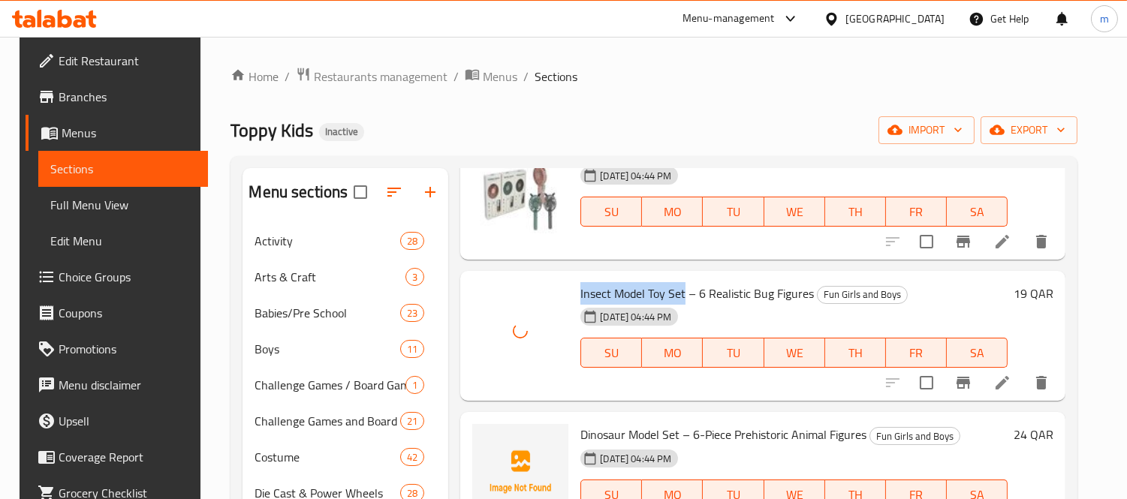
scroll to position [751, 0]
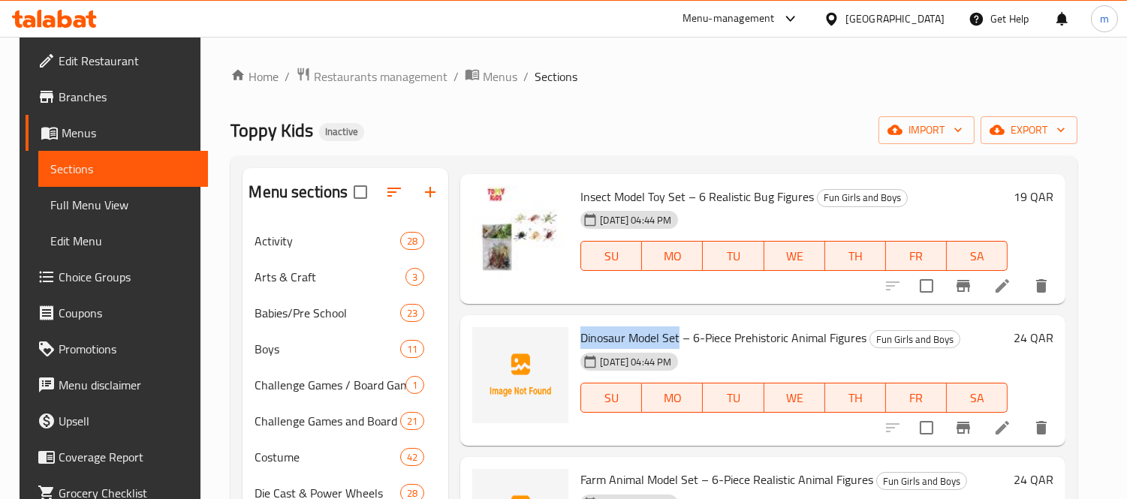
drag, startPoint x: 575, startPoint y: 335, endPoint x: 673, endPoint y: 342, distance: 97.9
click at [673, 342] on span "Dinosaur Model Set – 6-Piece Prehistoric Animal Figures" at bounding box center [723, 337] width 286 height 23
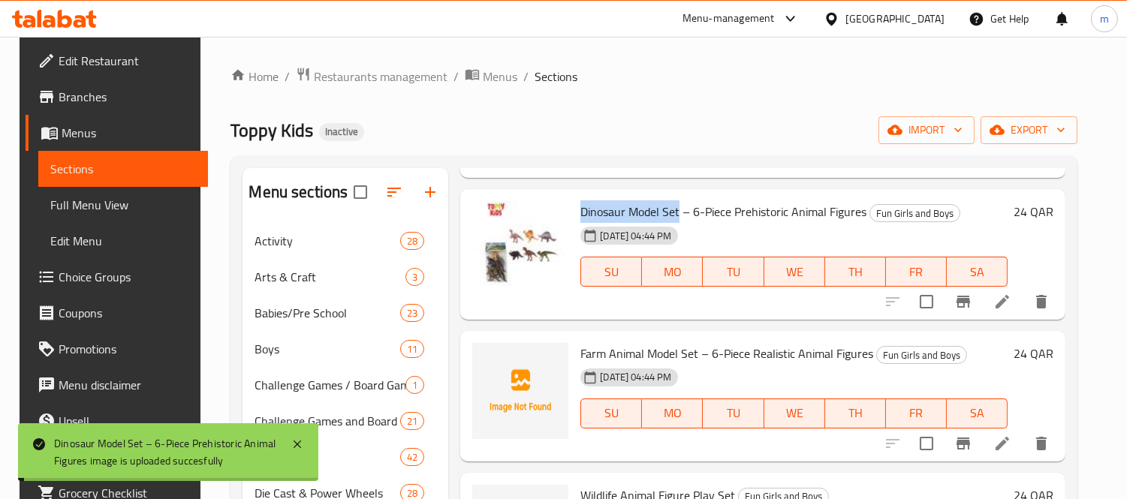
scroll to position [917, 0]
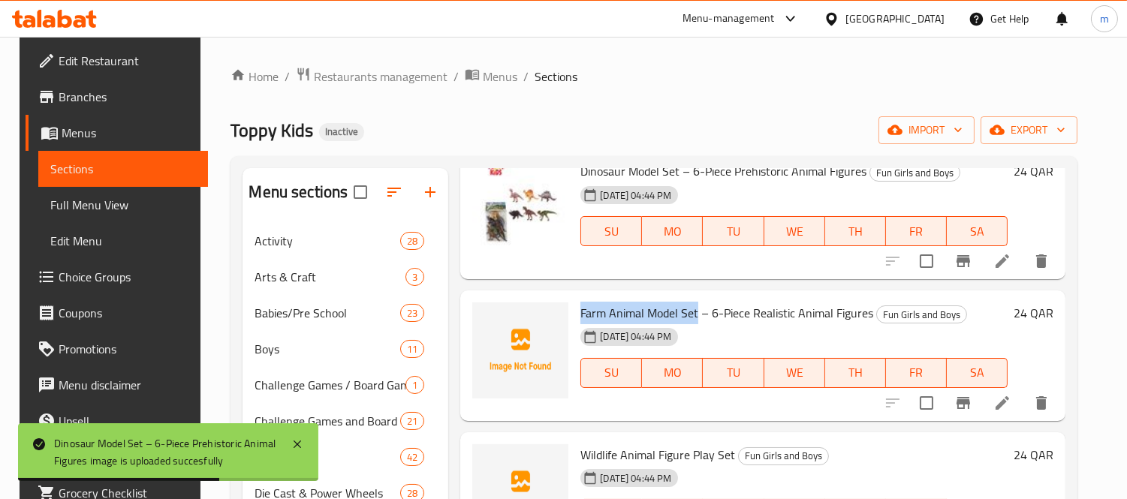
drag, startPoint x: 583, startPoint y: 313, endPoint x: 694, endPoint y: 312, distance: 110.3
click at [694, 312] on span "Farm Animal Model Set – 6-Piece Realistic Animal Figures" at bounding box center [726, 313] width 293 height 23
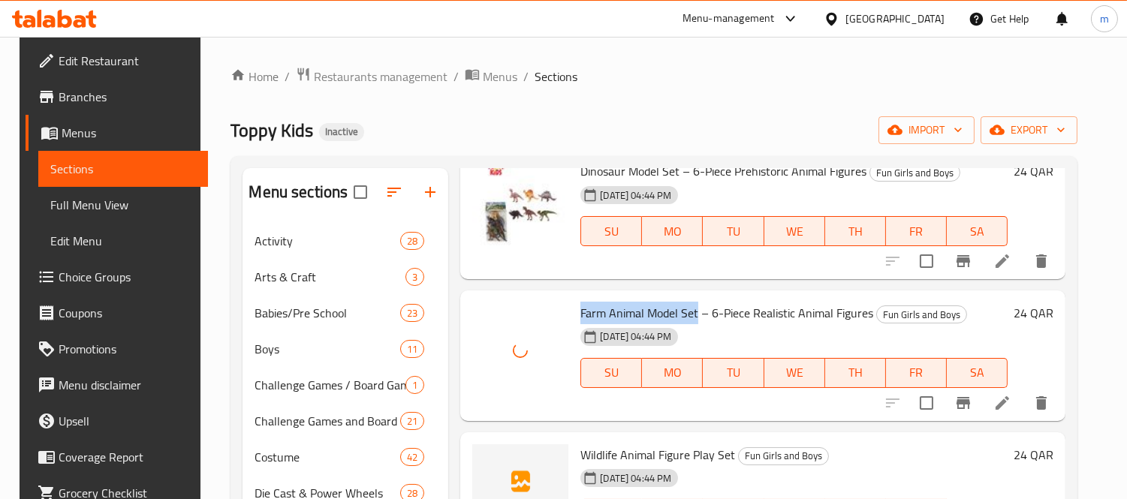
scroll to position [1001, 0]
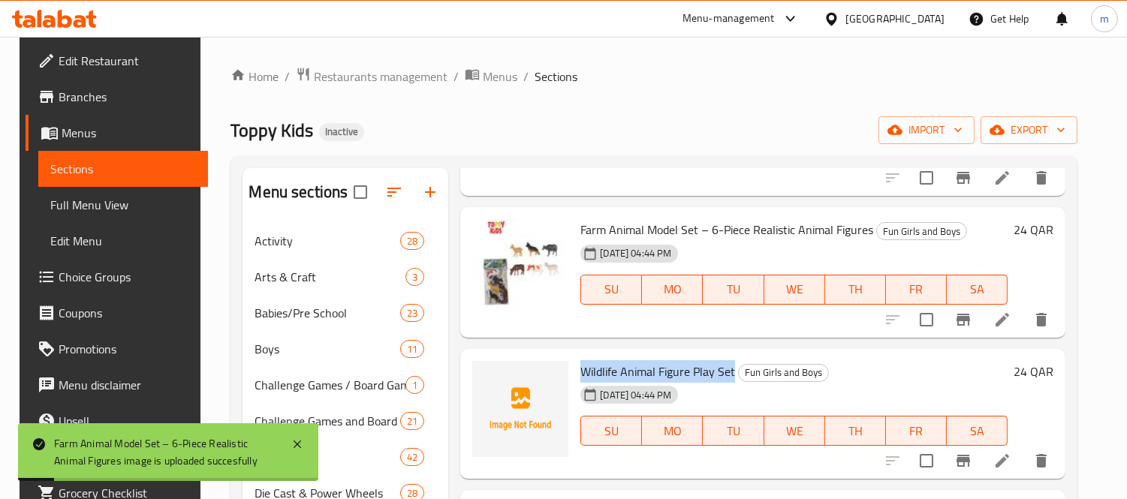
drag, startPoint x: 575, startPoint y: 370, endPoint x: 729, endPoint y: 372, distance: 153.9
click at [729, 372] on h6 "Wildlife Animal Figure Play Set Fun Girls and Boys" at bounding box center [793, 371] width 427 height 21
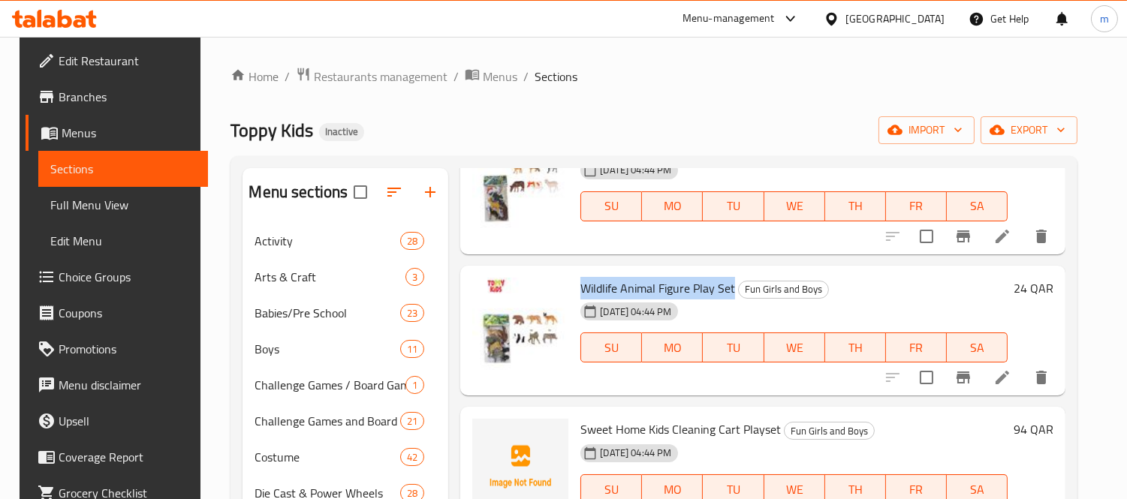
scroll to position [1167, 0]
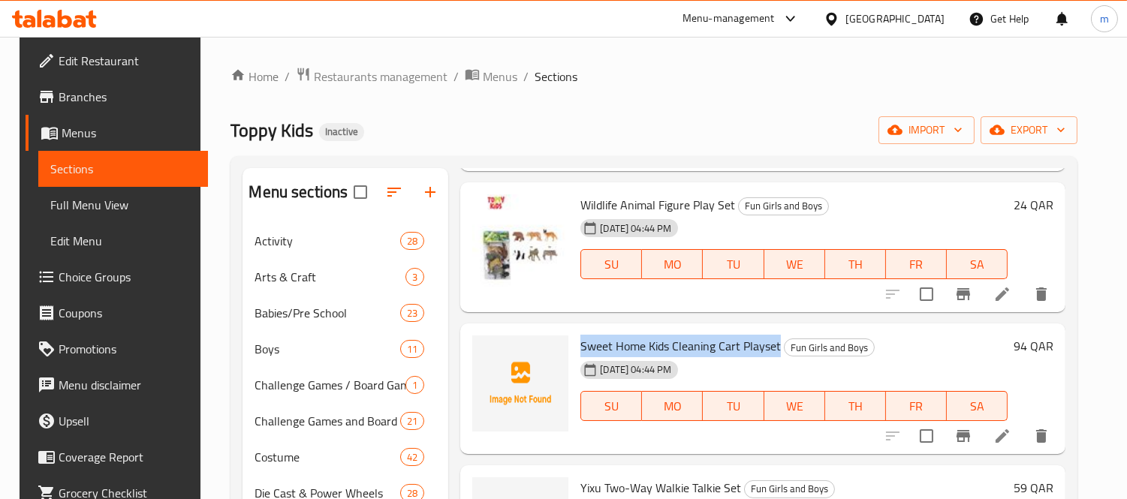
drag, startPoint x: 575, startPoint y: 348, endPoint x: 774, endPoint y: 351, distance: 198.9
click at [774, 351] on h6 "Sweet Home Kids Cleaning Cart Playset Fun Girls and Boys" at bounding box center [793, 346] width 427 height 21
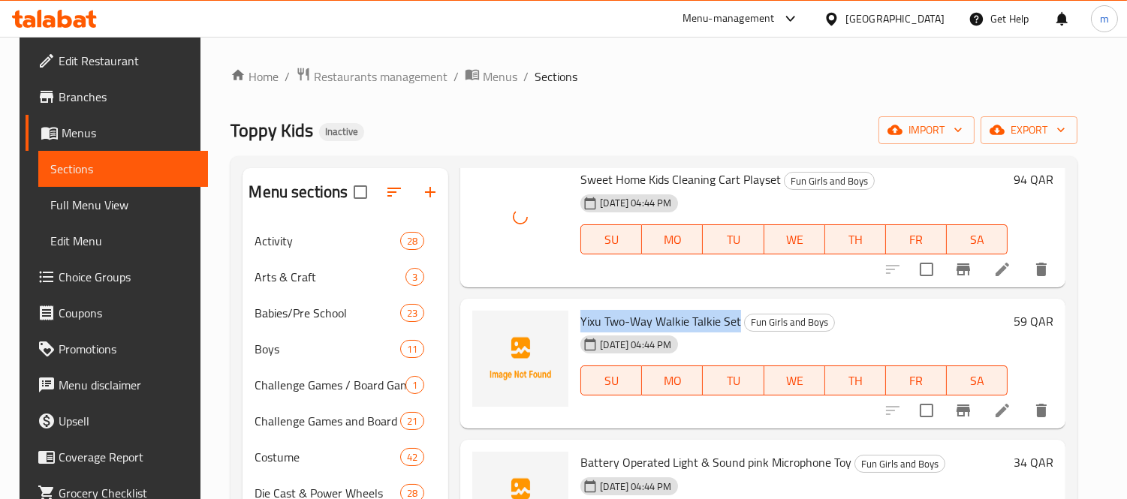
drag, startPoint x: 576, startPoint y: 320, endPoint x: 734, endPoint y: 318, distance: 157.6
click at [734, 318] on h6 "Yixu Two-Way Walkie Talkie Set Fun Girls and Boys" at bounding box center [793, 321] width 427 height 21
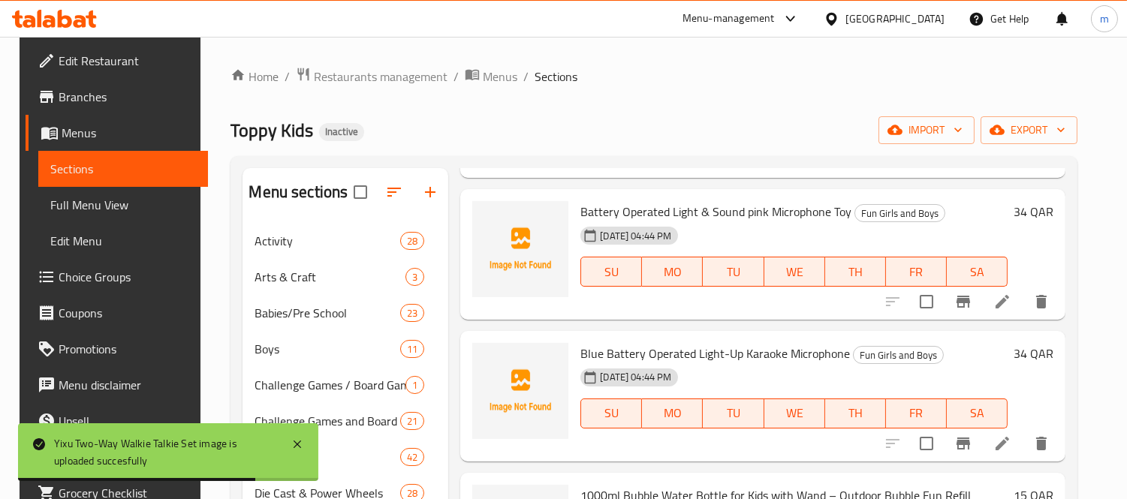
scroll to position [1501, 0]
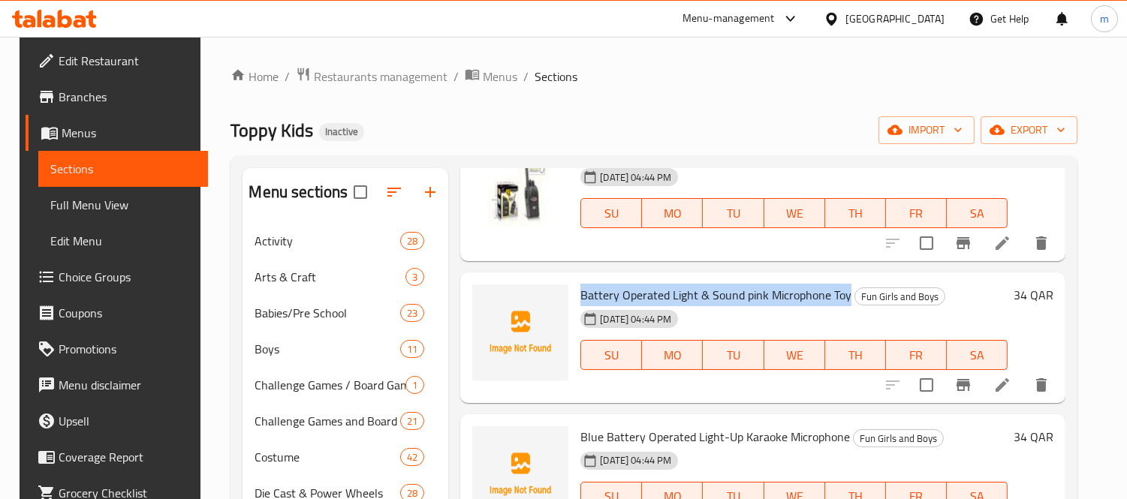
drag, startPoint x: 579, startPoint y: 294, endPoint x: 841, endPoint y: 295, distance: 261.9
click at [841, 295] on span "Battery Operated Light & Sound pink Microphone Toy" at bounding box center [715, 295] width 271 height 23
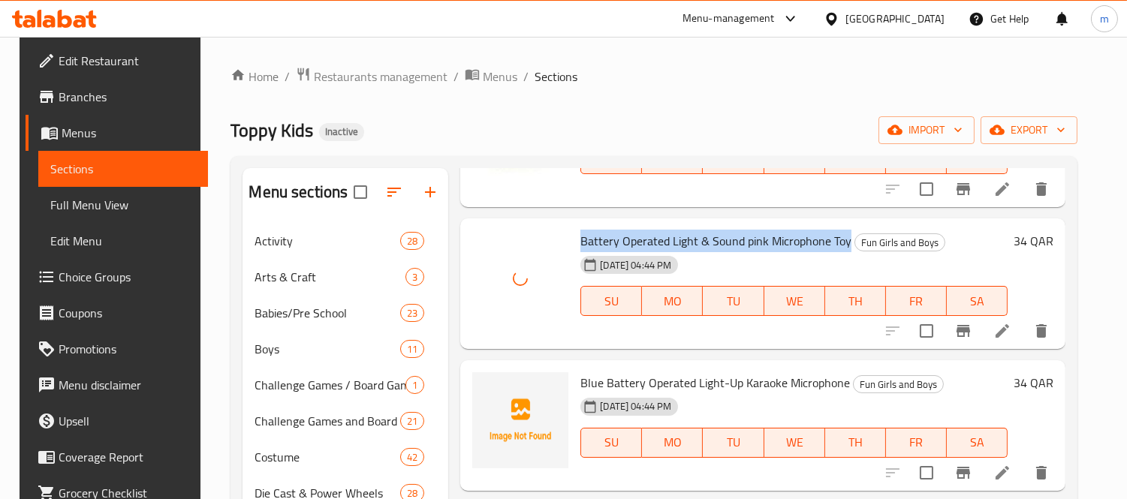
scroll to position [1584, 0]
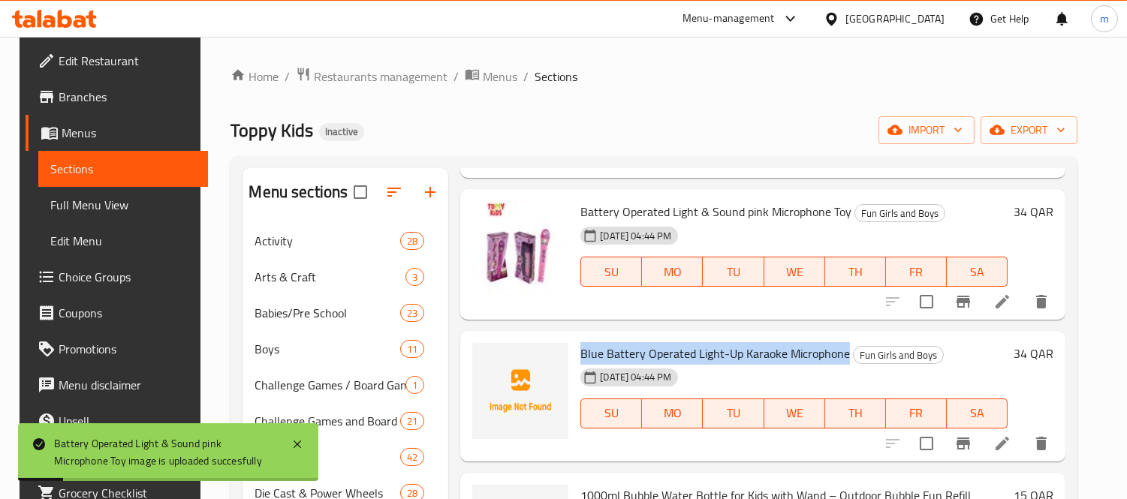
drag, startPoint x: 575, startPoint y: 353, endPoint x: 841, endPoint y: 354, distance: 266.5
click at [841, 354] on h6 "Blue Battery Operated Light-Up Karaoke Microphone Fun Girls and Boys" at bounding box center [793, 353] width 427 height 21
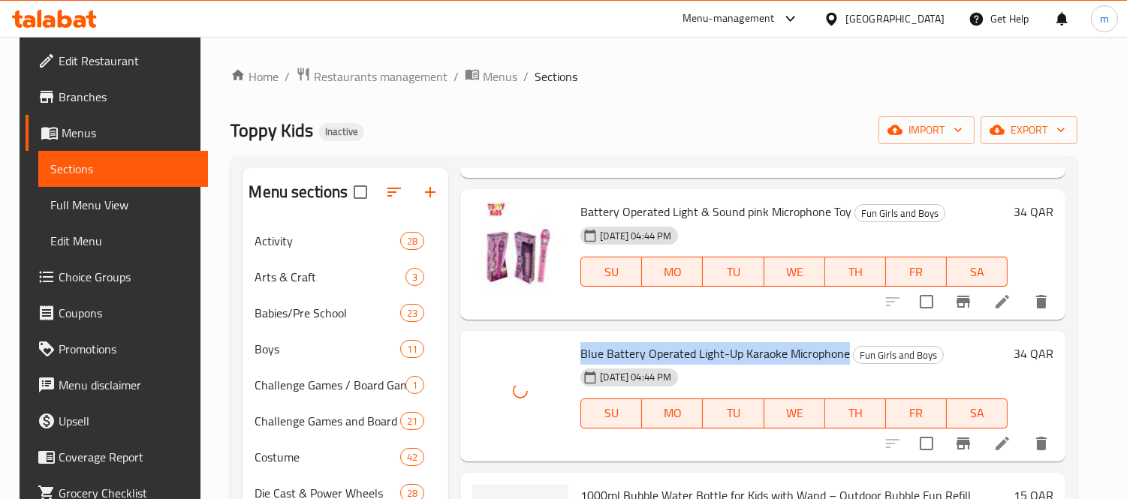
scroll to position [1668, 0]
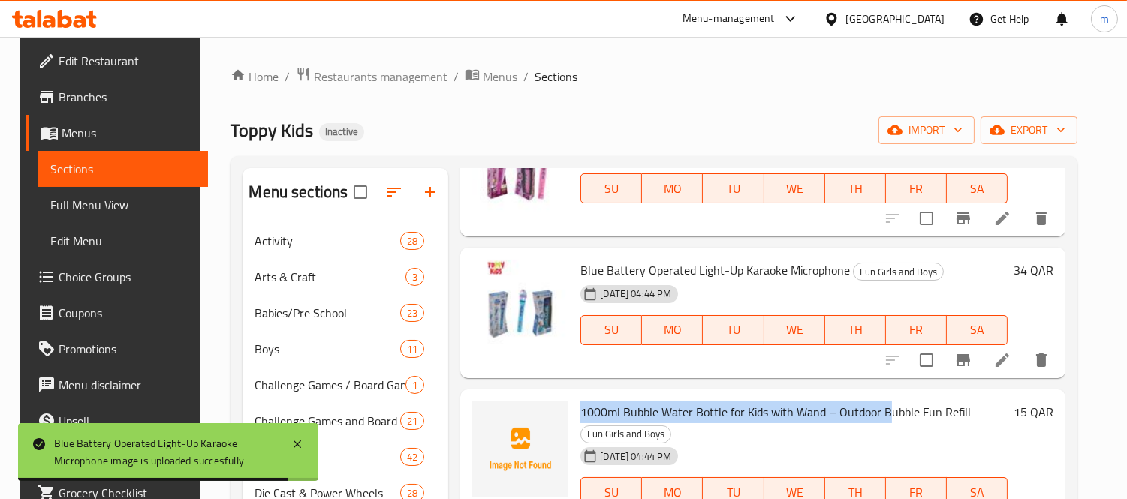
drag, startPoint x: 578, startPoint y: 411, endPoint x: 882, endPoint y: 410, distance: 304.0
click at [882, 410] on span "1000ml Bubble Water Bottle for Kids with Wand – Outdoor Bubble Fun Refill" at bounding box center [775, 412] width 390 height 23
click at [820, 446] on div "[DATE] 04:44 PM SU MO TU WE TH FR SA" at bounding box center [793, 481] width 439 height 81
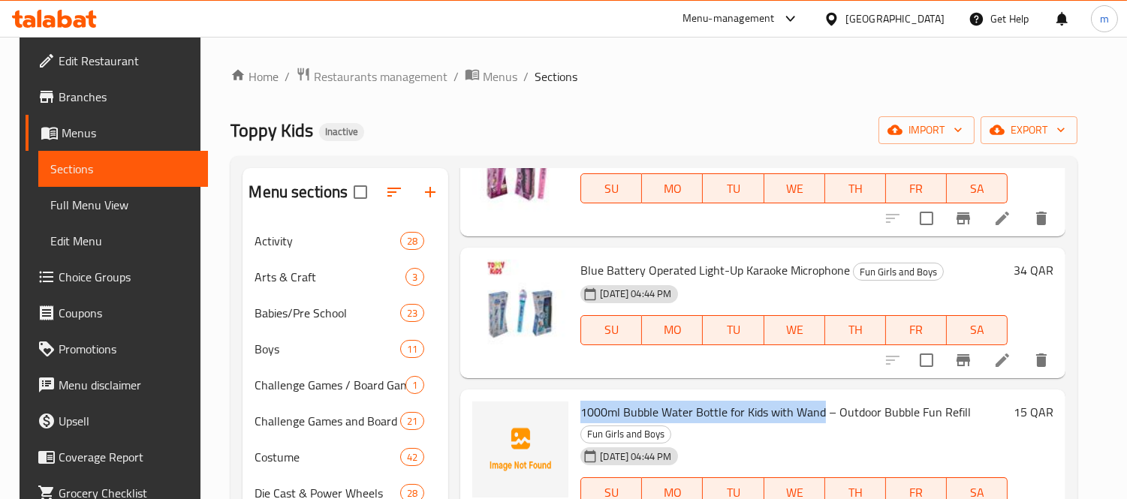
drag, startPoint x: 816, startPoint y: 410, endPoint x: 579, endPoint y: 403, distance: 237.3
click at [580, 403] on span "1000ml Bubble Water Bottle for Kids with Wand – Outdoor Bubble Fun Refill" at bounding box center [775, 412] width 390 height 23
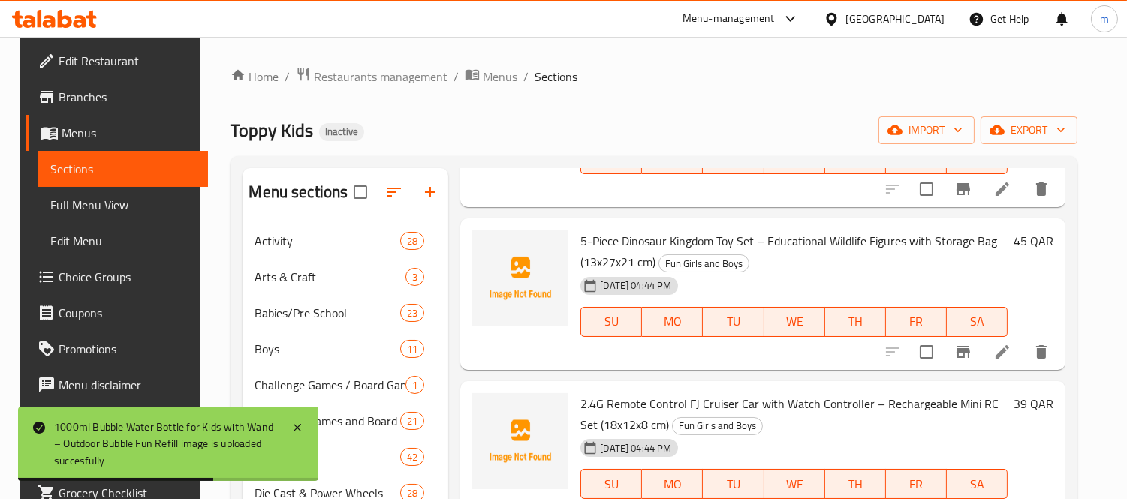
scroll to position [1918, 0]
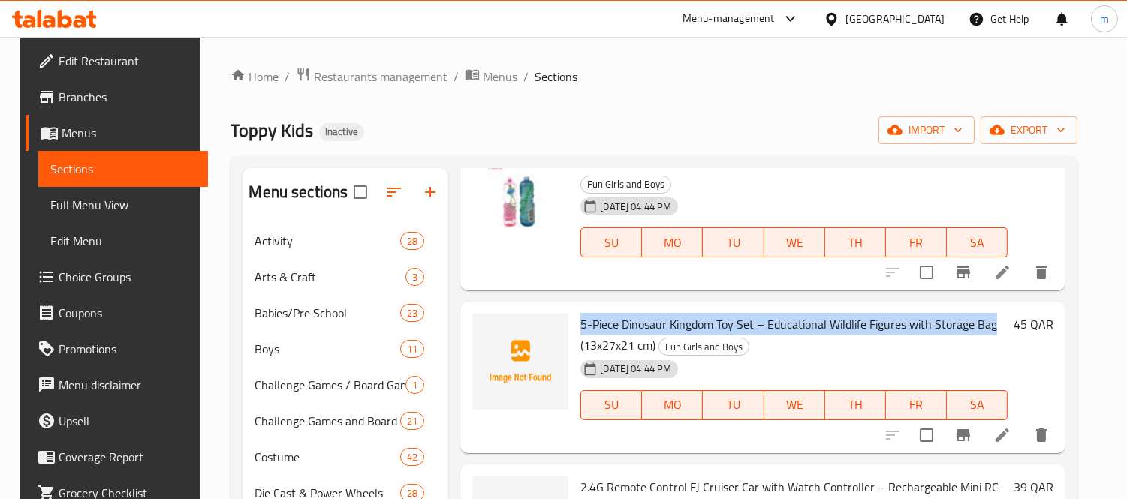
drag, startPoint x: 576, startPoint y: 324, endPoint x: 1004, endPoint y: 317, distance: 427.1
click at [1004, 317] on h6 "5-Piece Dinosaur Kingdom Toy Set – Educational Wildlife Figures with Storage Ba…" at bounding box center [793, 335] width 427 height 42
click at [762, 334] on span "5-Piece Dinosaur Kingdom Toy Set – Educational Wildlife Figures with Storage Ba…" at bounding box center [788, 335] width 417 height 44
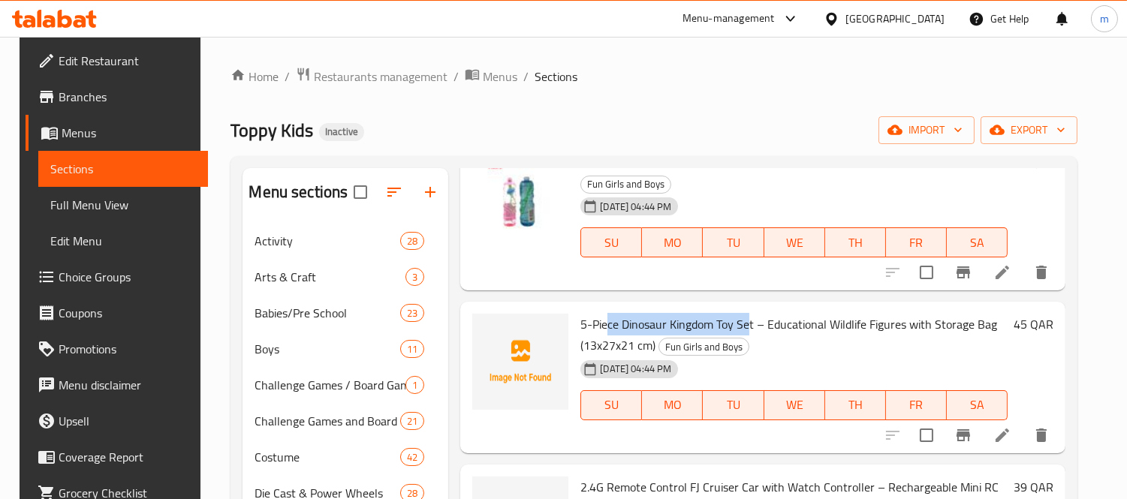
drag, startPoint x: 746, startPoint y: 327, endPoint x: 600, endPoint y: 321, distance: 145.7
click at [600, 321] on span "5-Piece Dinosaur Kingdom Toy Set – Educational Wildlife Figures with Storage Ba…" at bounding box center [788, 335] width 417 height 44
drag, startPoint x: 749, startPoint y: 323, endPoint x: 579, endPoint y: 323, distance: 170.4
click at [580, 323] on span "5-Piece Dinosaur Kingdom Toy Set – Educational Wildlife Figures with Storage Ba…" at bounding box center [788, 335] width 417 height 44
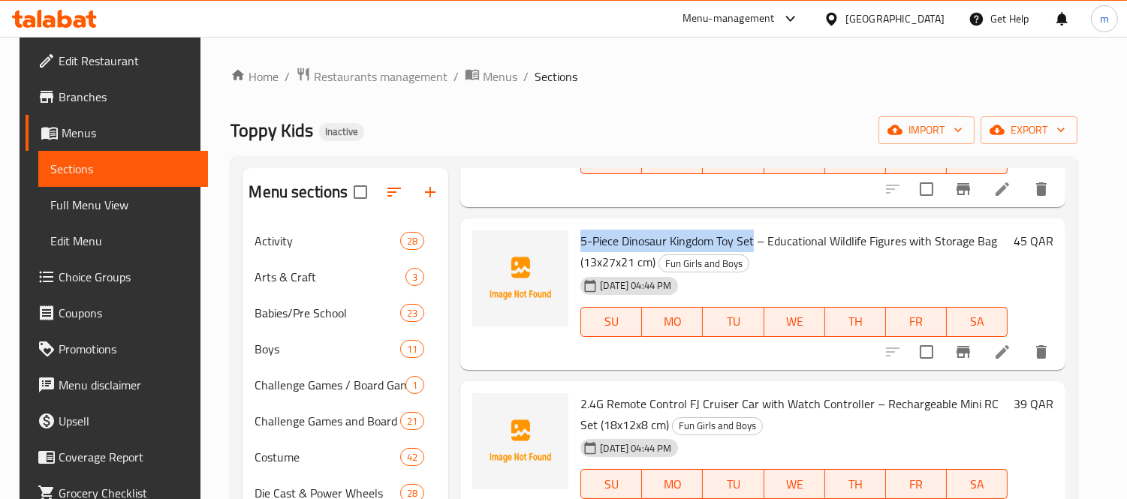
click at [629, 238] on span "5-Piece Dinosaur Kingdom Toy Set – Educational Wildlife Figures with Storage Ba…" at bounding box center [788, 252] width 417 height 44
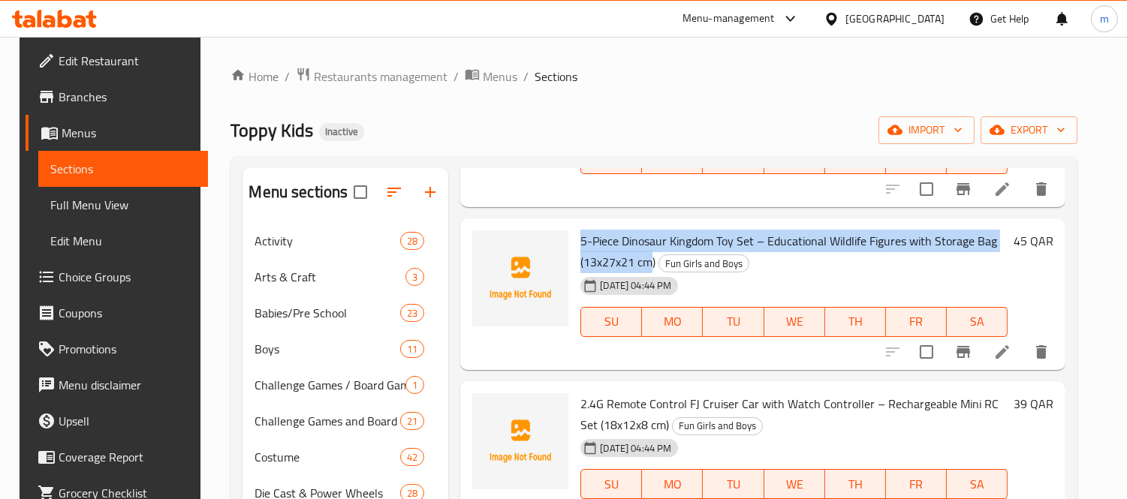
drag, startPoint x: 578, startPoint y: 243, endPoint x: 648, endPoint y: 255, distance: 71.6
click at [648, 255] on span "5-Piece Dinosaur Kingdom Toy Set – Educational Wildlife Figures with Storage Ba…" at bounding box center [788, 252] width 417 height 44
drag, startPoint x: 650, startPoint y: 258, endPoint x: 576, endPoint y: 238, distance: 76.3
click at [580, 238] on span "5-Piece Dinosaur Kingdom Toy Set – Educational Wildlife Figures with Storage Ba…" at bounding box center [788, 252] width 417 height 44
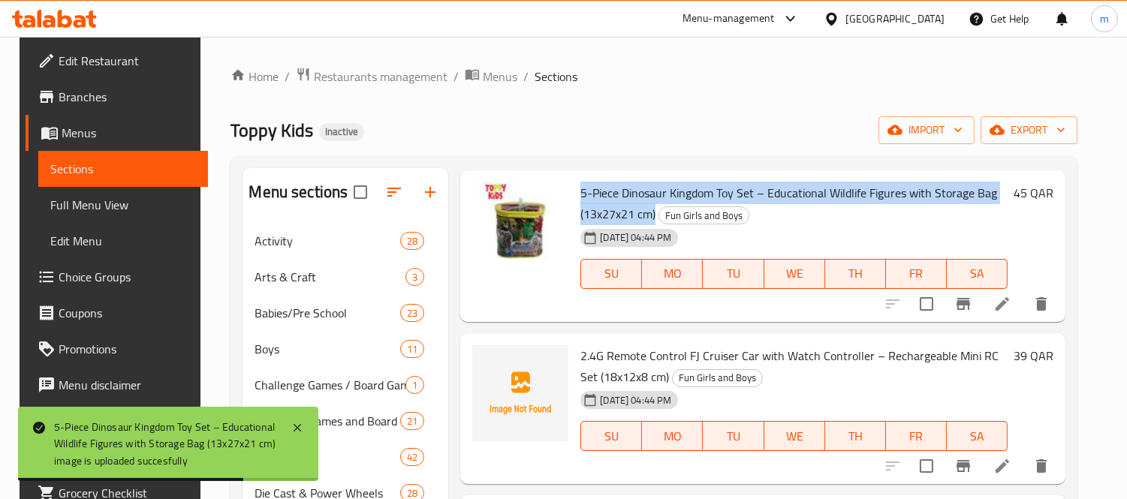
scroll to position [2084, 0]
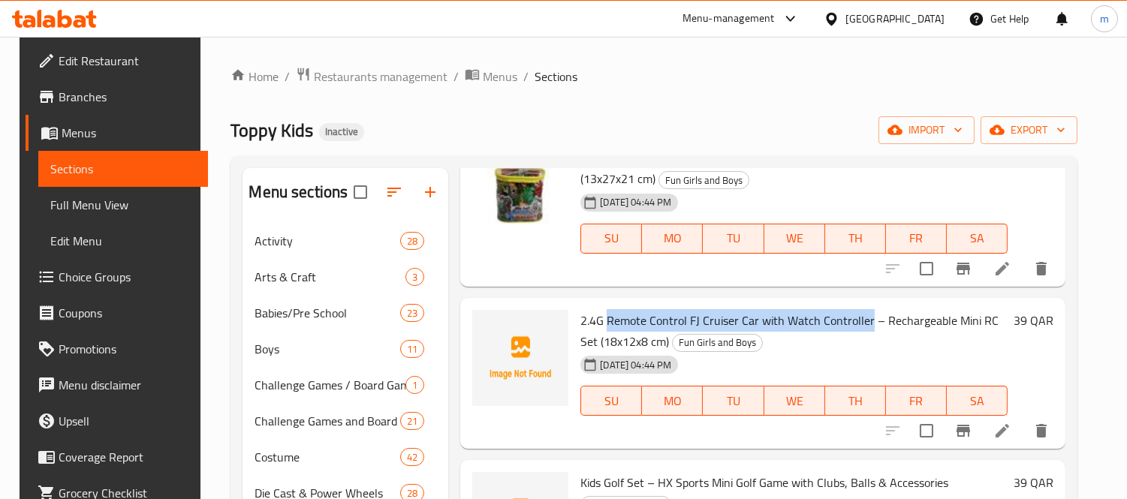
drag, startPoint x: 603, startPoint y: 320, endPoint x: 862, endPoint y: 327, distance: 258.3
click at [862, 327] on span "2.4G Remote Control FJ Cruiser Car with Watch Controller – Rechargeable Mini RC…" at bounding box center [789, 331] width 418 height 44
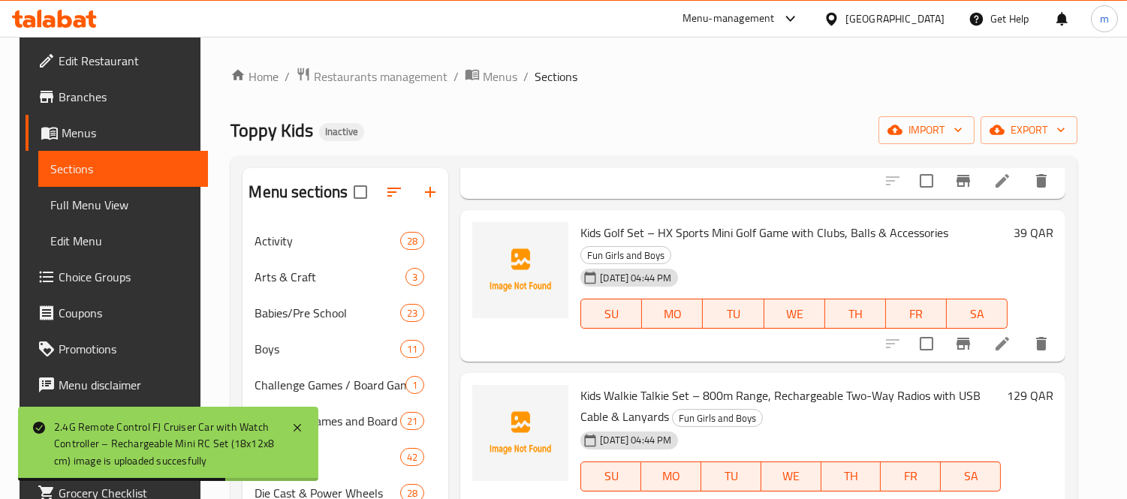
scroll to position [2335, 0]
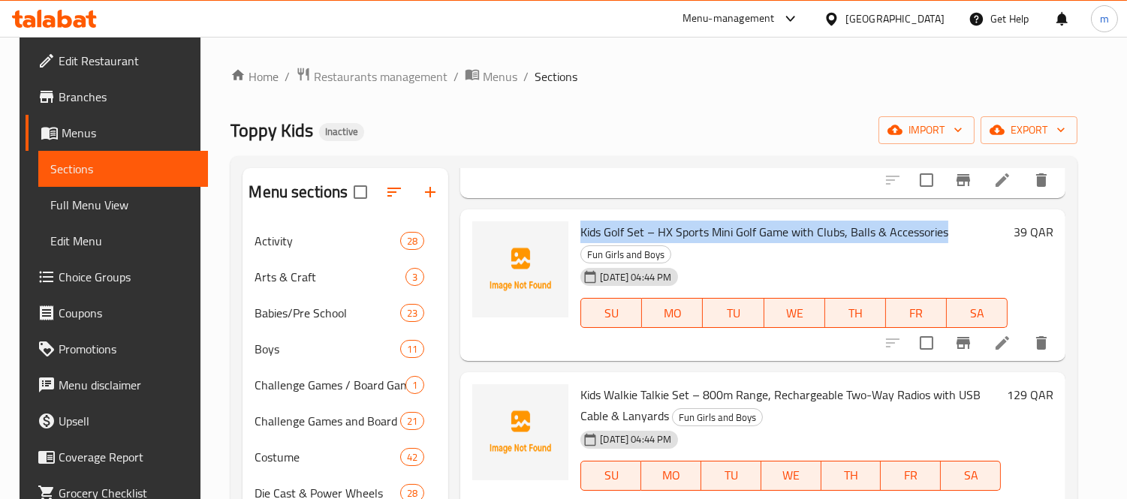
drag, startPoint x: 578, startPoint y: 233, endPoint x: 948, endPoint y: 233, distance: 370.0
click at [948, 233] on h6 "Kids Golf Set – HX Sports Mini Golf Game with Clubs, Balls & Accessories Fun Gi…" at bounding box center [793, 242] width 427 height 42
drag, startPoint x: 746, startPoint y: 246, endPoint x: 695, endPoint y: 248, distance: 51.1
click at [746, 246] on h6 "Kids Golf Set – HX Sports Mini Golf Game with Clubs, Balls & Accessories Fun Gi…" at bounding box center [793, 242] width 427 height 42
drag, startPoint x: 654, startPoint y: 230, endPoint x: 970, endPoint y: 236, distance: 316.0
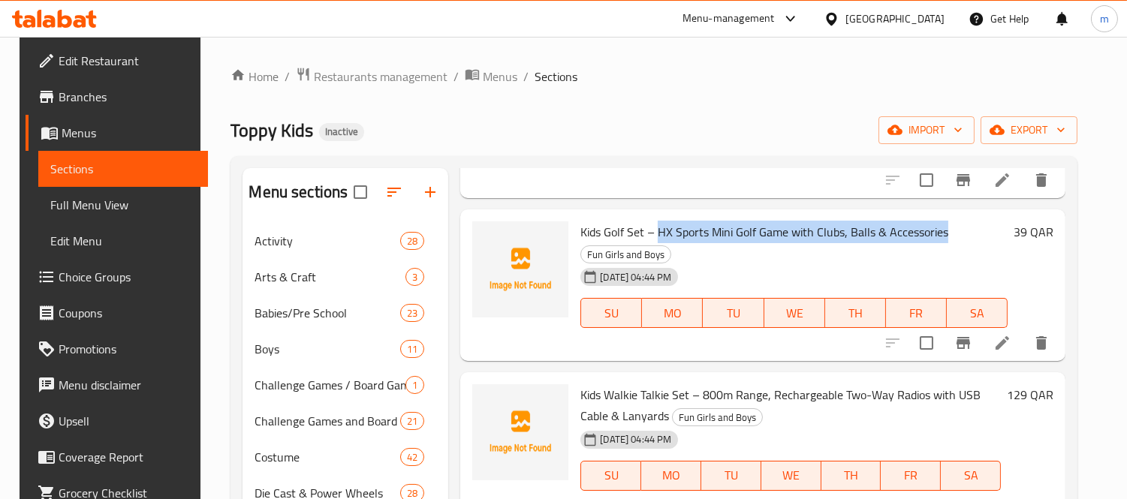
click at [970, 236] on h6 "Kids Golf Set – HX Sports Mini Golf Game with Clubs, Balls & Accessories Fun Gi…" at bounding box center [793, 242] width 427 height 42
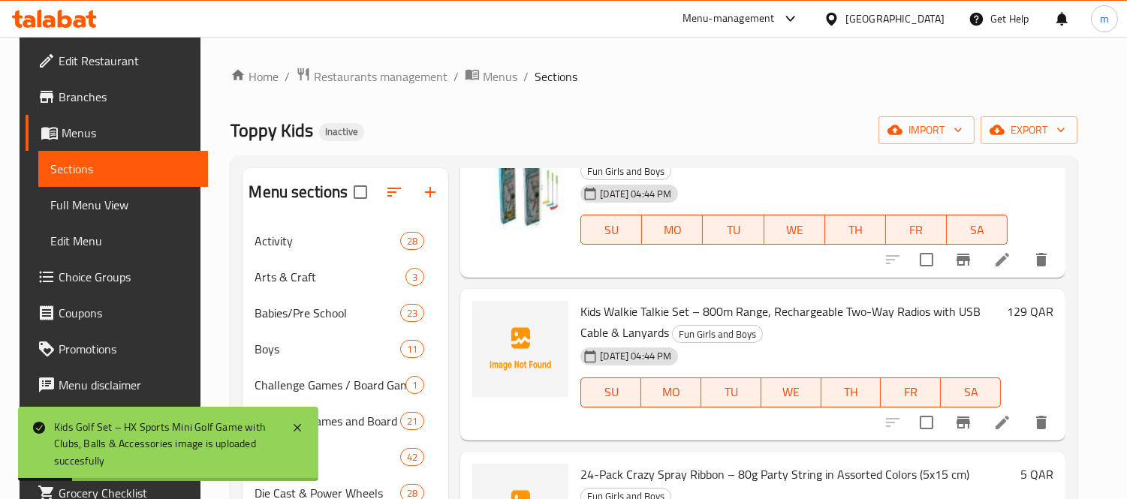
click at [580, 311] on span "Kids Walkie Talkie Set – 800m Range, Rechargeable Two-Way Radios with USB Cable…" at bounding box center [780, 322] width 400 height 44
drag, startPoint x: 576, startPoint y: 311, endPoint x: 678, endPoint y: 303, distance: 101.6
click at [678, 303] on span "Kids Walkie Talkie Set – 800m Range, Rechargeable Two-Way Radios with USB Cable…" at bounding box center [780, 322] width 400 height 44
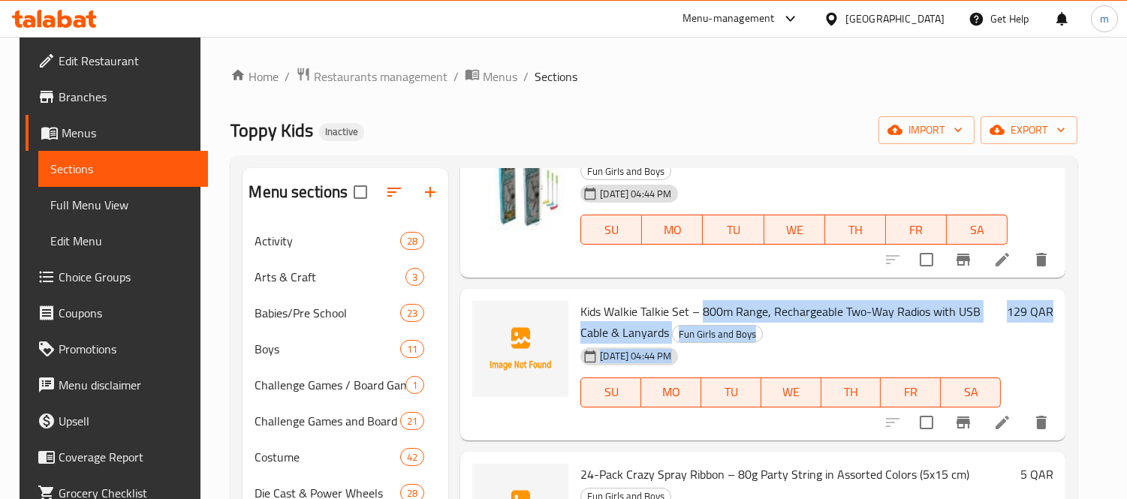
drag, startPoint x: 696, startPoint y: 312, endPoint x: 1074, endPoint y: 313, distance: 378.3
click at [891, 342] on div "[DATE] 04:44 PM SU MO TU WE TH FR SA" at bounding box center [790, 382] width 432 height 81
drag, startPoint x: 699, startPoint y: 309, endPoint x: 1003, endPoint y: 308, distance: 304.0
click at [1001, 308] on h6 "Kids Walkie Talkie Set – 800m Range, Rechargeable Two-Way Radios with USB Cable…" at bounding box center [790, 322] width 420 height 42
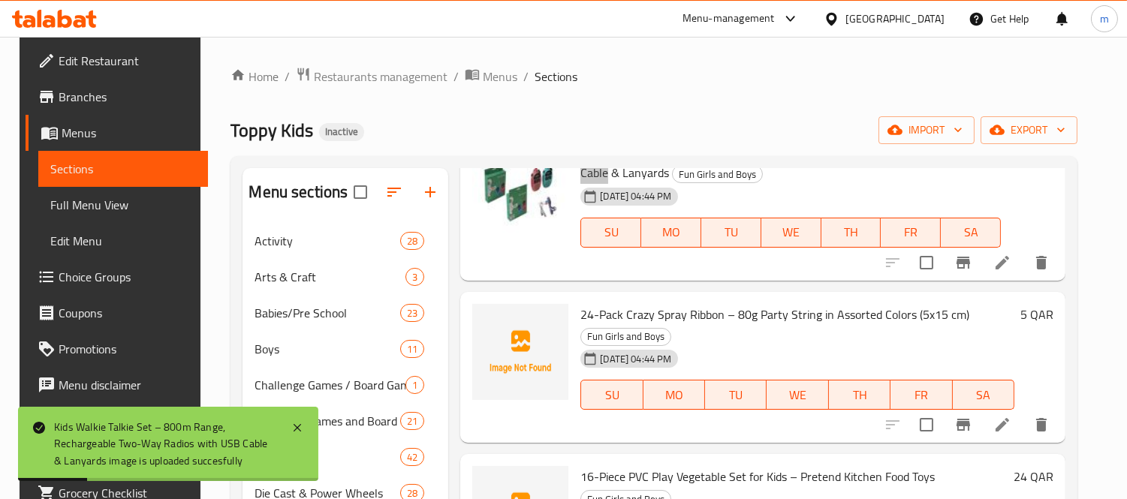
scroll to position [2585, 0]
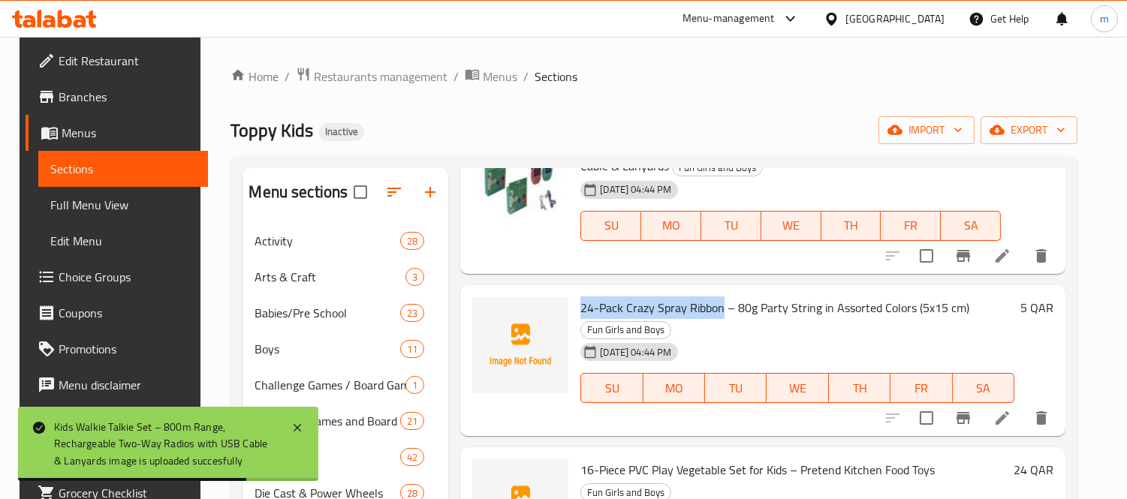
drag, startPoint x: 576, startPoint y: 306, endPoint x: 718, endPoint y: 311, distance: 141.9
click at [718, 311] on span "24-Pack Crazy Spray Ribbon – 80g Party String in Assorted Colors (5x15 cm)" at bounding box center [774, 307] width 389 height 23
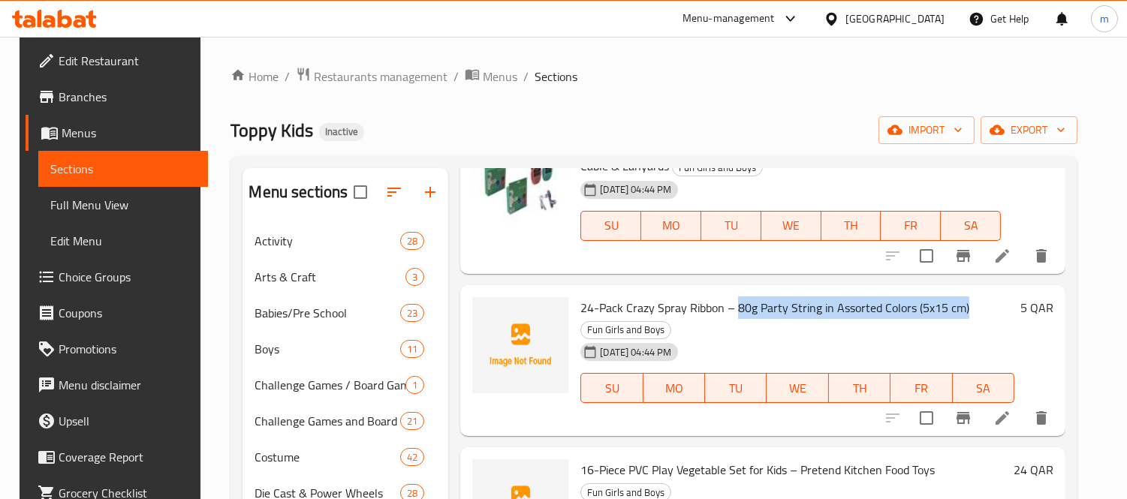
drag, startPoint x: 732, startPoint y: 309, endPoint x: 972, endPoint y: 310, distance: 240.2
click at [972, 310] on h6 "24-Pack Crazy Spray Ribbon – 80g Party String in Assorted Colors (5x15 cm) Fun …" at bounding box center [797, 318] width 434 height 42
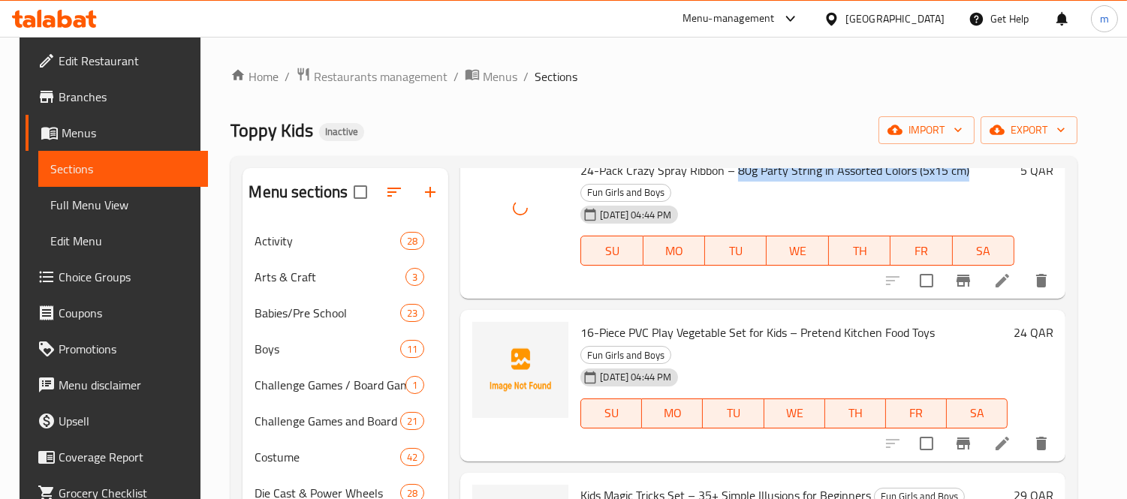
scroll to position [2752, 0]
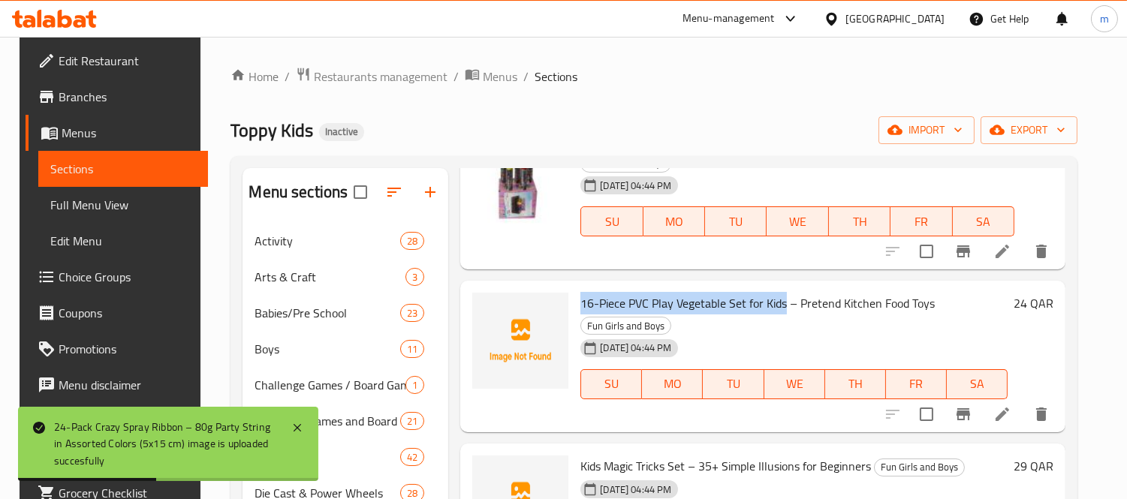
drag, startPoint x: 576, startPoint y: 303, endPoint x: 782, endPoint y: 308, distance: 206.5
click at [782, 308] on span "16-Piece PVC Play Vegetable Set for Kids – Pretend Kitchen Food Toys" at bounding box center [757, 303] width 354 height 23
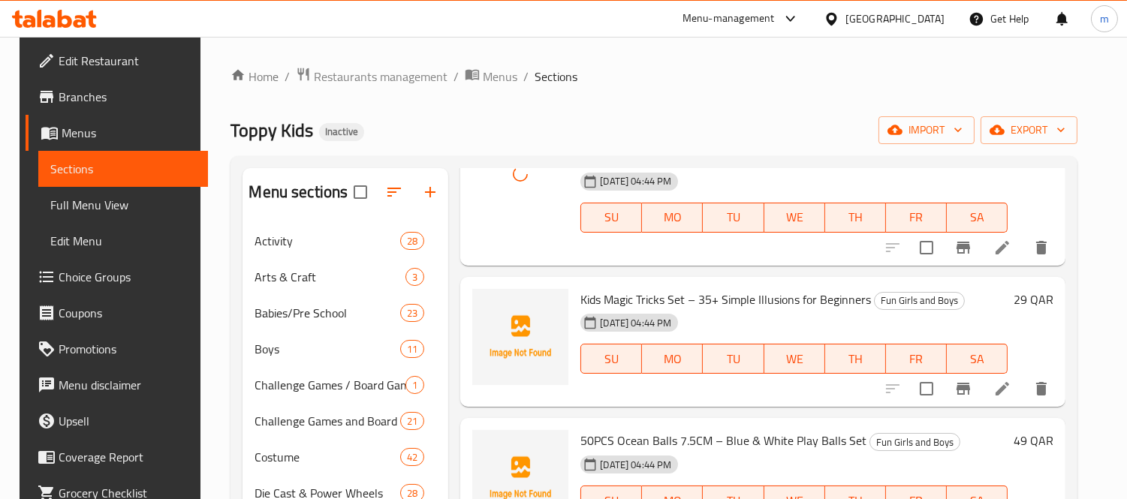
scroll to position [2835, 0]
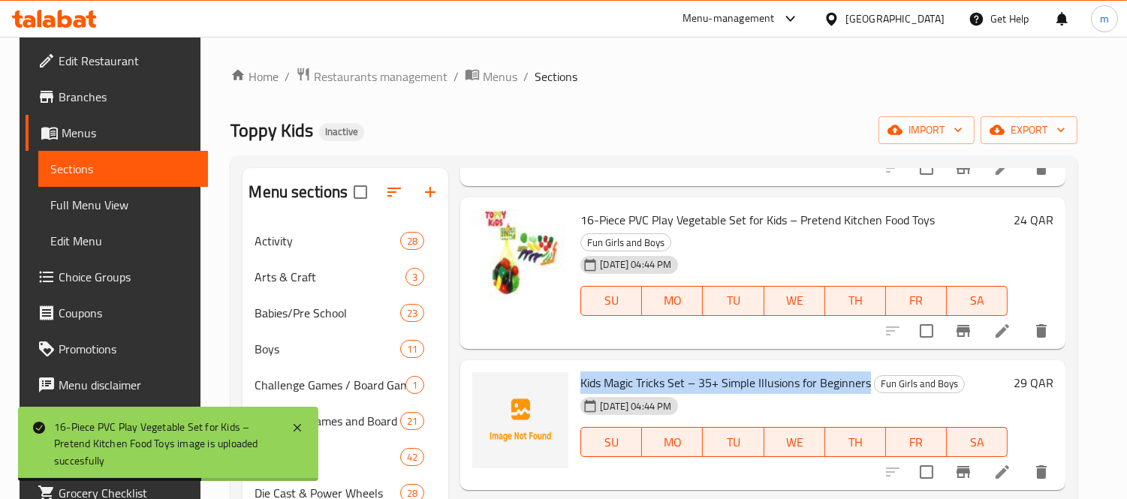
drag, startPoint x: 575, startPoint y: 380, endPoint x: 862, endPoint y: 384, distance: 286.8
click at [862, 384] on span "Kids Magic Tricks Set – 35+ Simple Illusions for Beginners" at bounding box center [725, 383] width 290 height 23
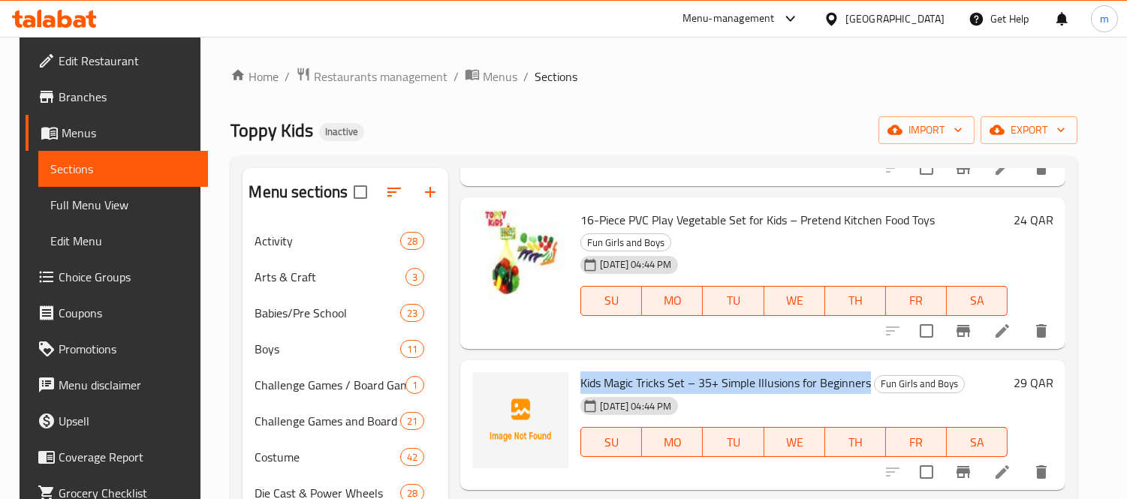
click at [700, 393] on div "[DATE] 04:44 PM SU MO TU WE TH FR SA" at bounding box center [793, 431] width 439 height 81
drag, startPoint x: 695, startPoint y: 381, endPoint x: 861, endPoint y: 378, distance: 165.9
click at [861, 378] on span "Kids Magic Tricks Set – 35+ Simple Illusions for Beginners" at bounding box center [725, 383] width 290 height 23
drag, startPoint x: 865, startPoint y: 384, endPoint x: 695, endPoint y: 372, distance: 170.1
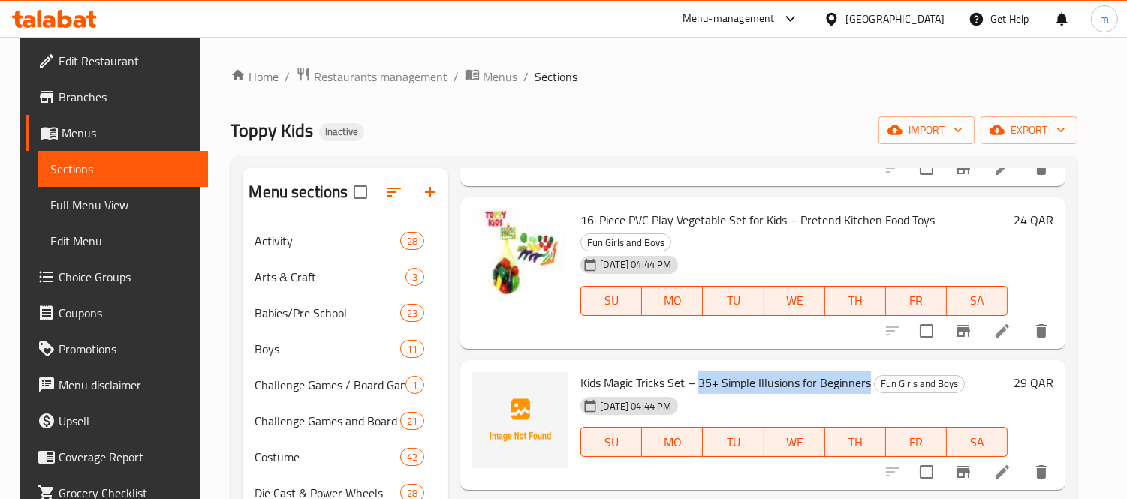
click at [695, 372] on h6 "Kids Magic Tricks Set – 35+ Simple Illusions for Beginners Fun Girls and Boys" at bounding box center [793, 382] width 427 height 21
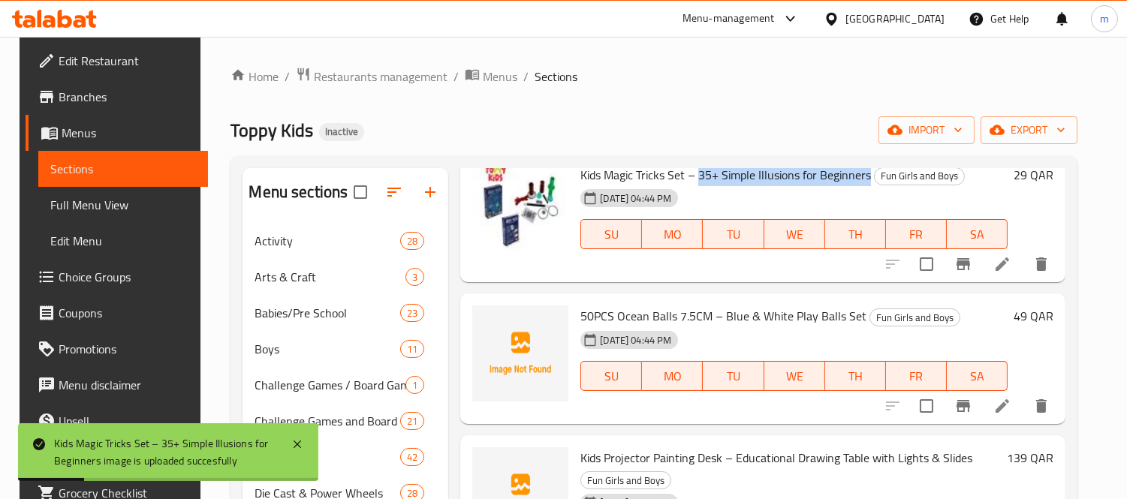
scroll to position [3002, 0]
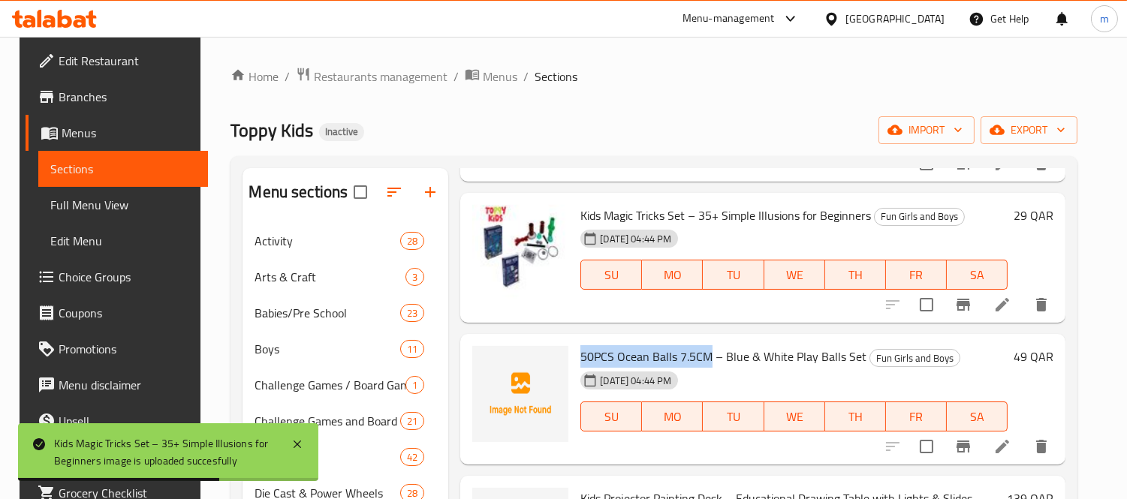
drag, startPoint x: 575, startPoint y: 357, endPoint x: 702, endPoint y: 357, distance: 126.8
click at [702, 357] on span "50PCS Ocean Balls 7.5CM – Blue & White Play Balls Set" at bounding box center [723, 356] width 286 height 23
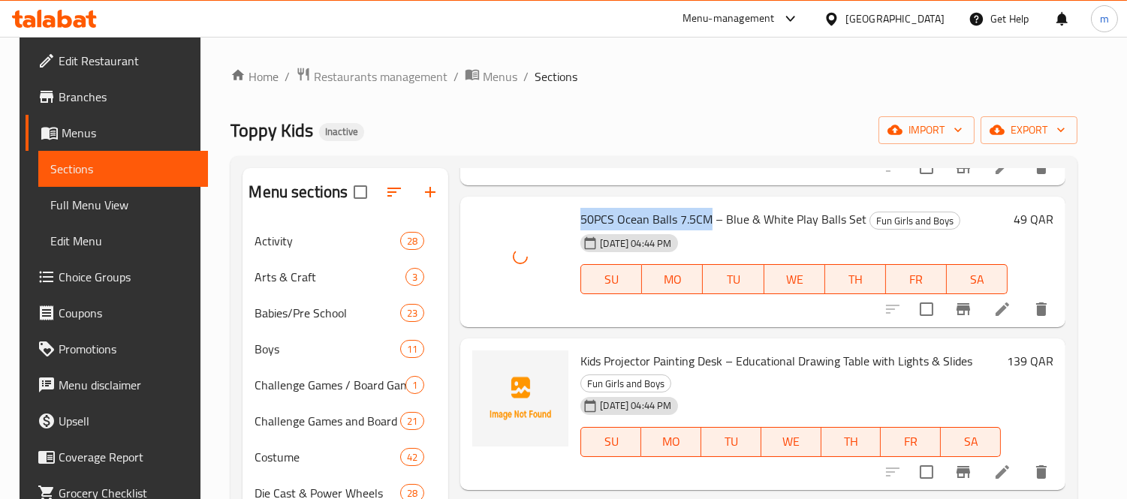
scroll to position [3169, 0]
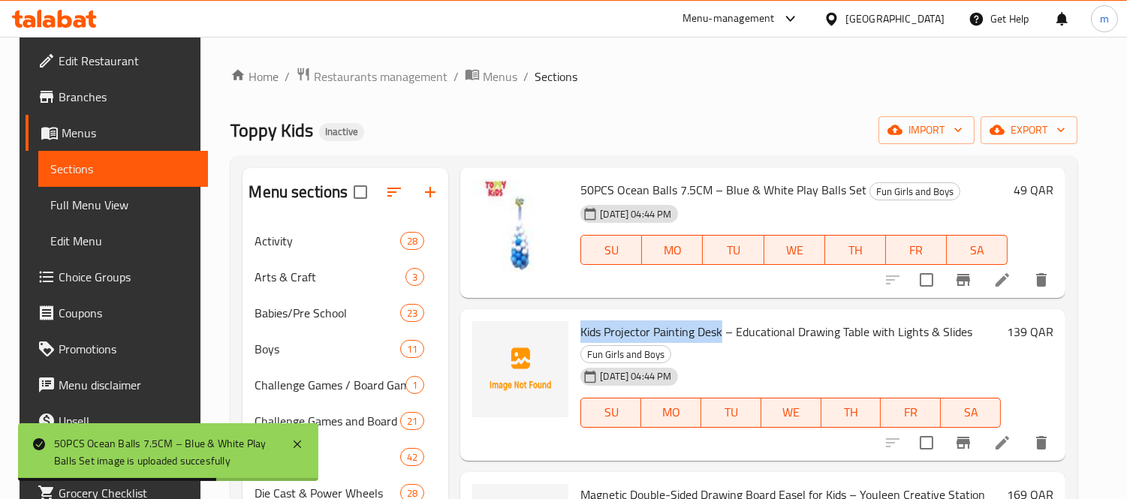
drag, startPoint x: 578, startPoint y: 329, endPoint x: 715, endPoint y: 334, distance: 136.7
click at [715, 334] on span "Kids Projector Painting Desk – Educational Drawing Table with Lights & Slides" at bounding box center [776, 331] width 392 height 23
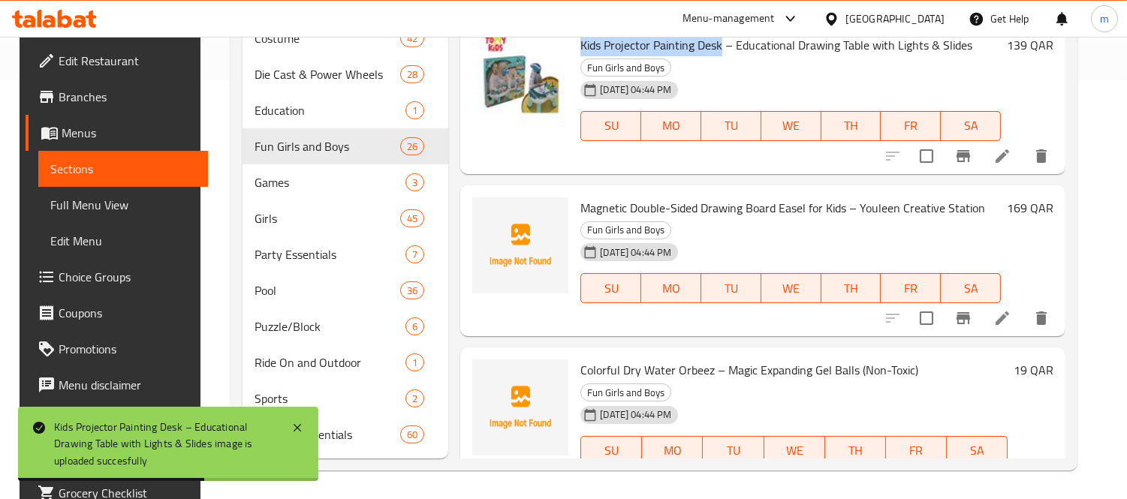
scroll to position [3050, 0]
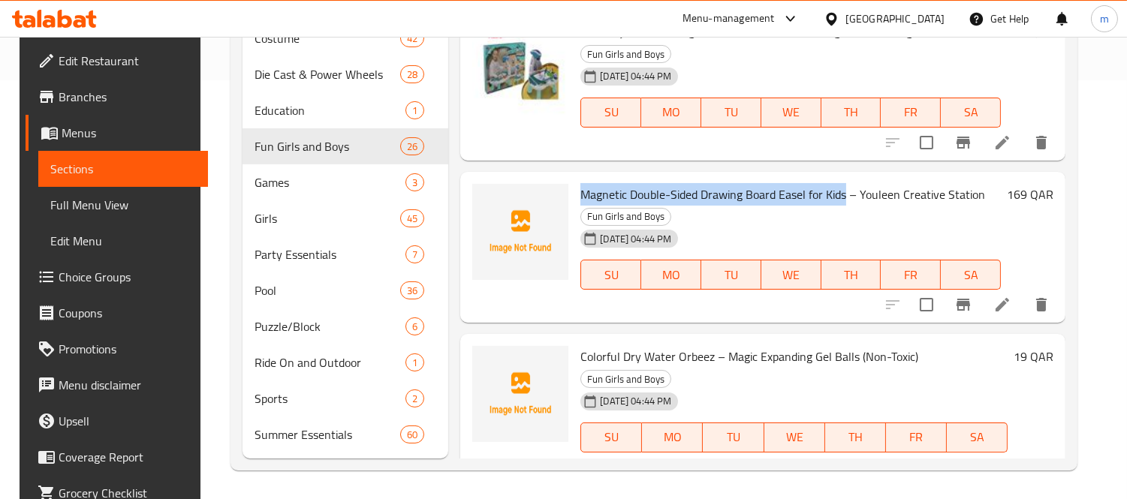
drag, startPoint x: 576, startPoint y: 192, endPoint x: 841, endPoint y: 192, distance: 264.9
click at [841, 192] on span "Magnetic Double-Sided Drawing Board Easel for Kids – Youleen Creative Station" at bounding box center [782, 194] width 405 height 23
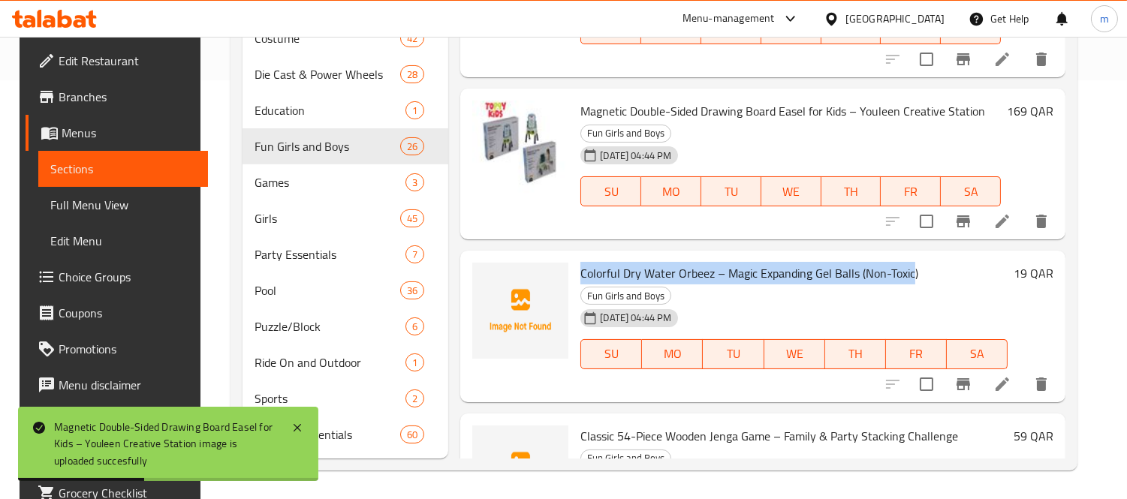
drag, startPoint x: 575, startPoint y: 271, endPoint x: 907, endPoint y: 270, distance: 331.8
click at [907, 270] on span "Colorful Dry Water Orbeez – Magic Expanding Gel Balls (Non-Toxic)" at bounding box center [749, 273] width 338 height 23
click at [760, 270] on span "Colorful Dry Water Orbeez – Magic Expanding Gel Balls (Non-Toxic)" at bounding box center [749, 273] width 338 height 23
drag, startPoint x: 721, startPoint y: 270, endPoint x: 913, endPoint y: 274, distance: 192.2
click at [913, 274] on h6 "Colorful Dry Water Orbeez – Magic Expanding Gel Balls (Non-Toxic) Fun Girls and…" at bounding box center [793, 284] width 427 height 42
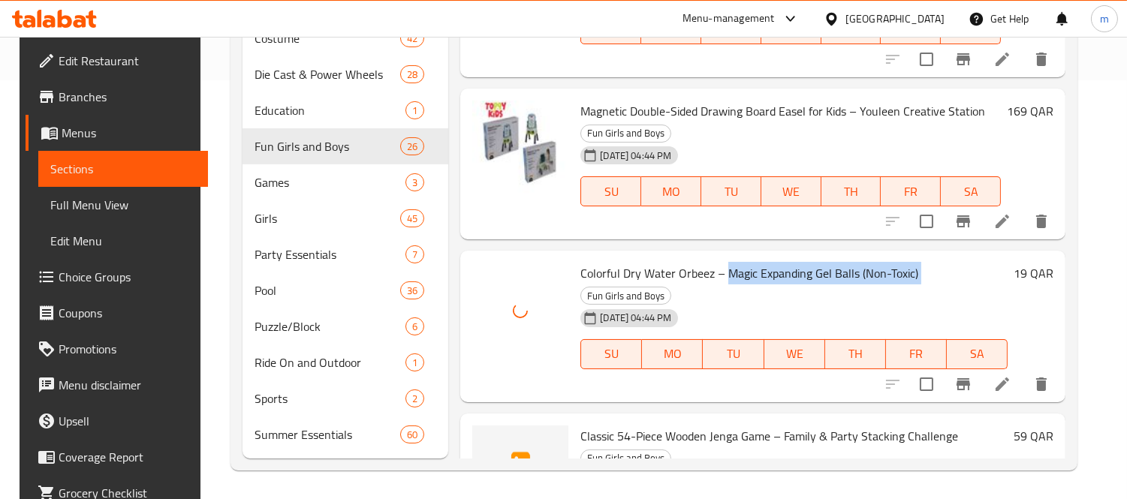
scroll to position [3217, 0]
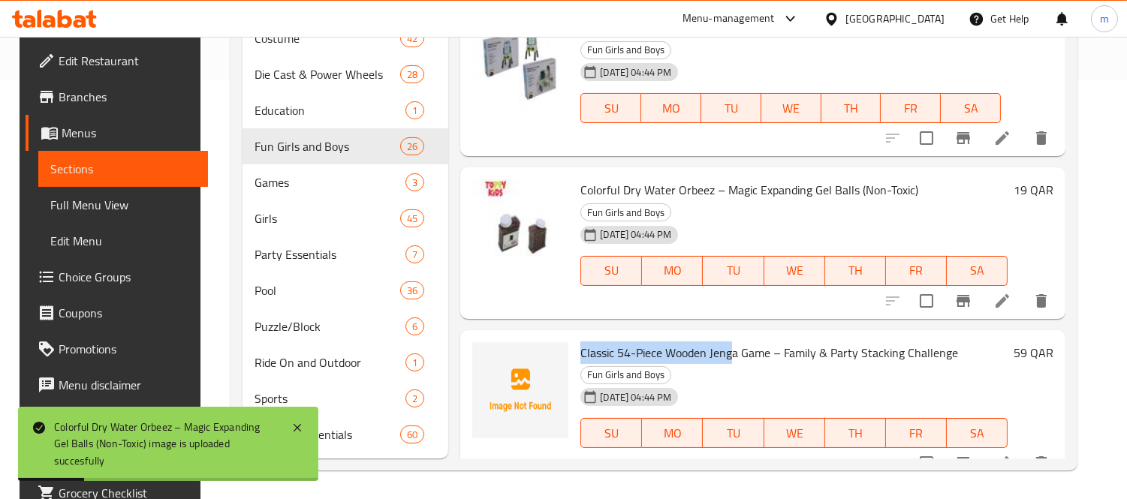
drag, startPoint x: 576, startPoint y: 326, endPoint x: 730, endPoint y: 327, distance: 153.1
click at [730, 342] on span "Classic 54-Piece Wooden Jenga Game – Family & Party Stacking Challenge" at bounding box center [769, 353] width 378 height 23
click at [756, 349] on h6 "Classic 54-Piece Wooden Jenga Game – Family & Party Stacking Challenge Fun Girl…" at bounding box center [793, 363] width 427 height 42
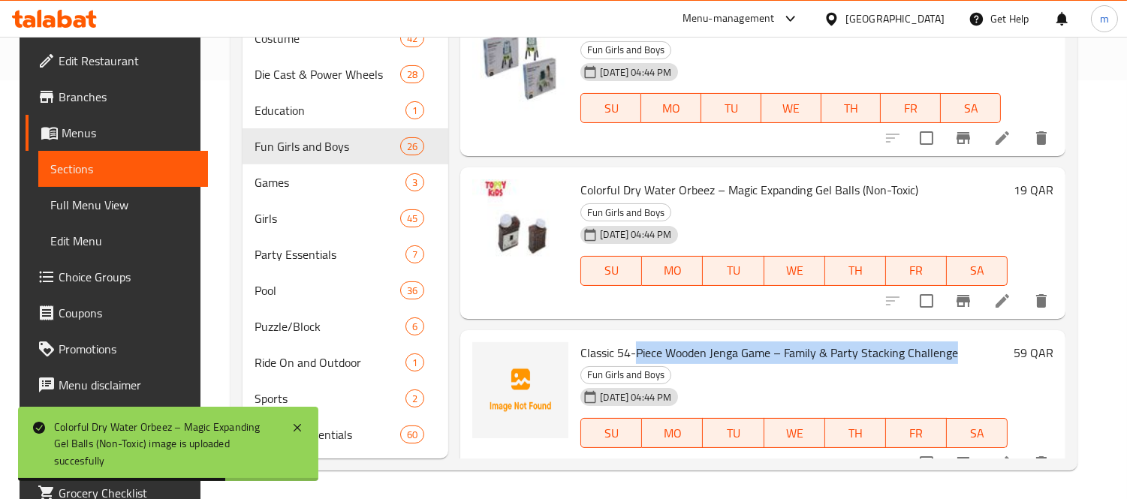
drag, startPoint x: 631, startPoint y: 329, endPoint x: 955, endPoint y: 331, distance: 324.3
click at [955, 342] on h6 "Classic 54-Piece Wooden Jenga Game – Family & Party Stacking Challenge Fun Girl…" at bounding box center [793, 363] width 427 height 42
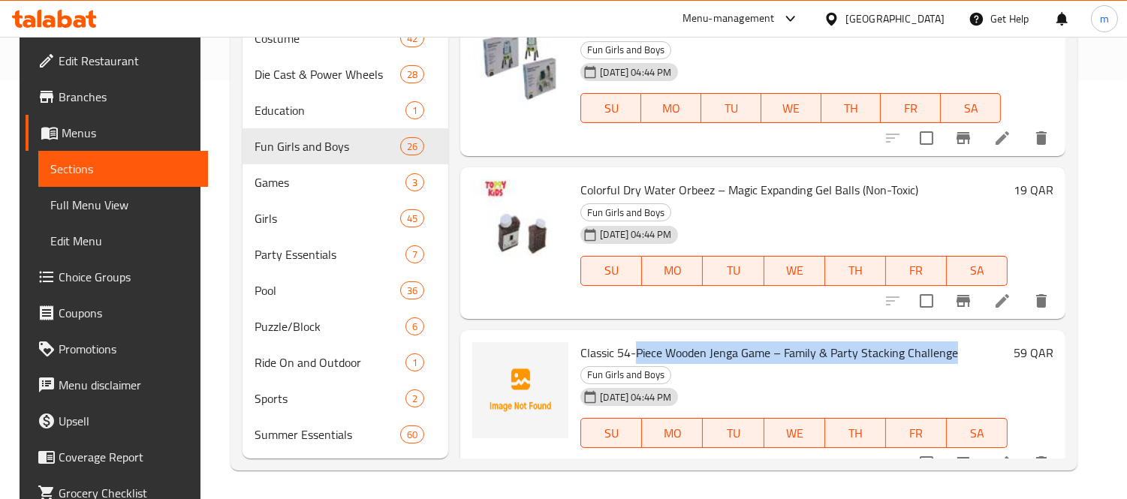
drag, startPoint x: 772, startPoint y: 348, endPoint x: 779, endPoint y: 333, distance: 16.1
click at [772, 348] on h6 "Classic 54-Piece Wooden Jenga Game – Family & Party Stacking Challenge Fun Girl…" at bounding box center [793, 363] width 427 height 42
drag, startPoint x: 777, startPoint y: 331, endPoint x: 961, endPoint y: 330, distance: 184.6
click at [961, 342] on h6 "Classic 54-Piece Wooden Jenga Game – Family & Party Stacking Challenge Fun Girl…" at bounding box center [793, 363] width 427 height 42
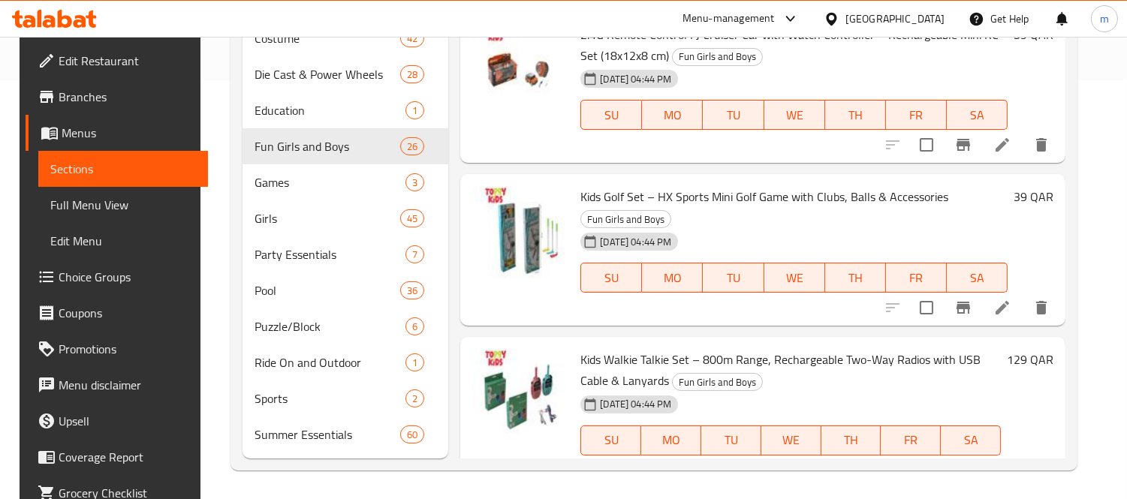
scroll to position [1882, 0]
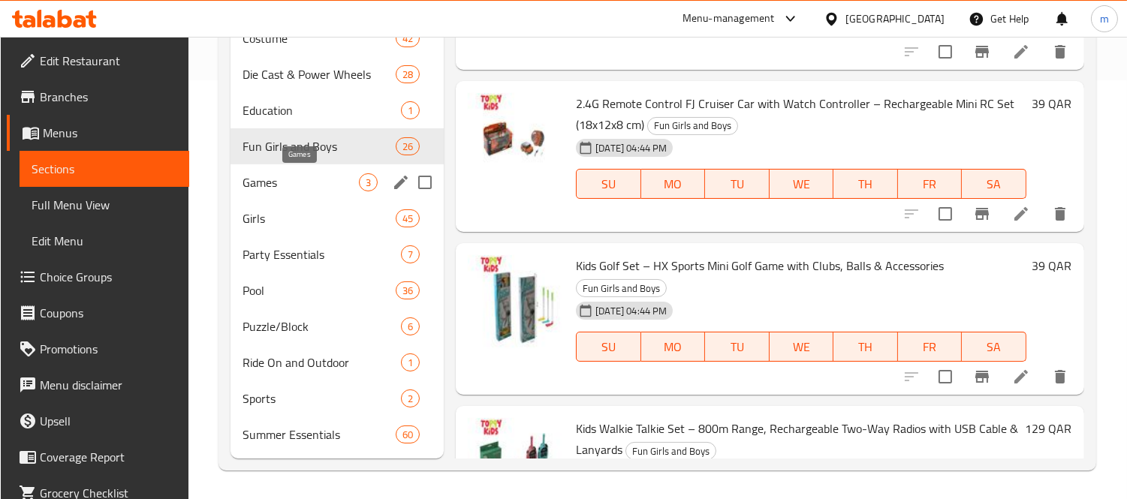
click at [278, 184] on span "Games" at bounding box center [300, 182] width 116 height 18
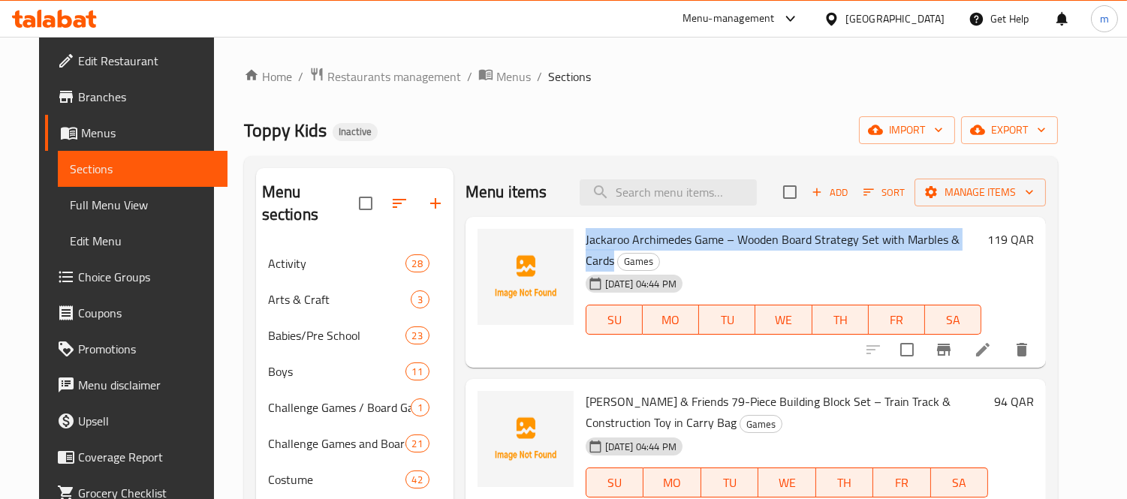
drag, startPoint x: 575, startPoint y: 239, endPoint x: 974, endPoint y: 242, distance: 399.3
click at [959, 242] on span "Jackaroo Archimedes Game – Wooden Board Strategy Set with Marbles & Cards" at bounding box center [772, 250] width 374 height 44
click at [738, 269] on div "[DATE] 04:44 PM SU MO TU WE TH FR SA" at bounding box center [783, 309] width 408 height 81
drag, startPoint x: 728, startPoint y: 237, endPoint x: 973, endPoint y: 245, distance: 245.6
click at [959, 245] on span "Jackaroo Archimedes Game – Wooden Board Strategy Set with Marbles & Cards" at bounding box center [772, 250] width 374 height 44
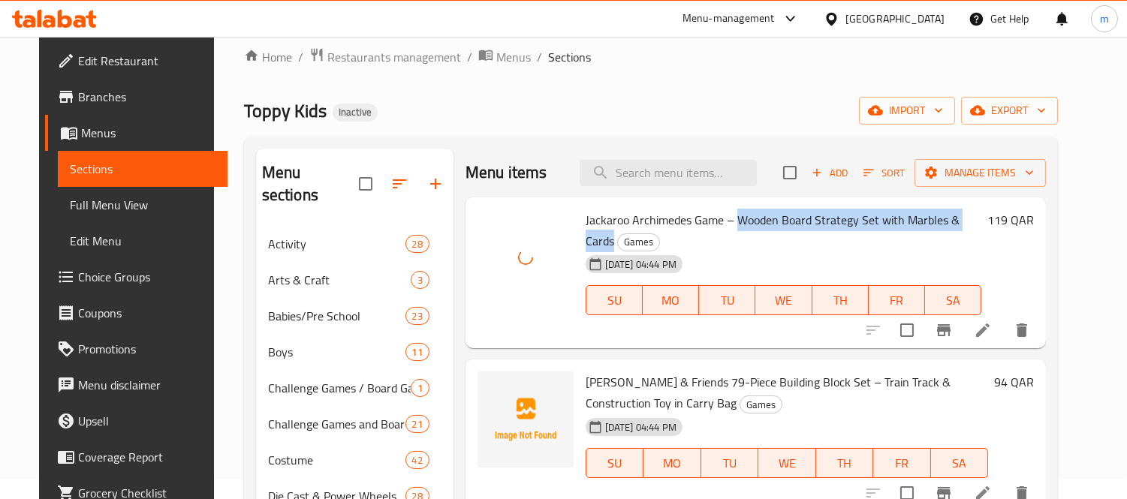
scroll to position [83, 0]
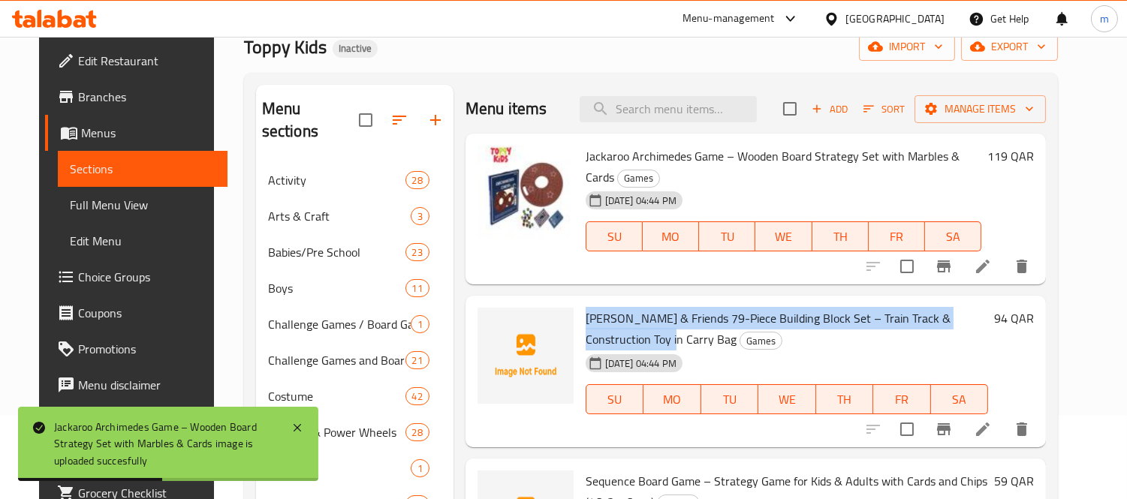
drag, startPoint x: 576, startPoint y: 295, endPoint x: 1014, endPoint y: 296, distance: 437.6
click at [988, 308] on h6 "[PERSON_NAME] & Friends 79-Piece Building Block Set – Train Track & Constructio…" at bounding box center [786, 329] width 402 height 42
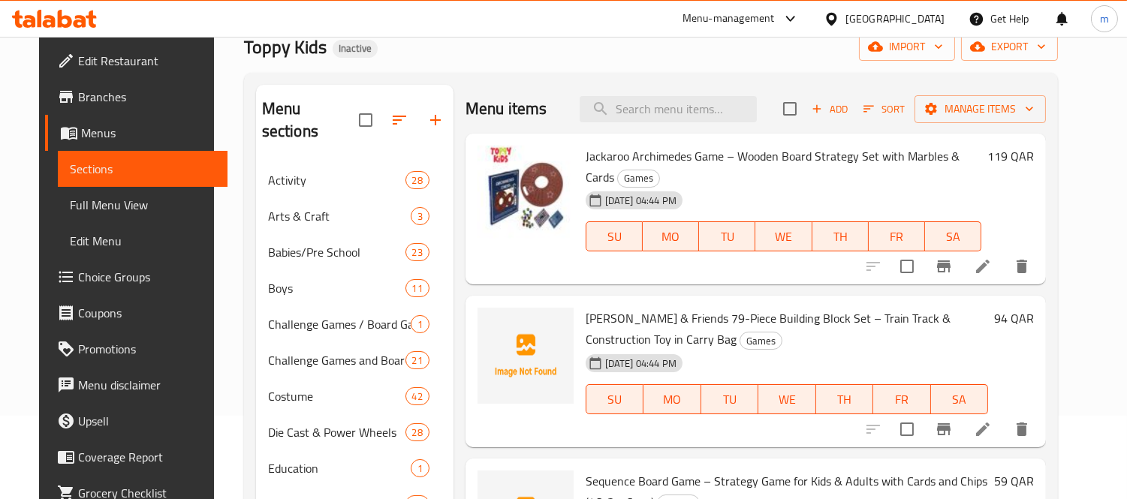
drag, startPoint x: 841, startPoint y: 318, endPoint x: 835, endPoint y: 311, distance: 10.1
click at [841, 318] on h6 "[PERSON_NAME] & Friends 79-Piece Building Block Set – Train Track & Constructio…" at bounding box center [786, 329] width 402 height 42
drag, startPoint x: 822, startPoint y: 296, endPoint x: 593, endPoint y: 320, distance: 230.2
click at [593, 320] on span "[PERSON_NAME] & Friends 79-Piece Building Block Set – Train Track & Constructio…" at bounding box center [767, 329] width 365 height 44
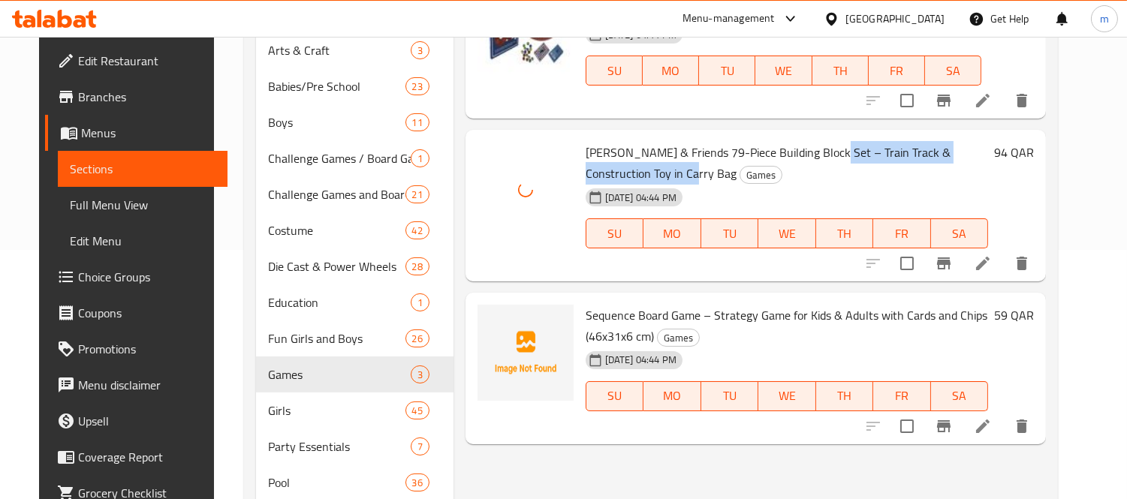
scroll to position [250, 0]
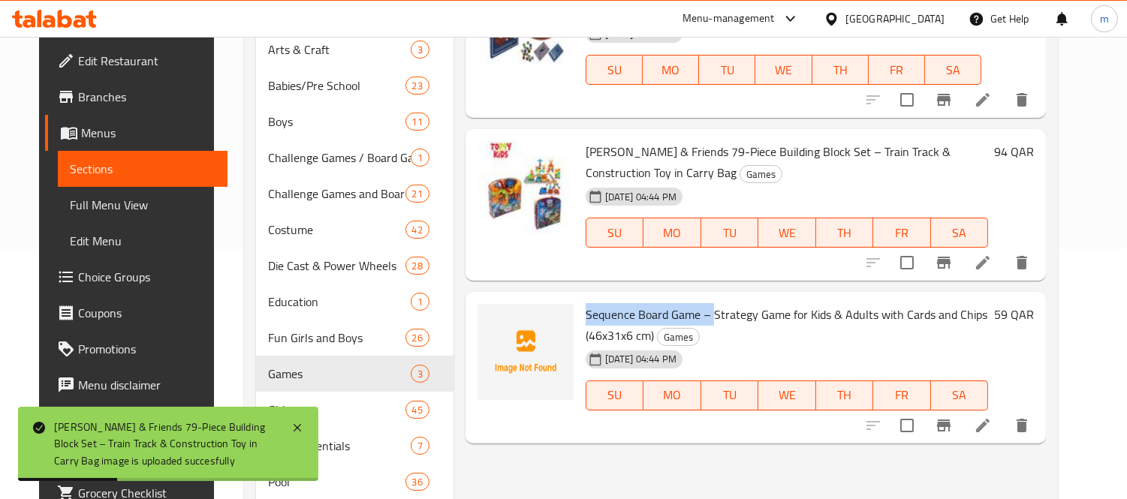
drag, startPoint x: 575, startPoint y: 295, endPoint x: 702, endPoint y: 290, distance: 127.0
click at [702, 303] on span "Sequence Board Game – Strategy Game for Kids & Adults with Cards and Chips (46x…" at bounding box center [786, 325] width 402 height 44
click at [724, 311] on h6 "Sequence Board Game – Strategy Game for Kids & Adults with Cards and Chips (46x…" at bounding box center [786, 325] width 402 height 42
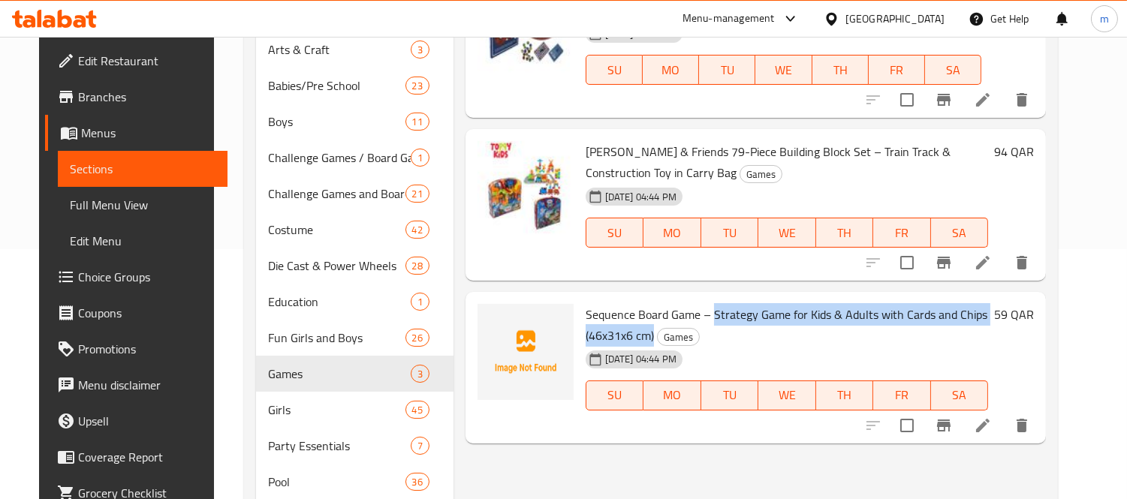
drag, startPoint x: 702, startPoint y: 294, endPoint x: 594, endPoint y: 309, distance: 109.1
click at [594, 309] on h6 "Sequence Board Game – Strategy Game for Kids & Adults with Cards and Chips (46x…" at bounding box center [786, 325] width 402 height 42
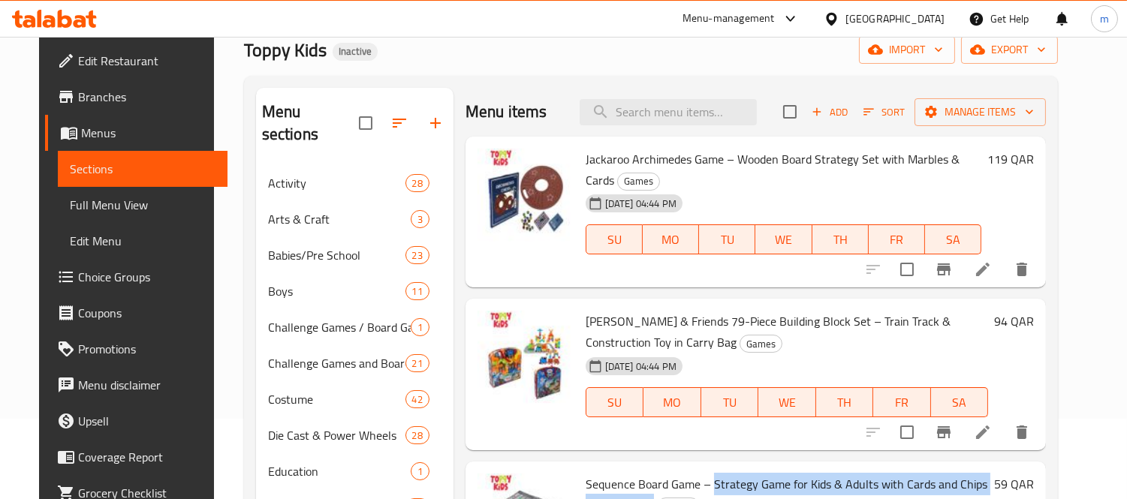
scroll to position [0, 0]
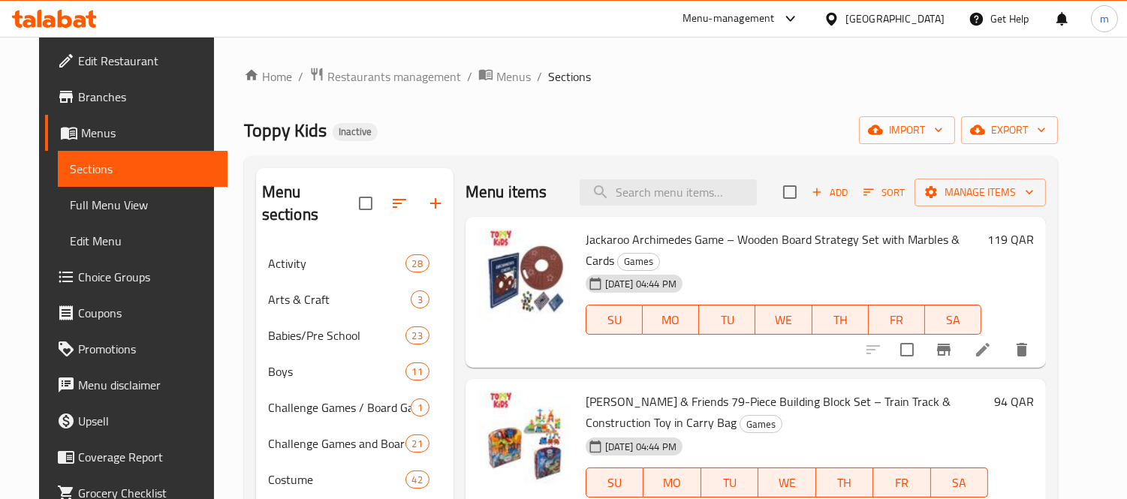
click at [711, 86] on ol "Home / Restaurants management / Menus / Sections" at bounding box center [651, 77] width 814 height 20
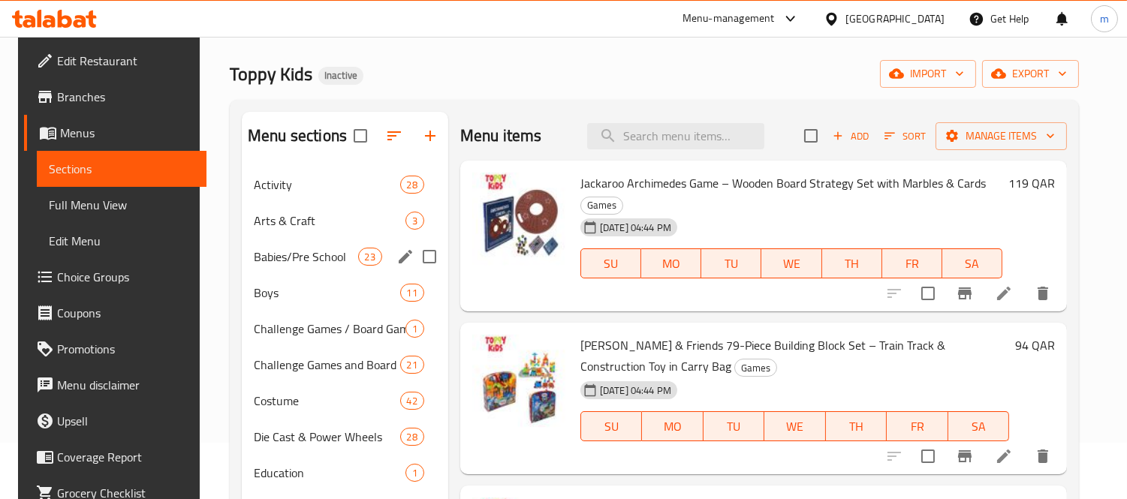
scroll to position [86, 0]
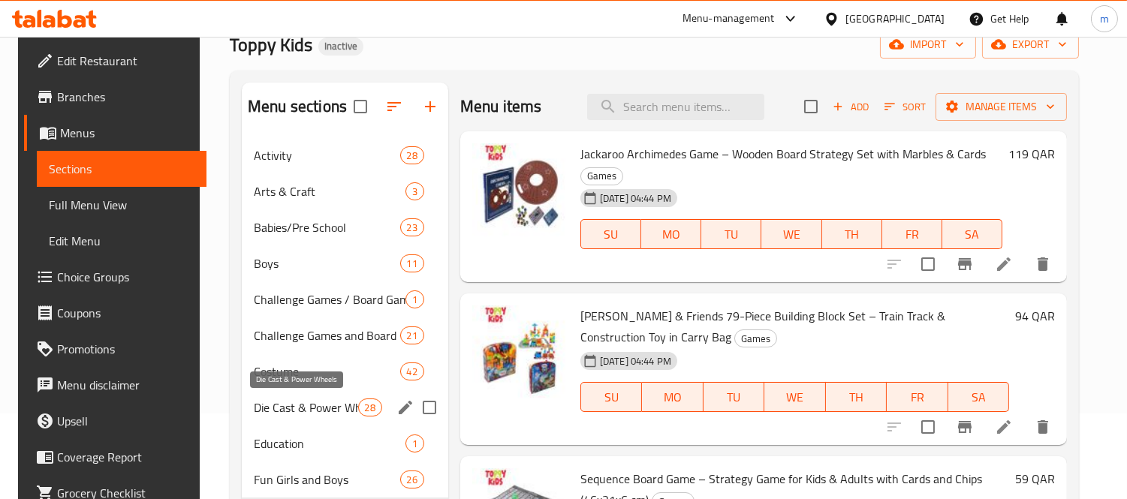
click at [302, 408] on span "Die Cast & Power Wheels" at bounding box center [306, 408] width 104 height 18
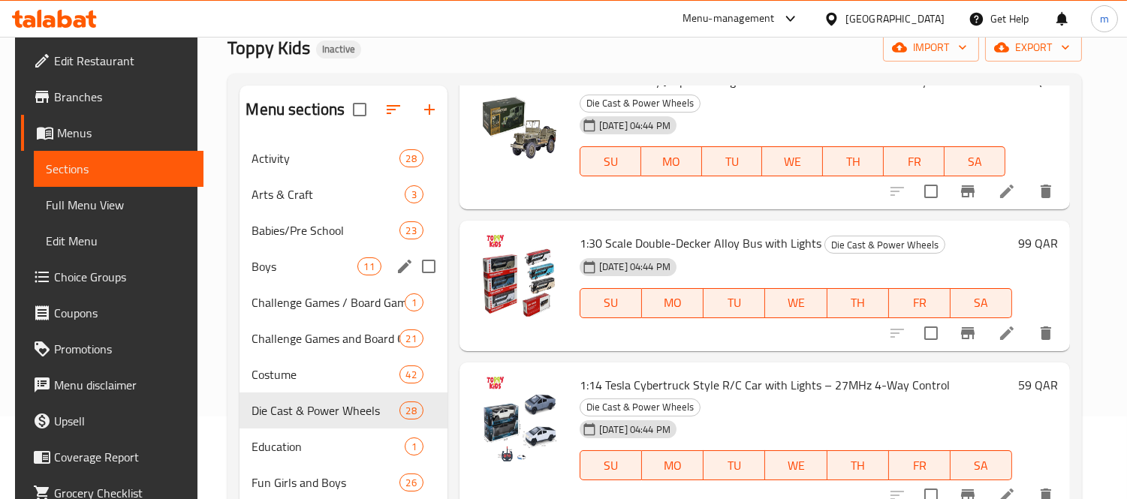
scroll to position [83, 0]
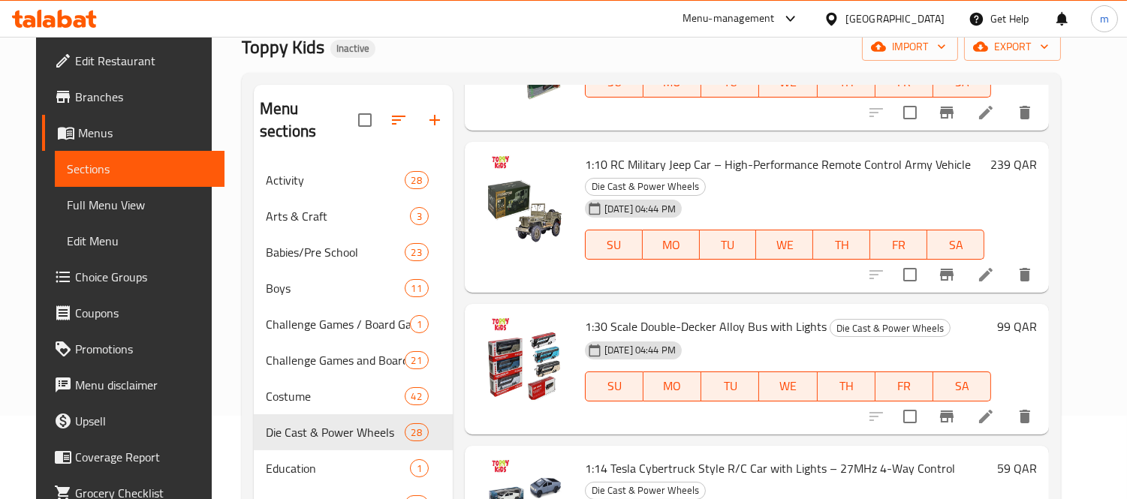
click at [789, 75] on div "Menu sections Activity 28 Arts & Craft 3 Babies/Pre School 23 Boys 11 Challenge…" at bounding box center [651, 451] width 819 height 756
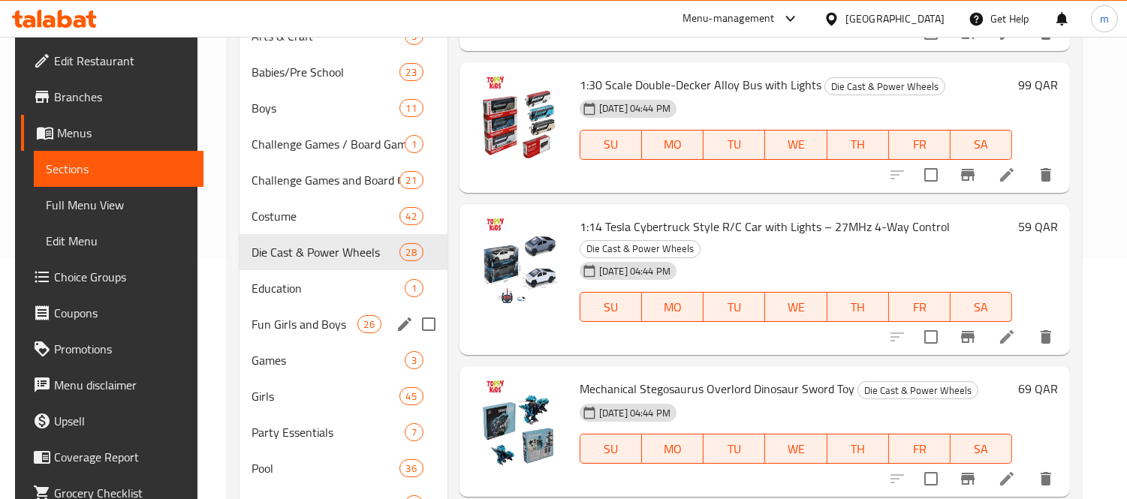
scroll to position [250, 0]
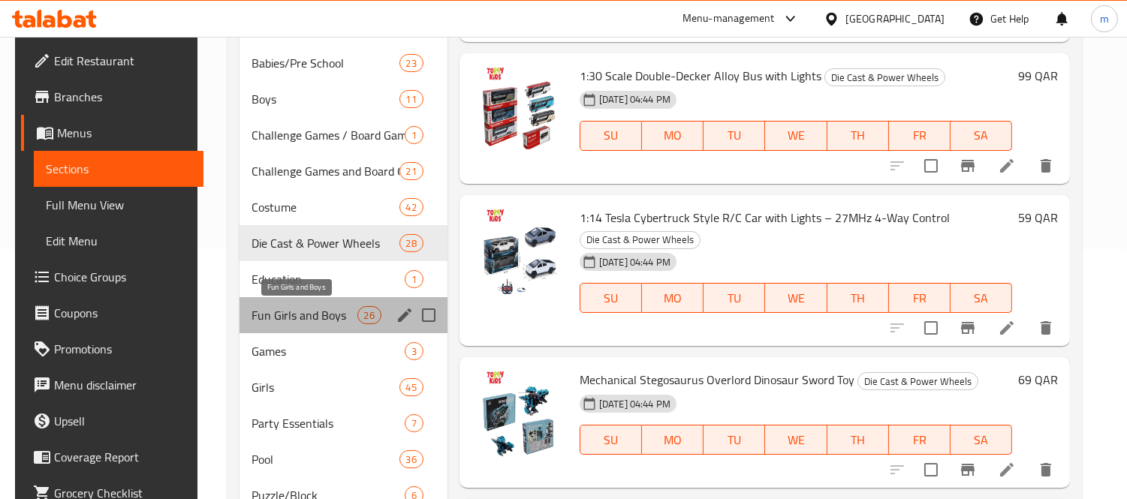
click at [311, 319] on span "Fun Girls and Boys" at bounding box center [303, 315] width 105 height 18
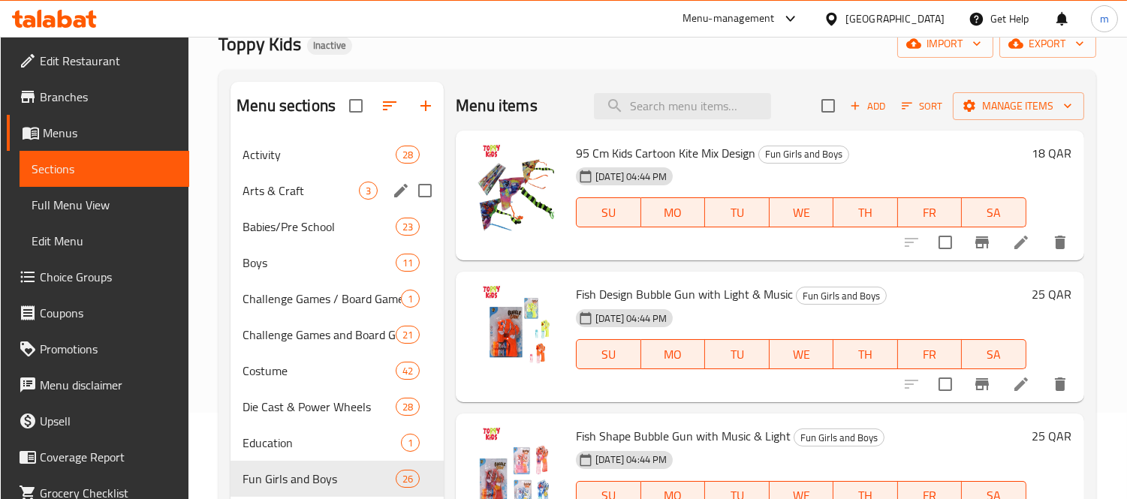
scroll to position [167, 0]
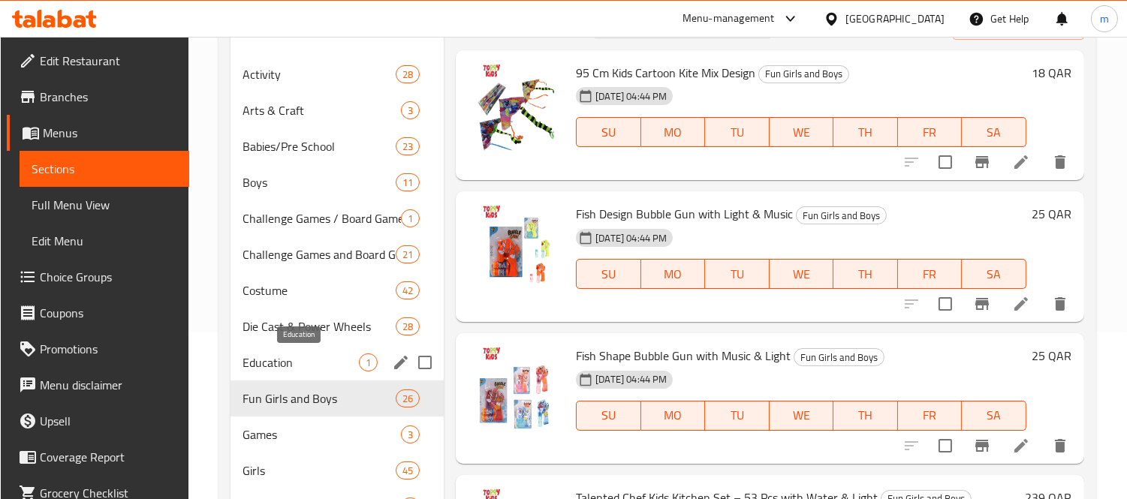
click at [287, 364] on span "Education" at bounding box center [300, 363] width 116 height 18
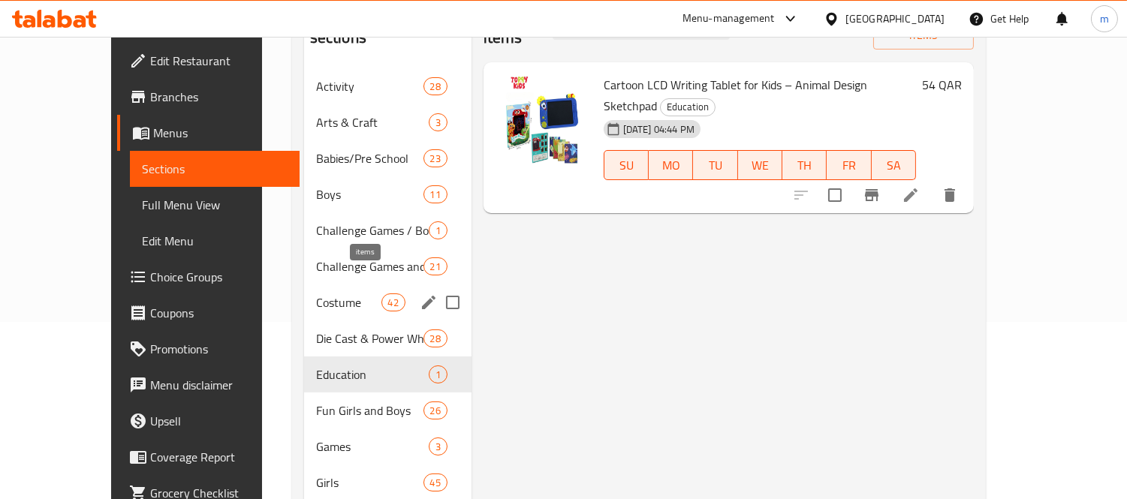
scroll to position [333, 0]
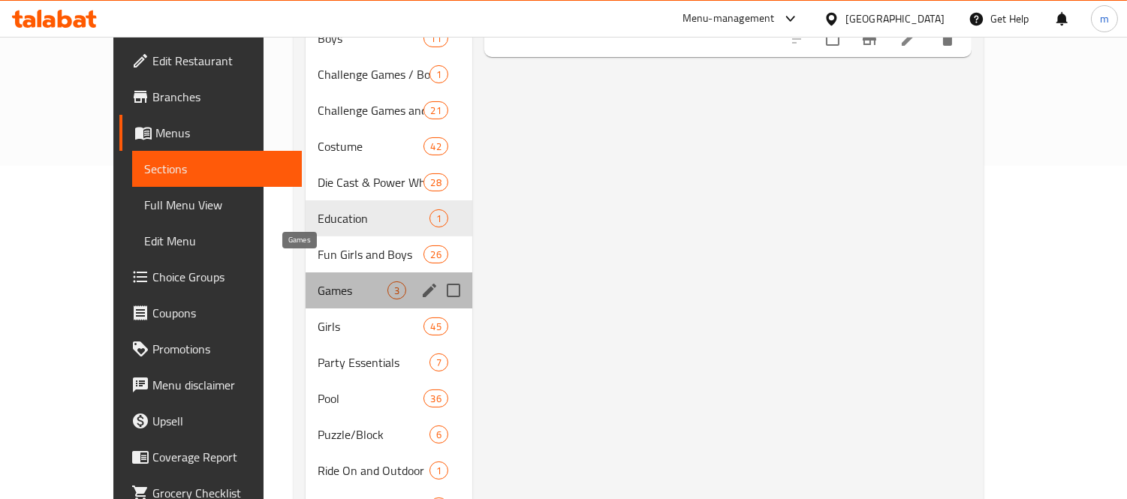
click at [317, 281] on span "Games" at bounding box center [351, 290] width 69 height 18
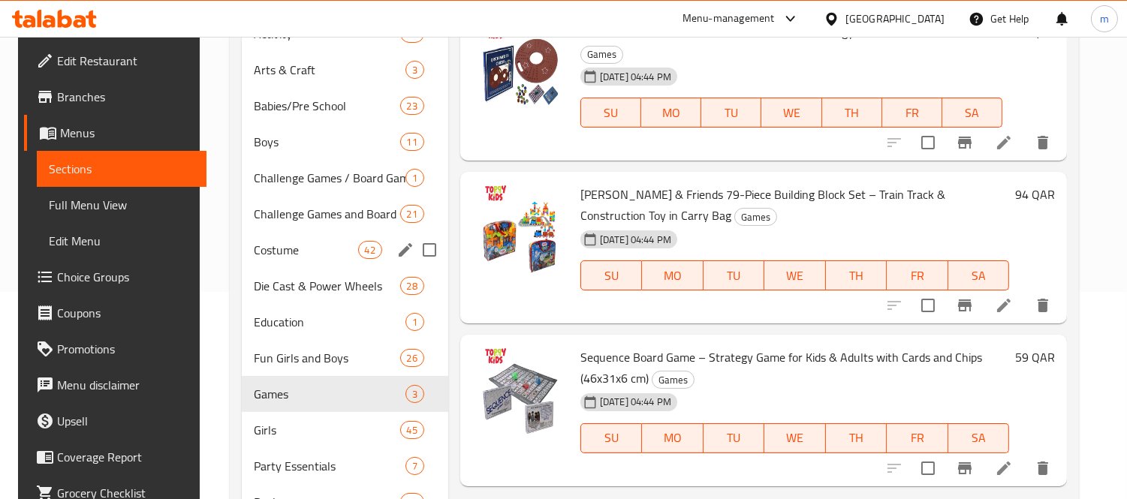
scroll to position [167, 0]
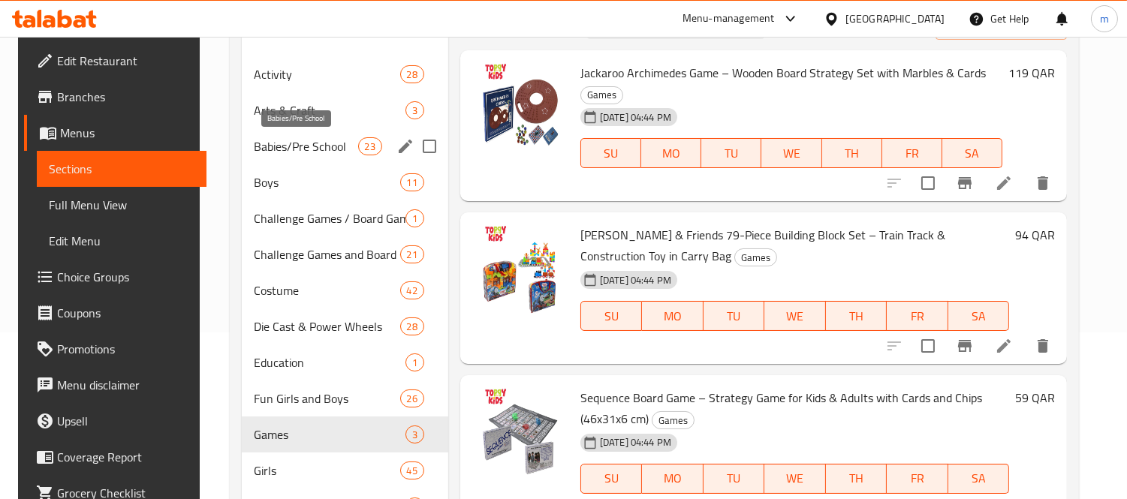
click at [296, 150] on span "Babies/Pre School" at bounding box center [306, 146] width 104 height 18
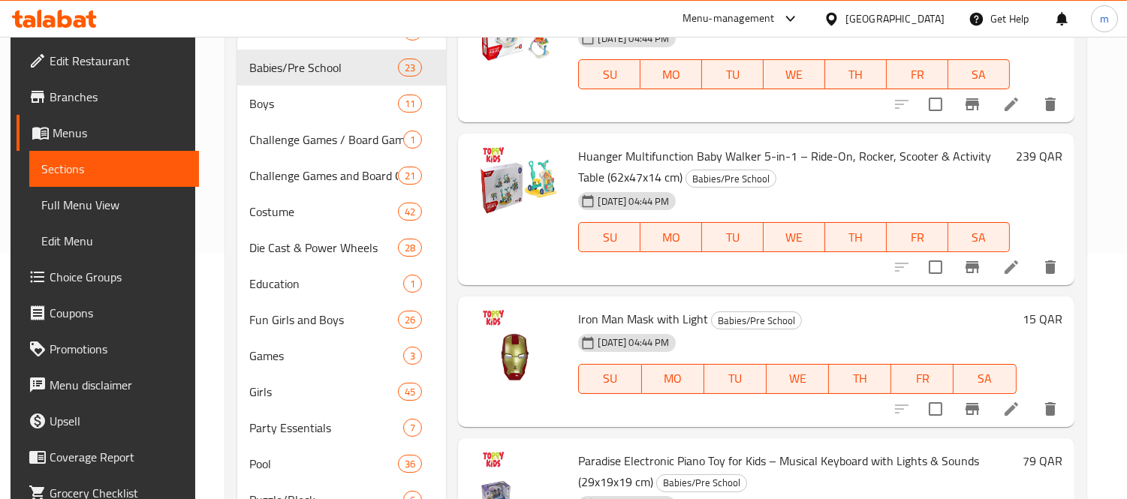
scroll to position [250, 0]
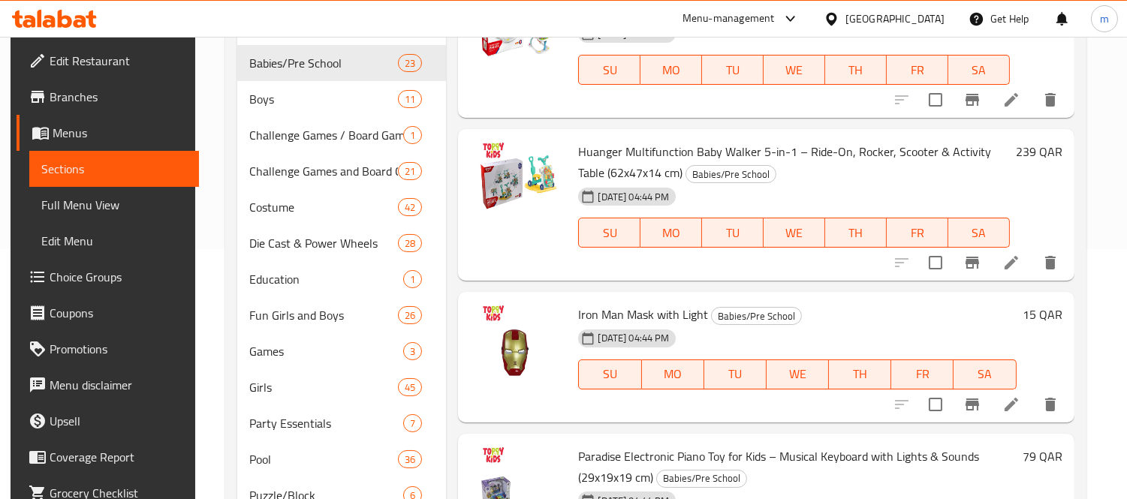
click at [76, 208] on span "Full Menu View" at bounding box center [114, 205] width 146 height 18
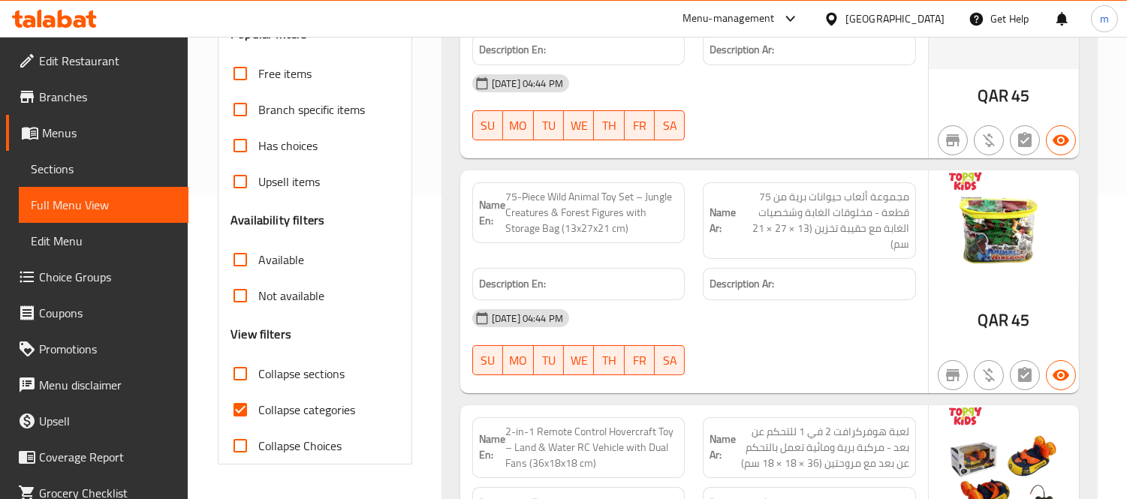
scroll to position [333, 0]
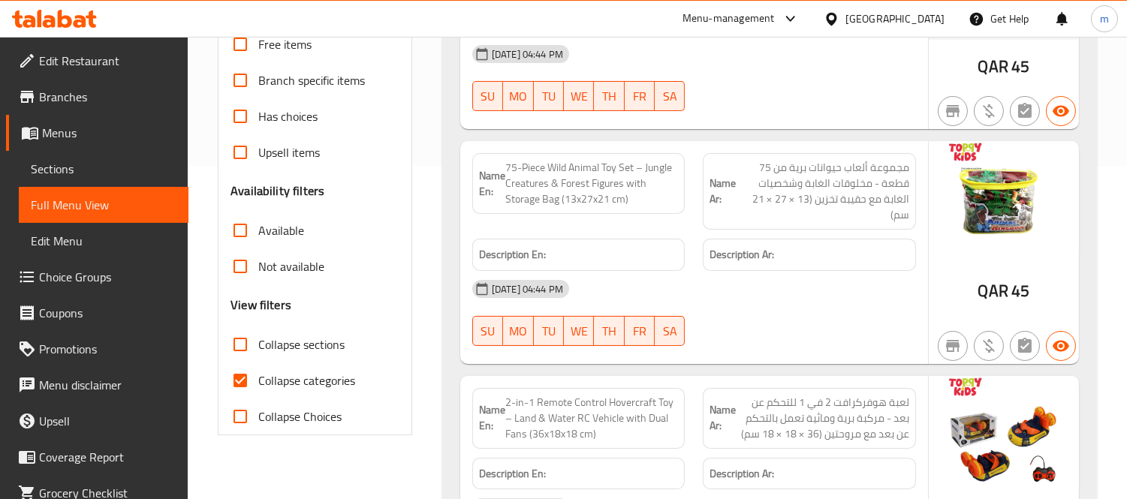
click at [296, 383] on span "Collapse categories" at bounding box center [306, 381] width 97 height 18
click at [258, 383] on input "Collapse categories" at bounding box center [240, 381] width 36 height 36
checkbox input "false"
click at [305, 350] on span "Collapse sections" at bounding box center [301, 345] width 86 height 18
click at [258, 350] on input "Collapse sections" at bounding box center [240, 344] width 36 height 36
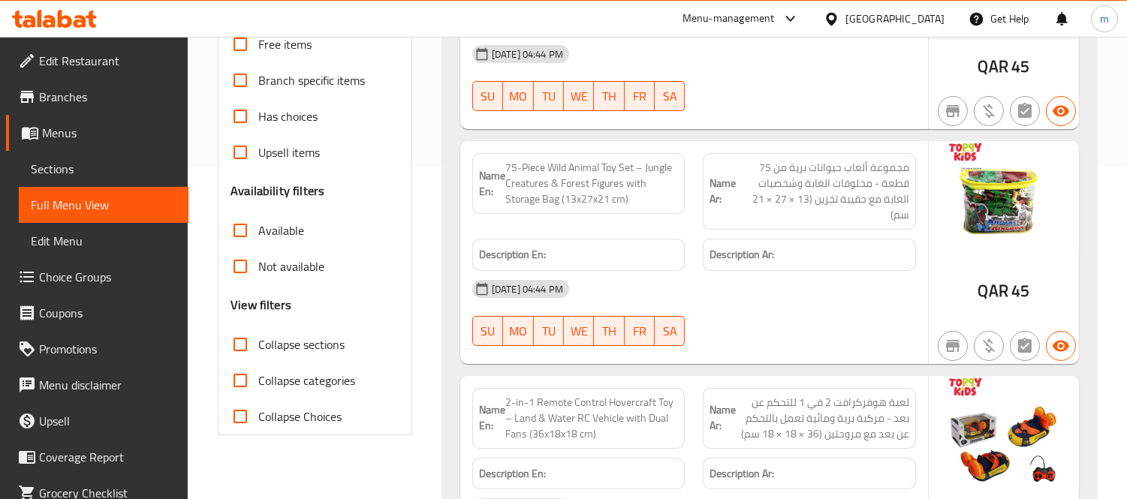
checkbox input "true"
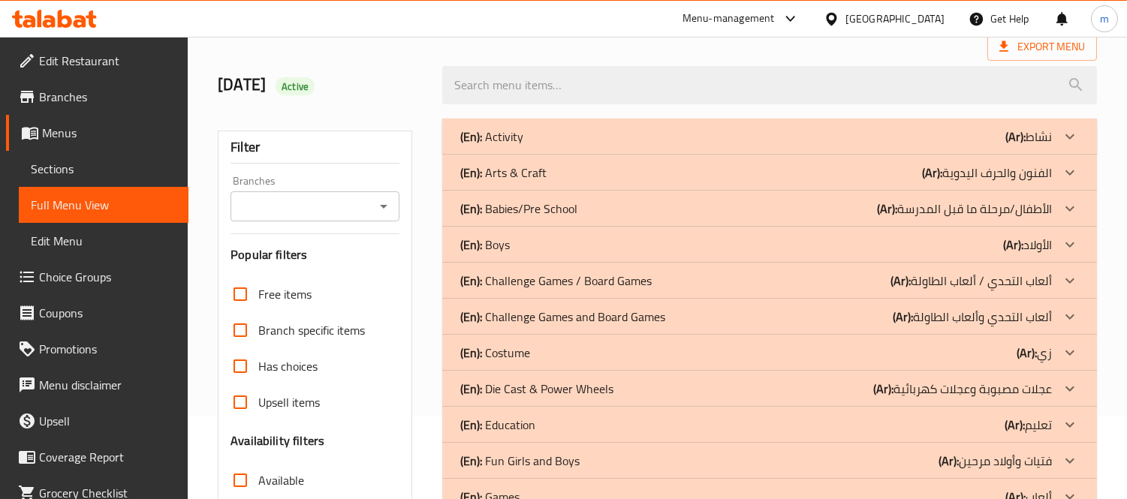
scroll to position [250, 0]
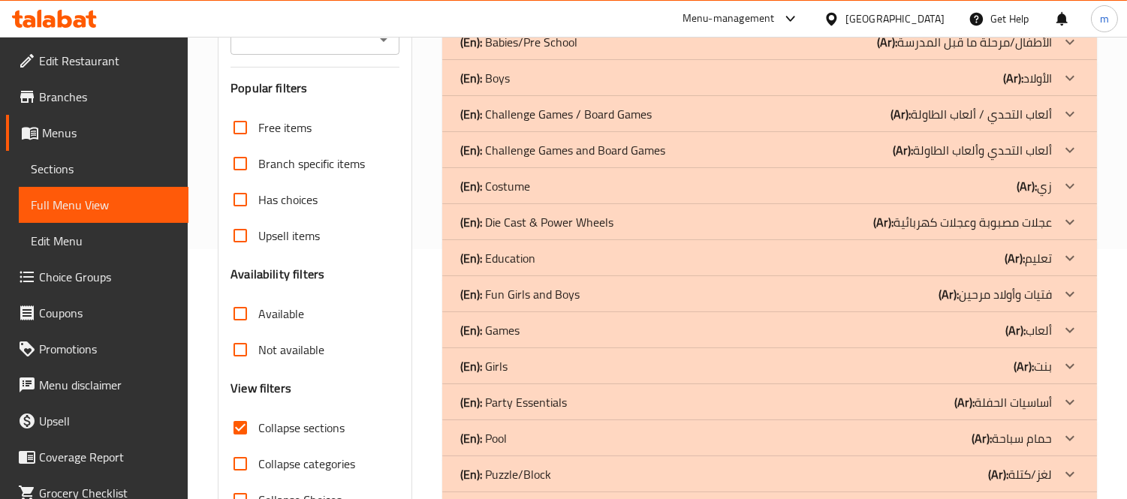
click at [524, 328] on div "(En): Games (Ar): ألعاب" at bounding box center [755, 330] width 591 height 18
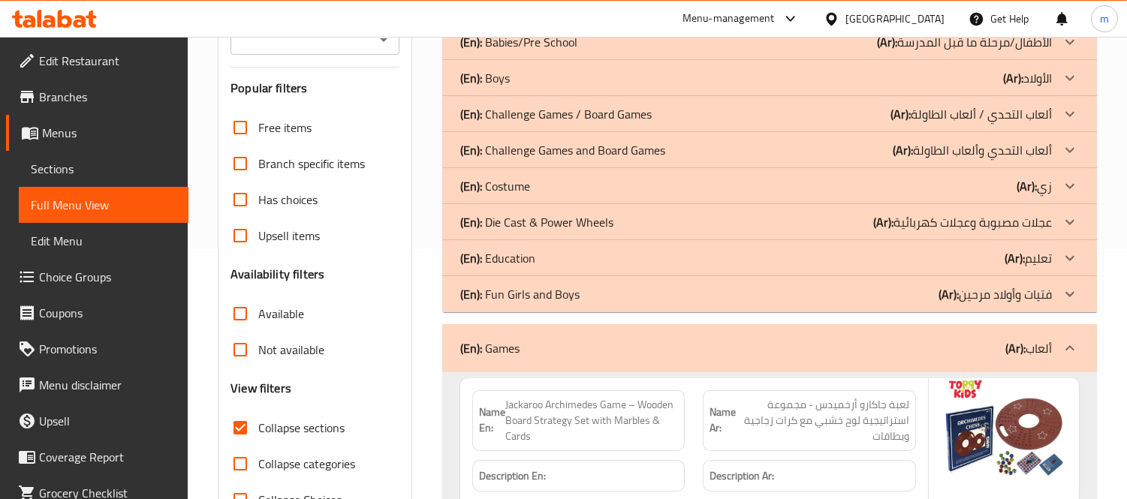
click at [516, 257] on p "(En): Education" at bounding box center [497, 258] width 75 height 18
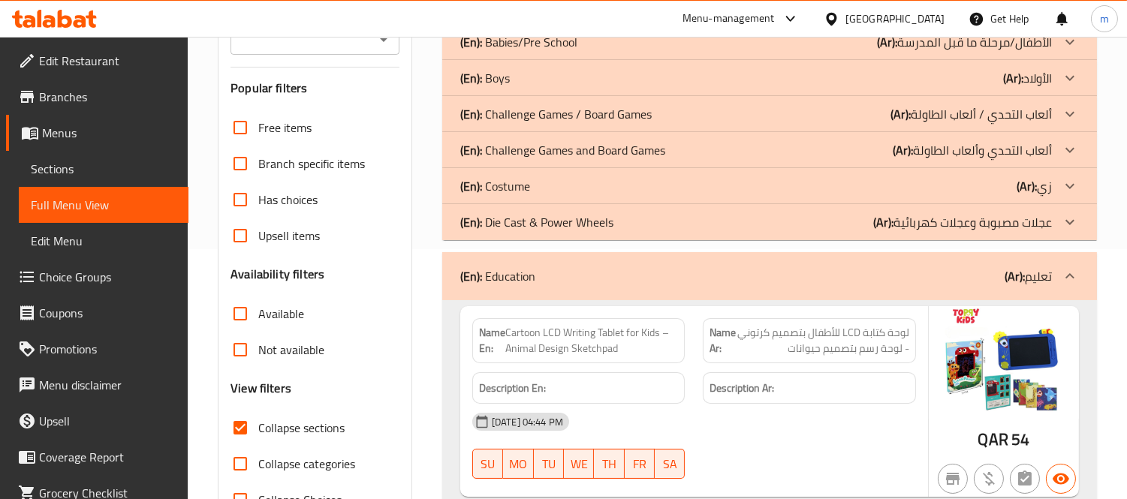
click at [543, 227] on p "(En): Die Cast & Power Wheels" at bounding box center [536, 222] width 153 height 18
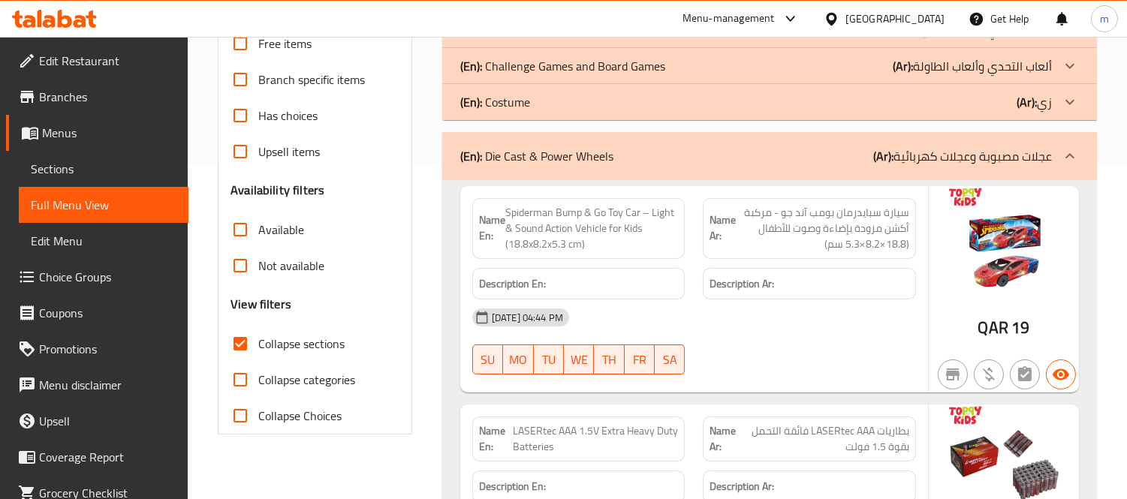
scroll to position [83, 0]
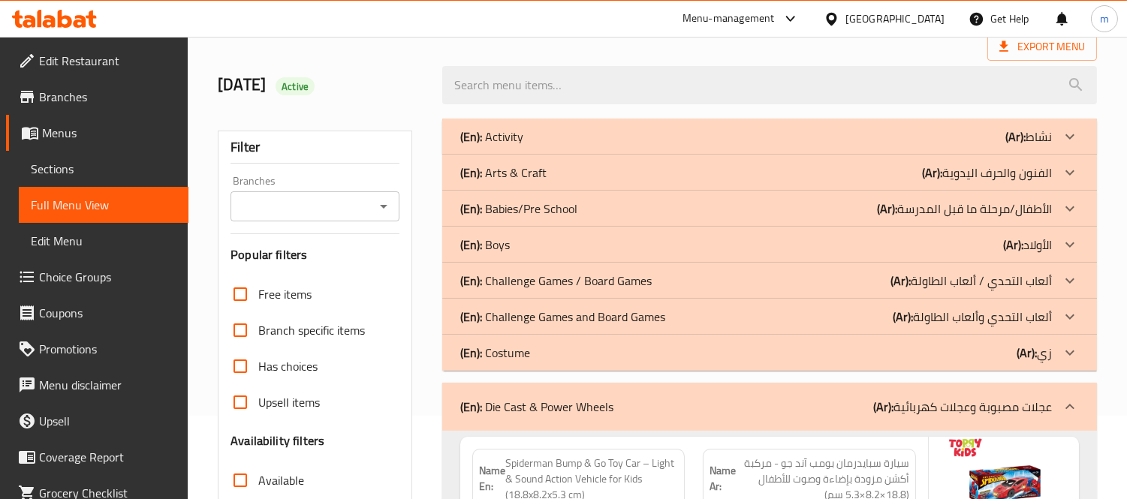
click at [390, 70] on div "[DATE] Active" at bounding box center [321, 85] width 224 height 67
click at [399, 75] on h2 "[DATE] Active" at bounding box center [321, 85] width 206 height 23
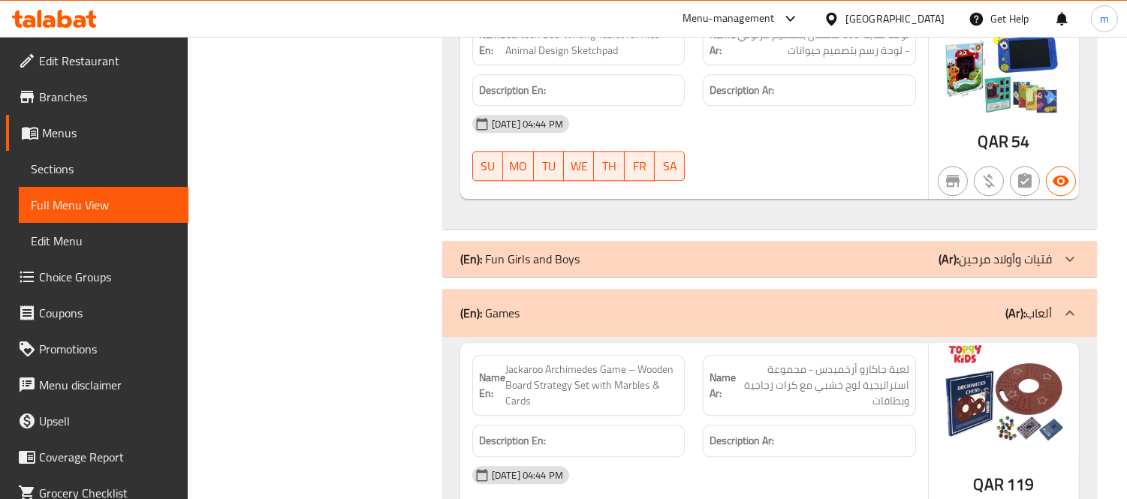
click at [537, 250] on p "(En): Fun Girls and Boys" at bounding box center [519, 259] width 119 height 18
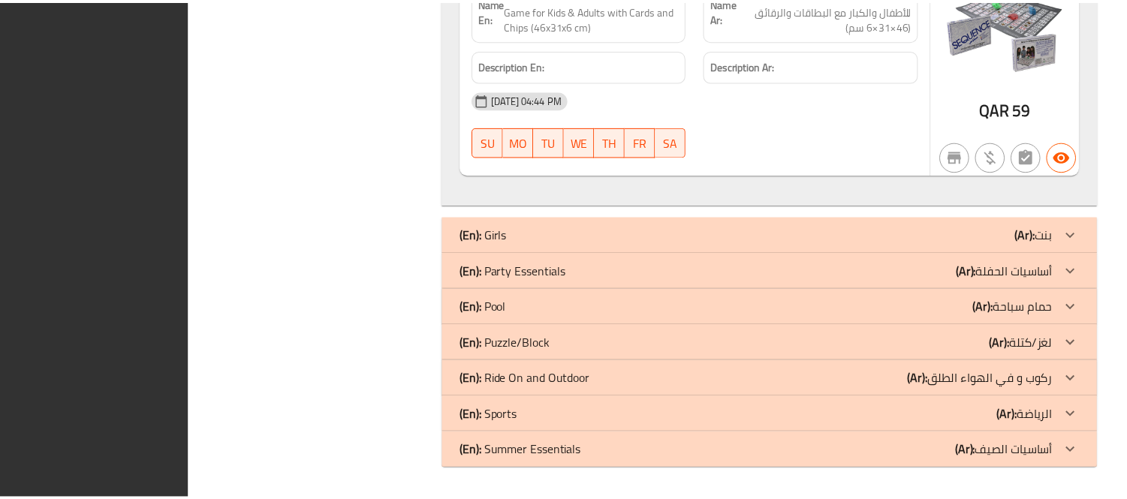
scroll to position [0, 0]
